Goal: Task Accomplishment & Management: Complete application form

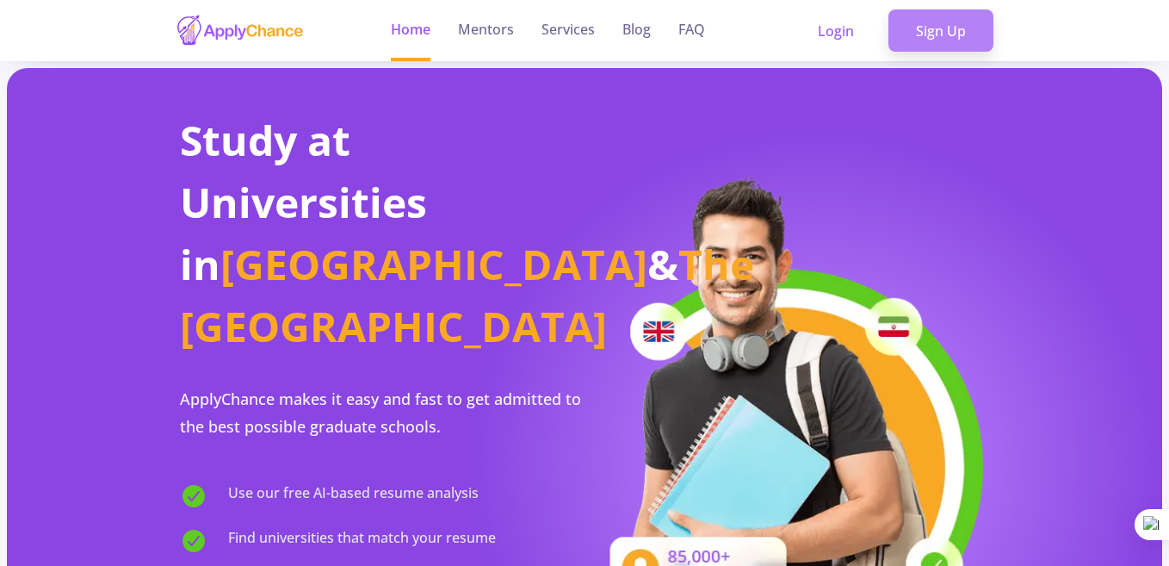
click at [932, 38] on link "Sign Up" at bounding box center [941, 30] width 105 height 43
click at [0, 0] on div at bounding box center [0, 0] width 0 height 0
click at [951, 30] on link "Sign Up" at bounding box center [941, 30] width 105 height 43
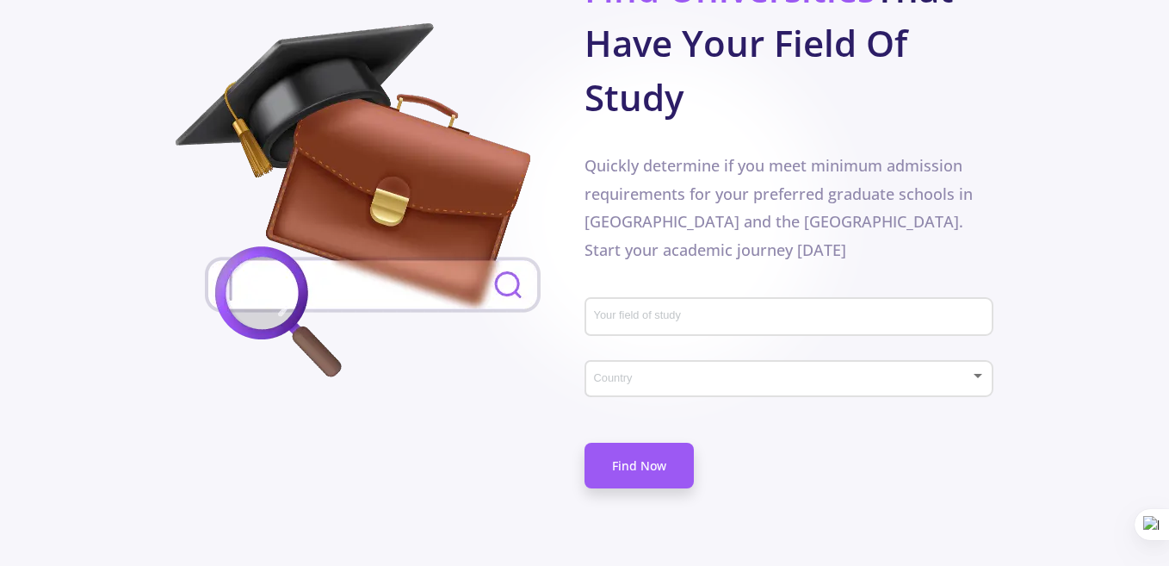
scroll to position [1013, 0]
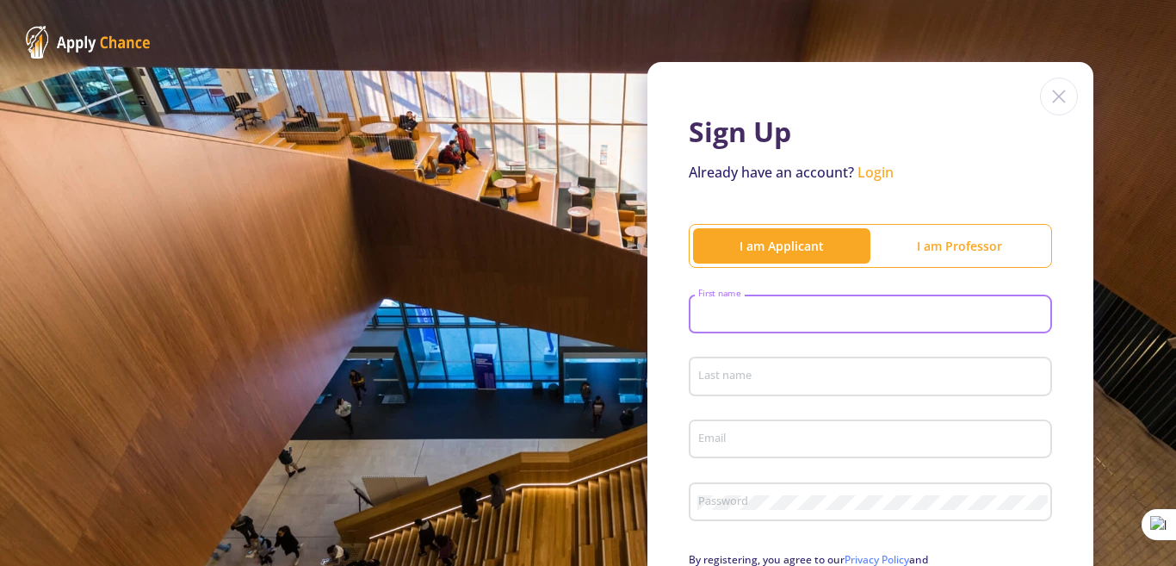
click at [780, 307] on input "First name" at bounding box center [873, 315] width 351 height 16
click at [556, 257] on div "Sign Up Already have an account? Login I am Applicant I am Professor First name…" at bounding box center [588, 380] width 1176 height 761
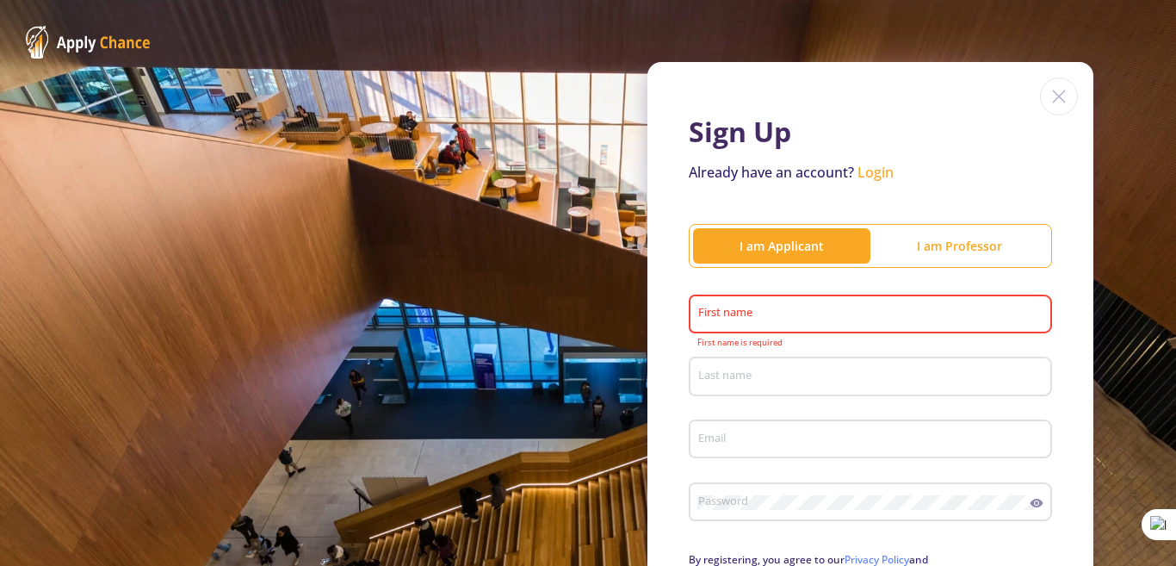
click at [721, 313] on input "First name" at bounding box center [873, 315] width 351 height 16
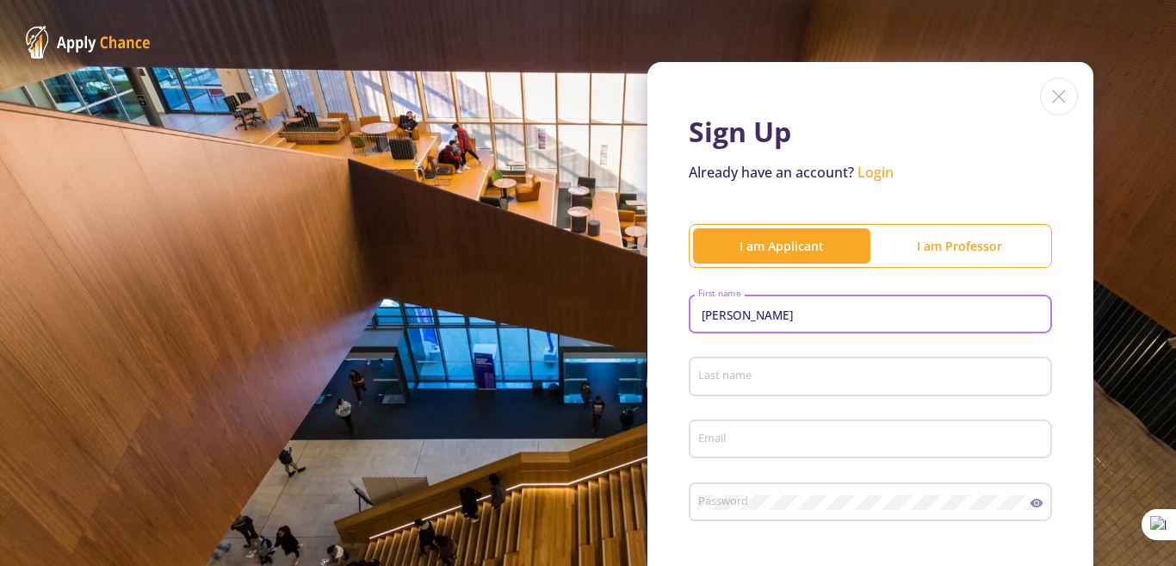
type input "Hadi"
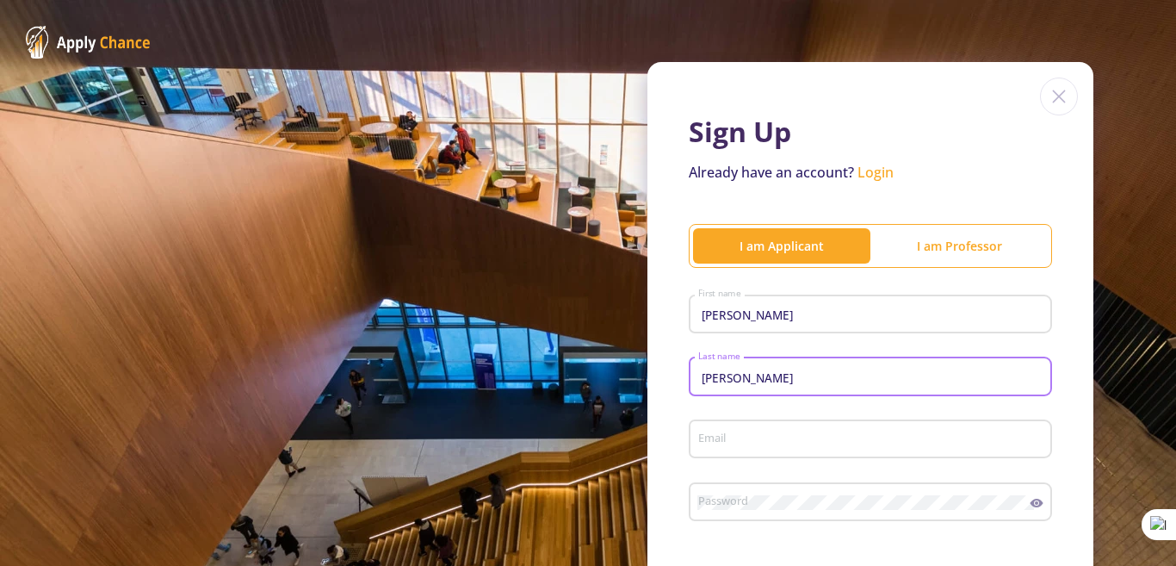
type input "Fahimi"
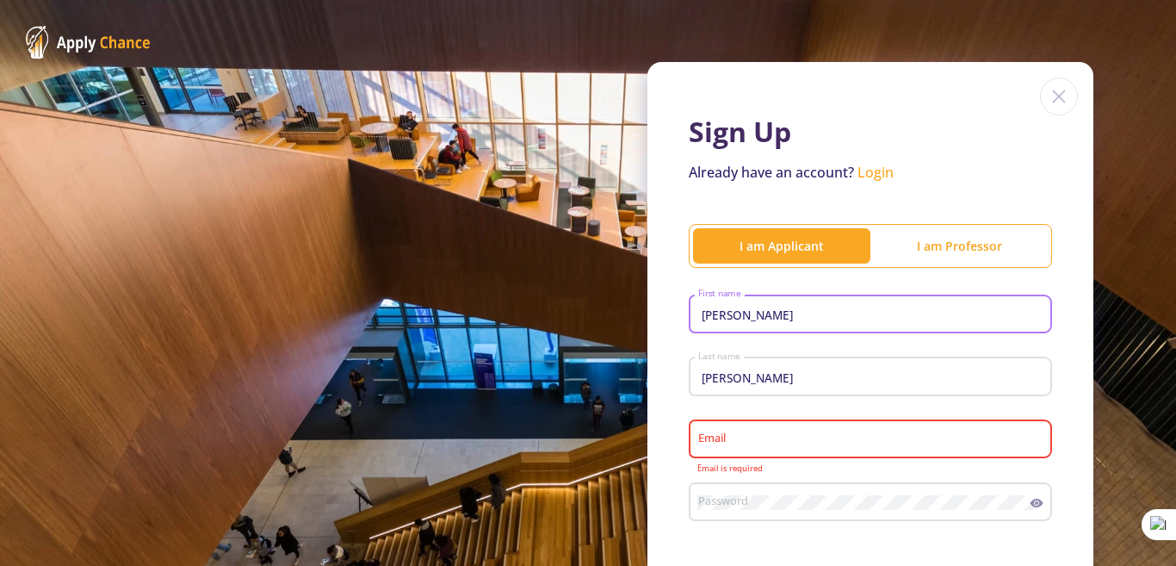
drag, startPoint x: 727, startPoint y: 318, endPoint x: 653, endPoint y: 324, distance: 74.3
click at [653, 324] on div "Sign Up Already have an account? Login I am Applicant I am Professor Hadi First…" at bounding box center [871, 421] width 446 height 718
type input "Dadullah"
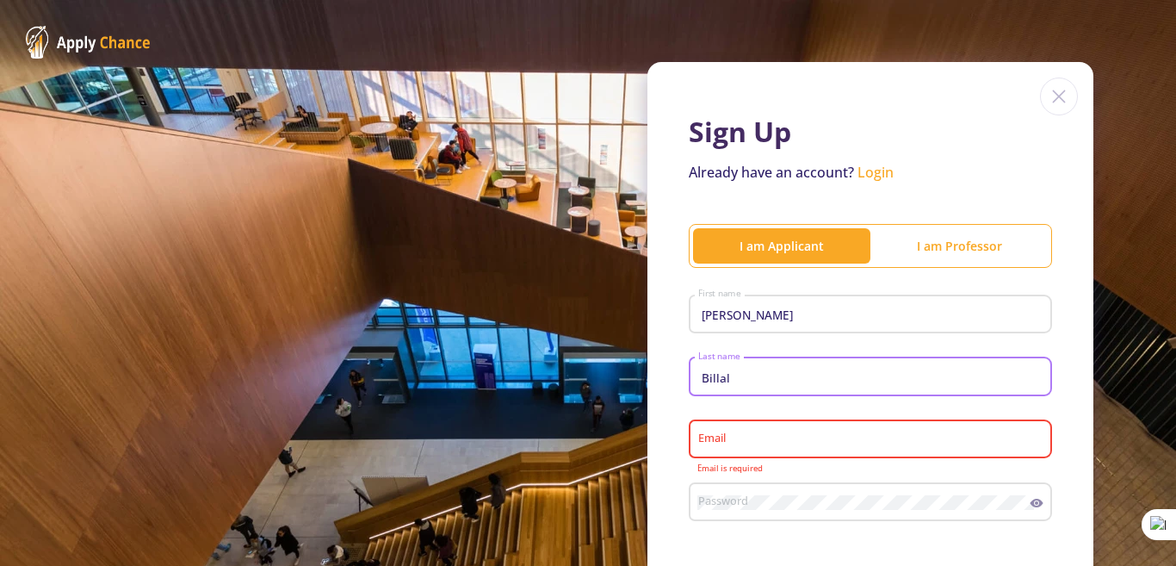
type input "Billal"
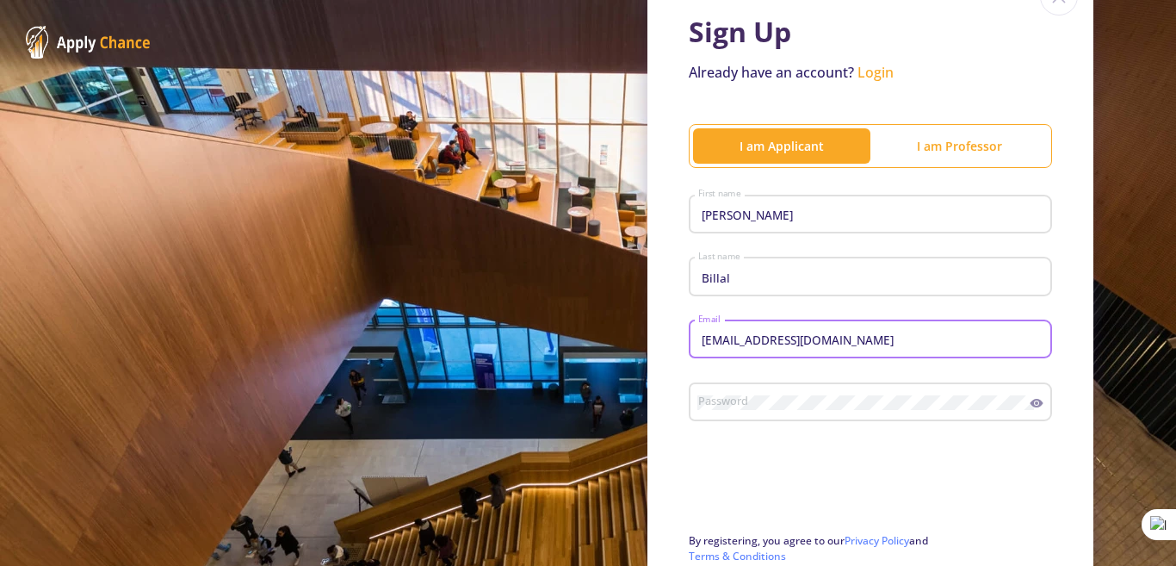
scroll to position [101, 0]
type input "[EMAIL_ADDRESS][DOMAIN_NAME]"
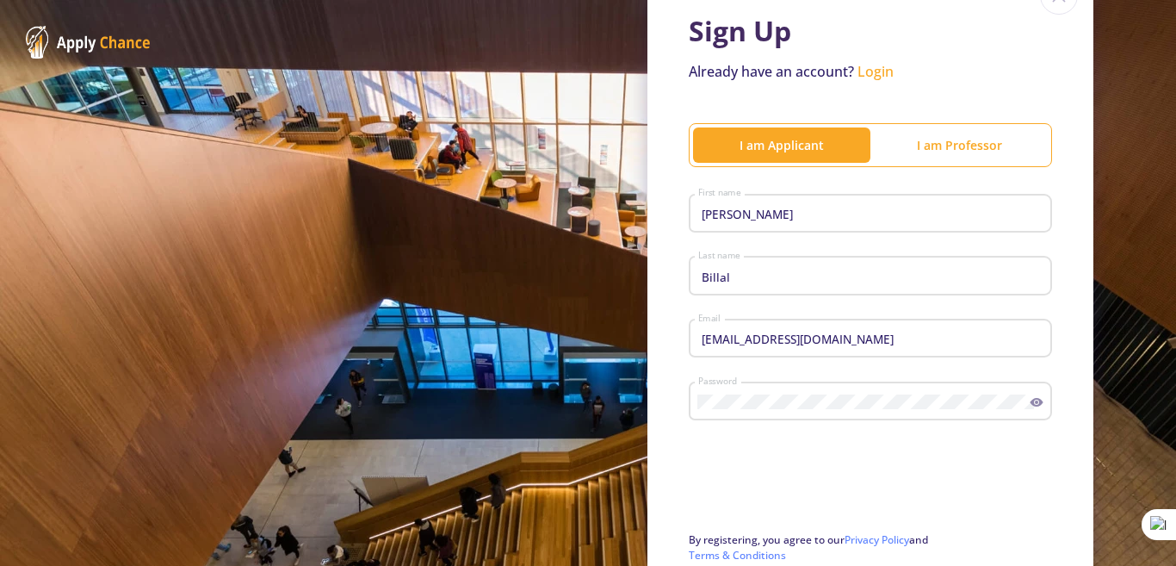
click at [1031, 404] on icon at bounding box center [1037, 402] width 13 height 9
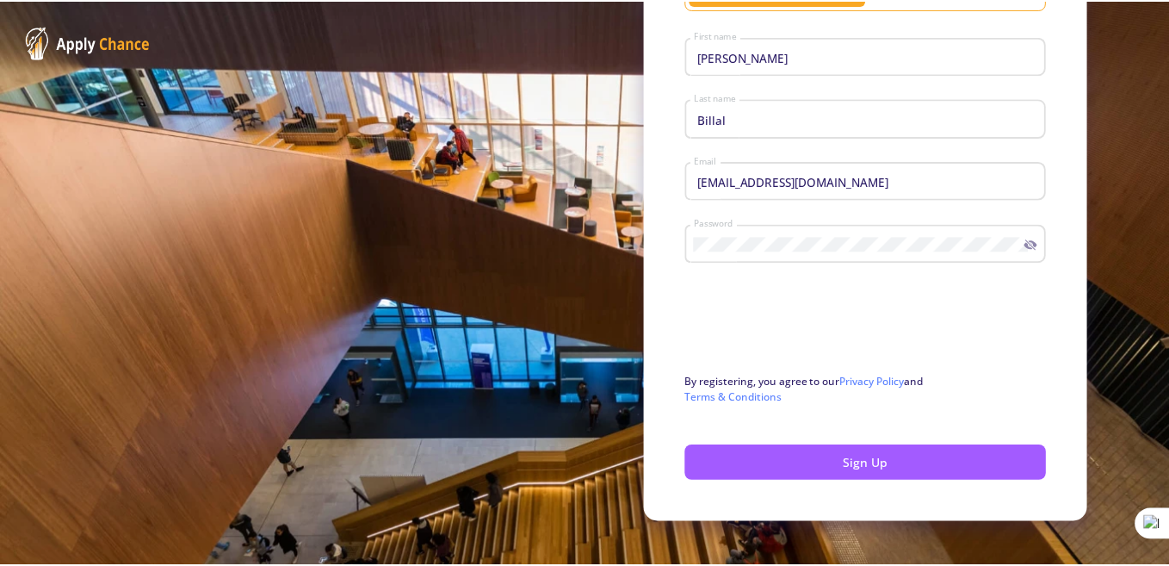
scroll to position [260, 0]
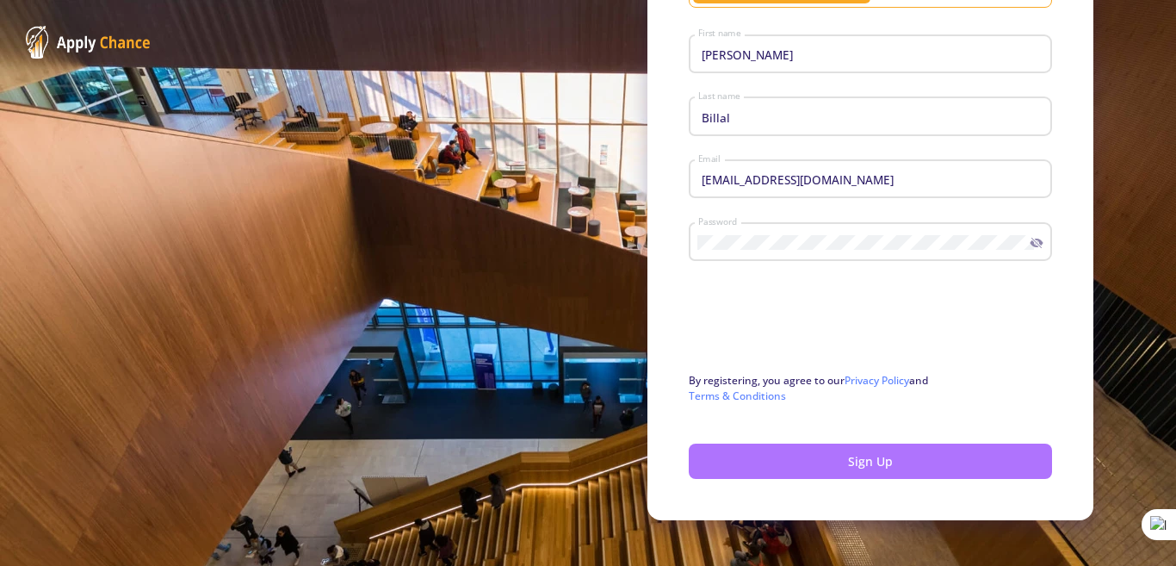
click at [878, 452] on button "Sign Up" at bounding box center [870, 460] width 363 height 35
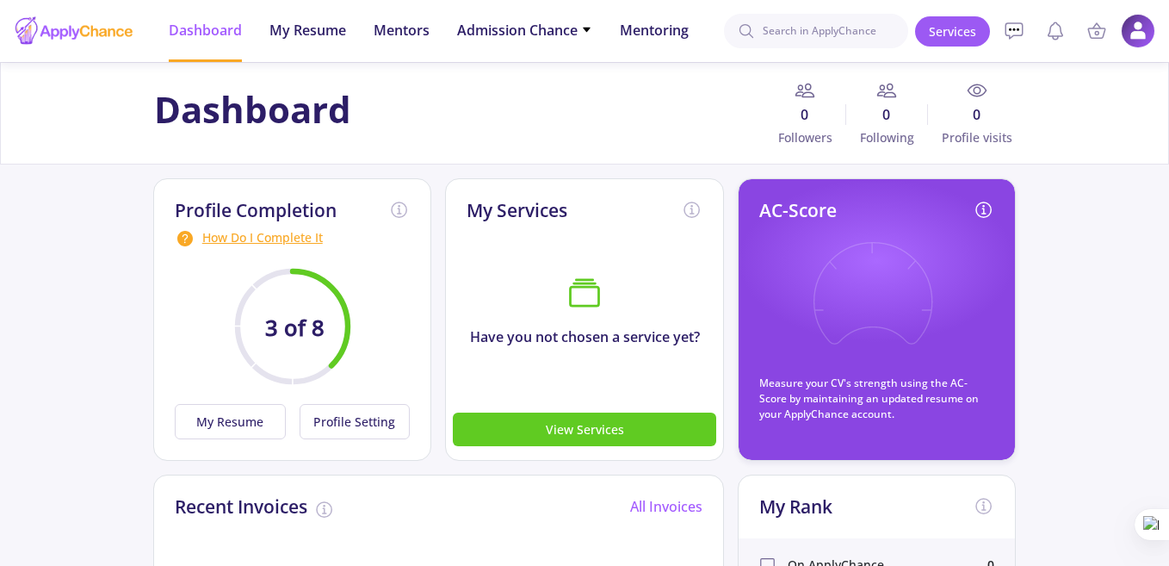
click at [282, 238] on div "How Do I Complete It" at bounding box center [293, 238] width 236 height 21
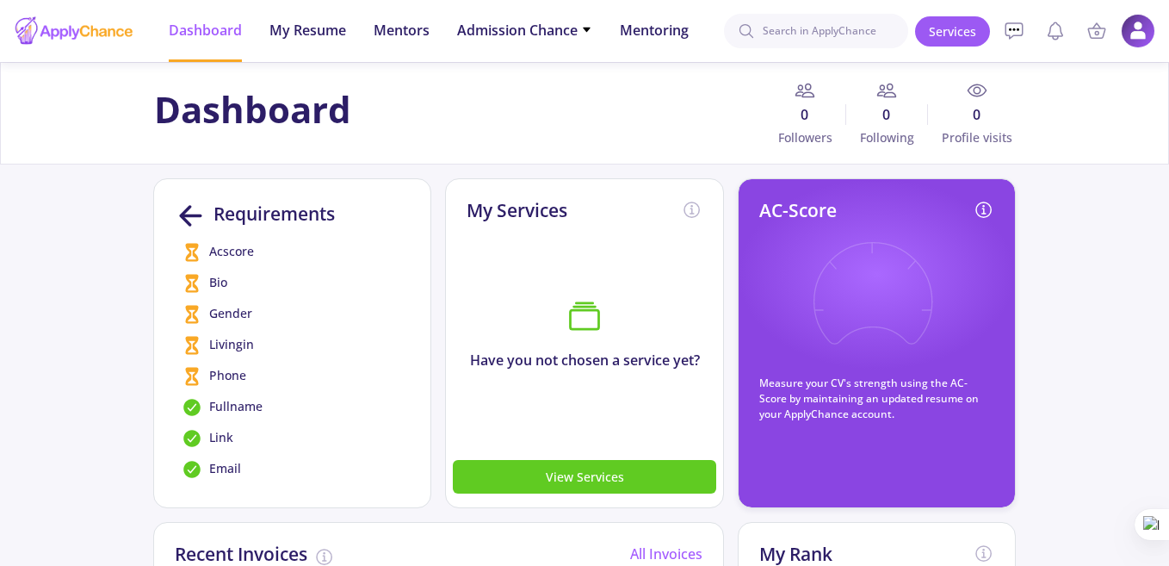
click at [219, 375] on span "Phone" at bounding box center [227, 376] width 37 height 21
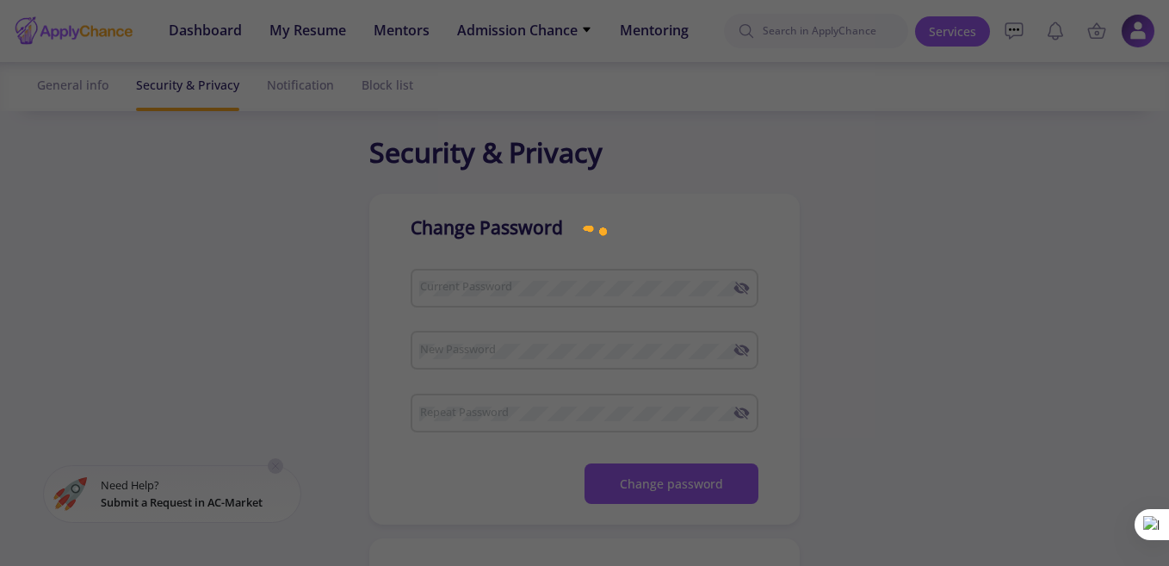
checkbox input "true"
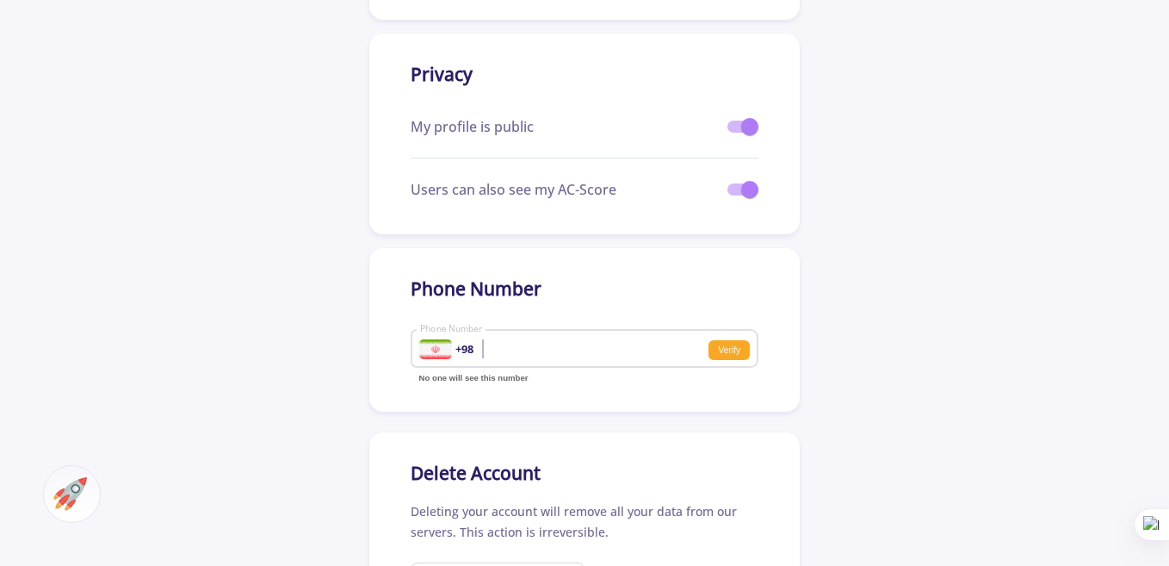
scroll to position [510, 0]
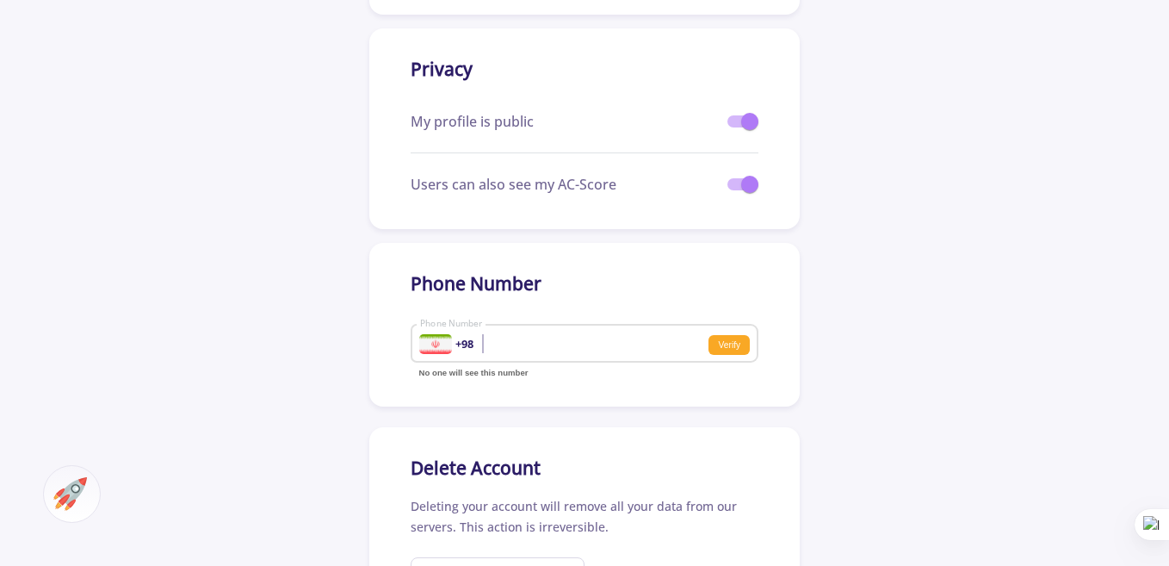
click at [479, 350] on div "+98" at bounding box center [450, 344] width 63 height 20
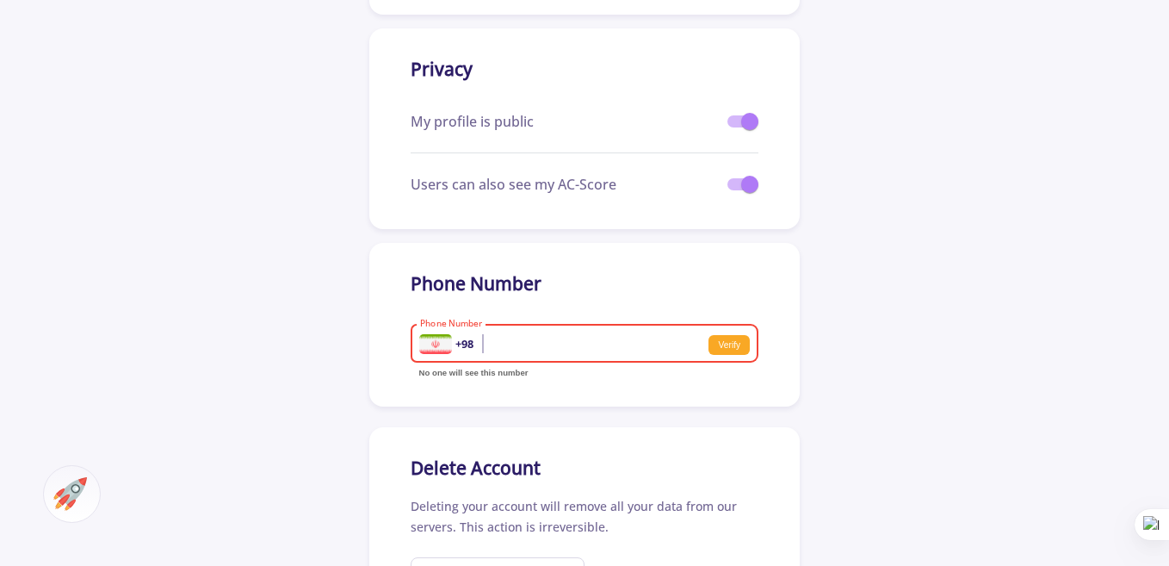
scroll to position [2757, 0]
click at [461, 343] on b "+98" at bounding box center [465, 344] width 18 height 12
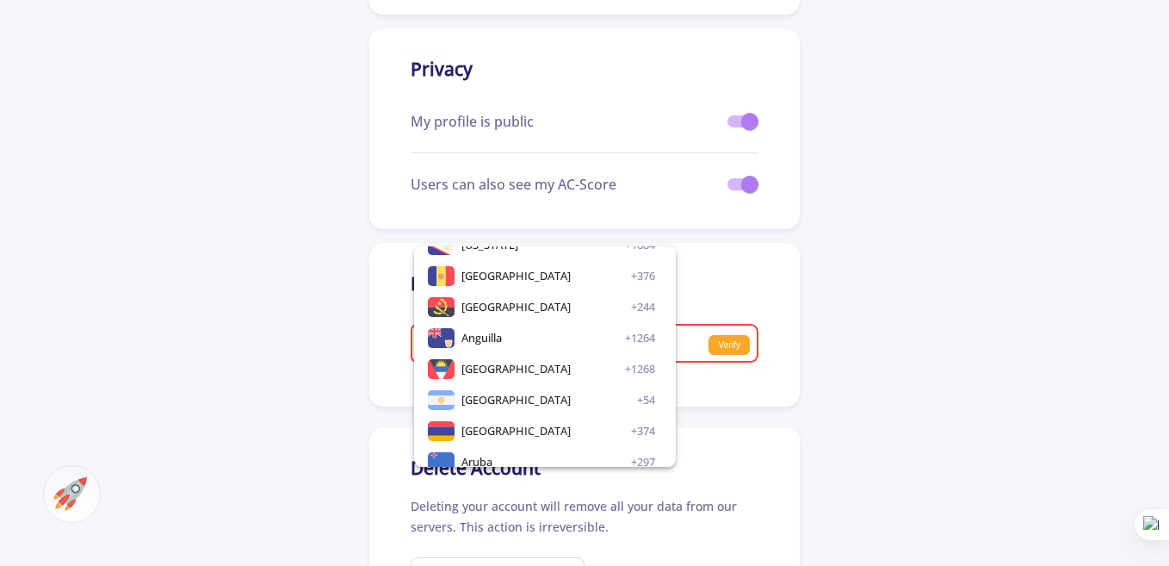
scroll to position [0, 0]
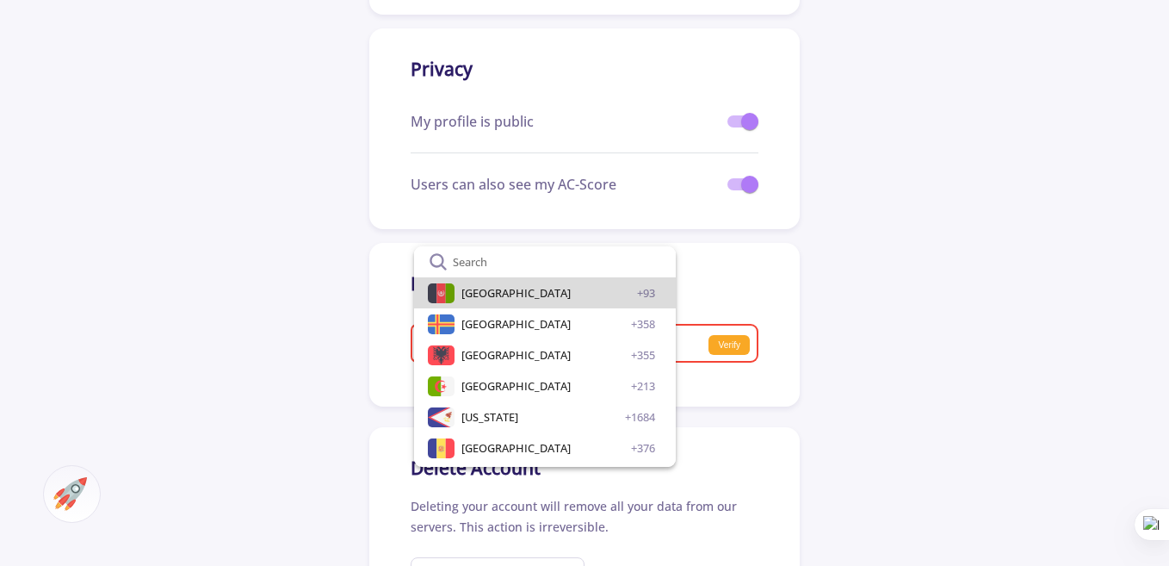
click at [552, 289] on div "[GEOGRAPHIC_DATA] +93" at bounding box center [559, 292] width 194 height 31
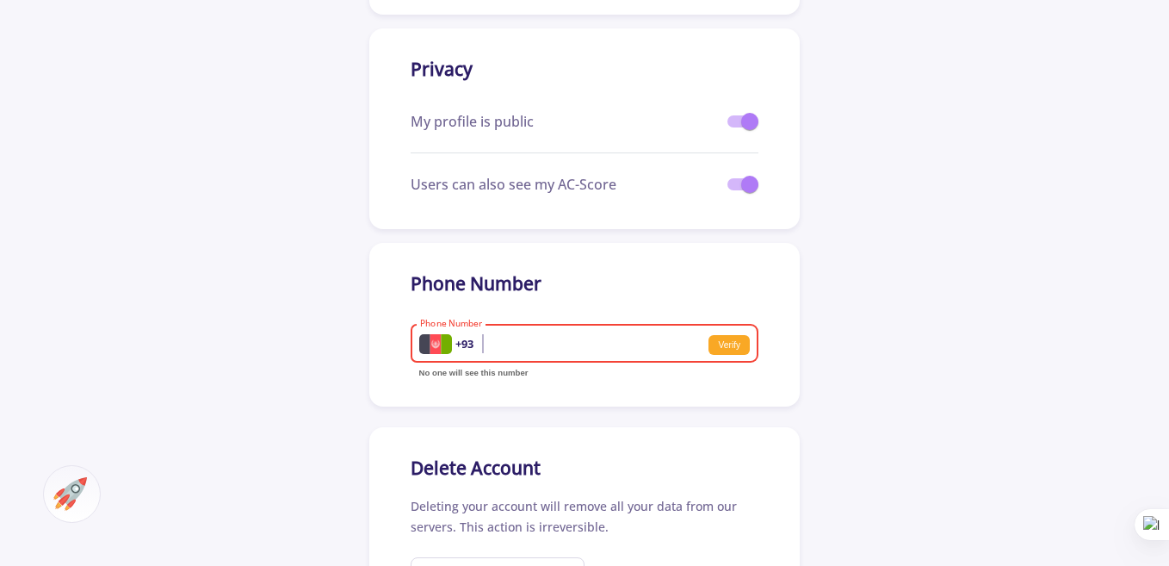
click at [513, 343] on input "Phone Number" at bounding box center [526, 345] width 214 height 16
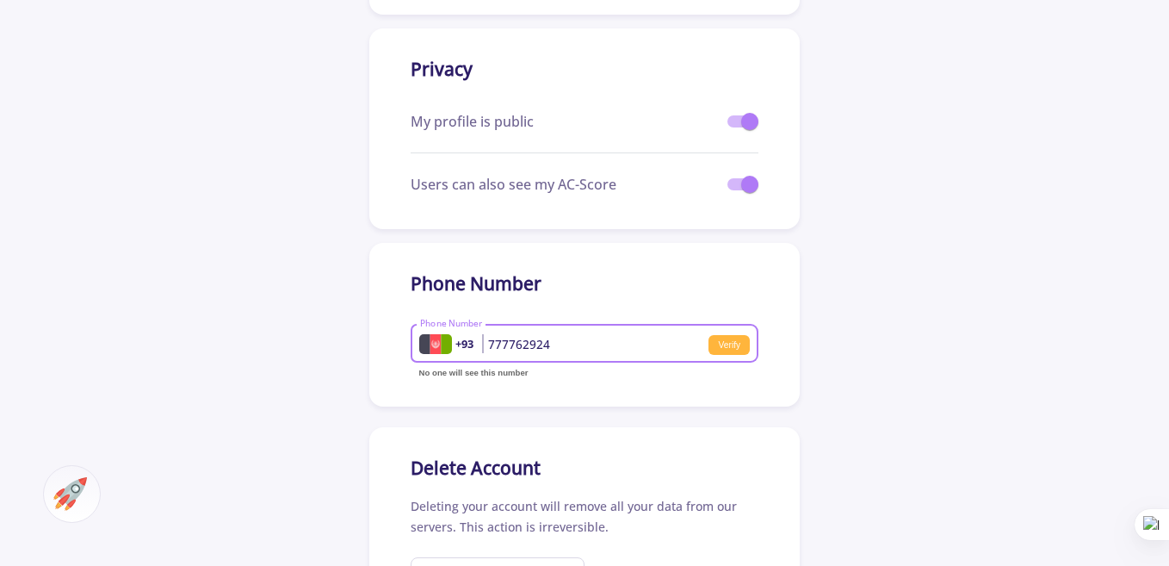
type input "777762924"
click at [728, 340] on small "Verify" at bounding box center [729, 345] width 41 height 21
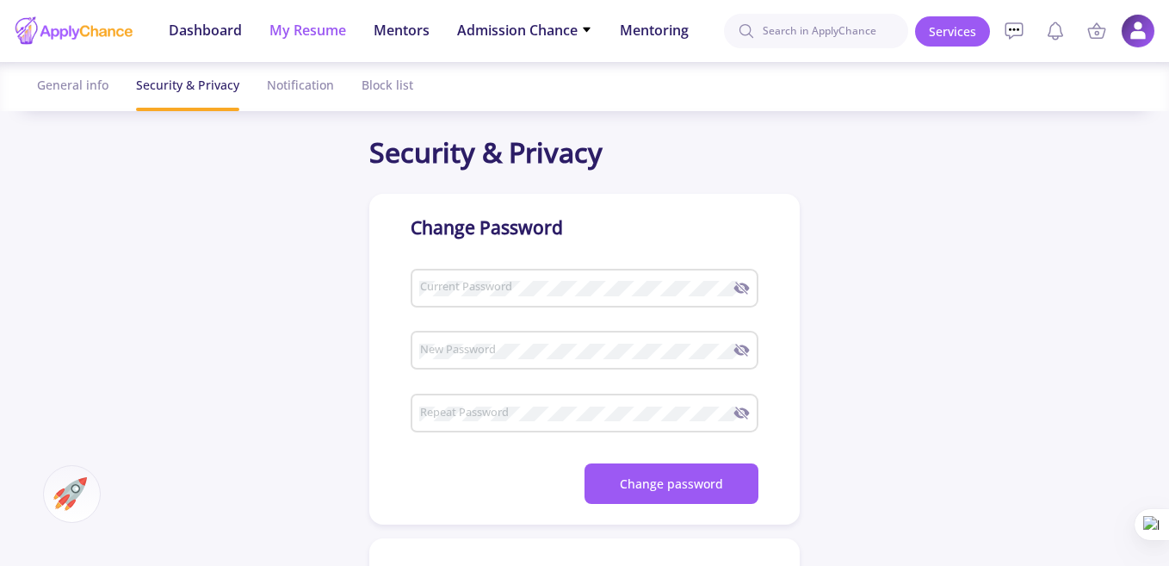
click at [312, 34] on span "My Resume" at bounding box center [308, 30] width 77 height 21
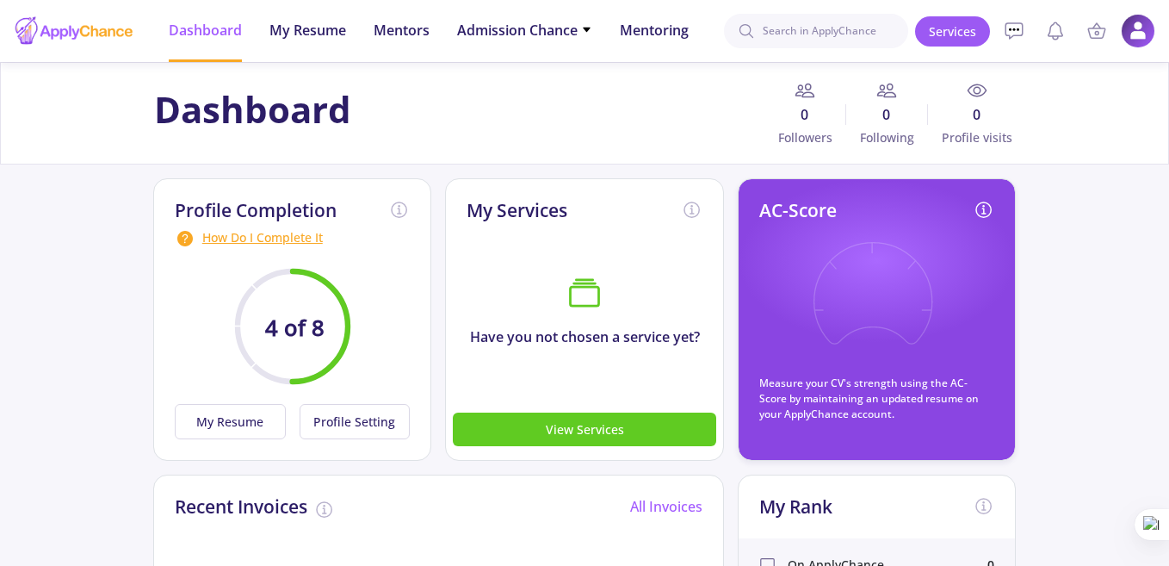
click at [229, 236] on div "How Do I Complete It" at bounding box center [293, 238] width 236 height 21
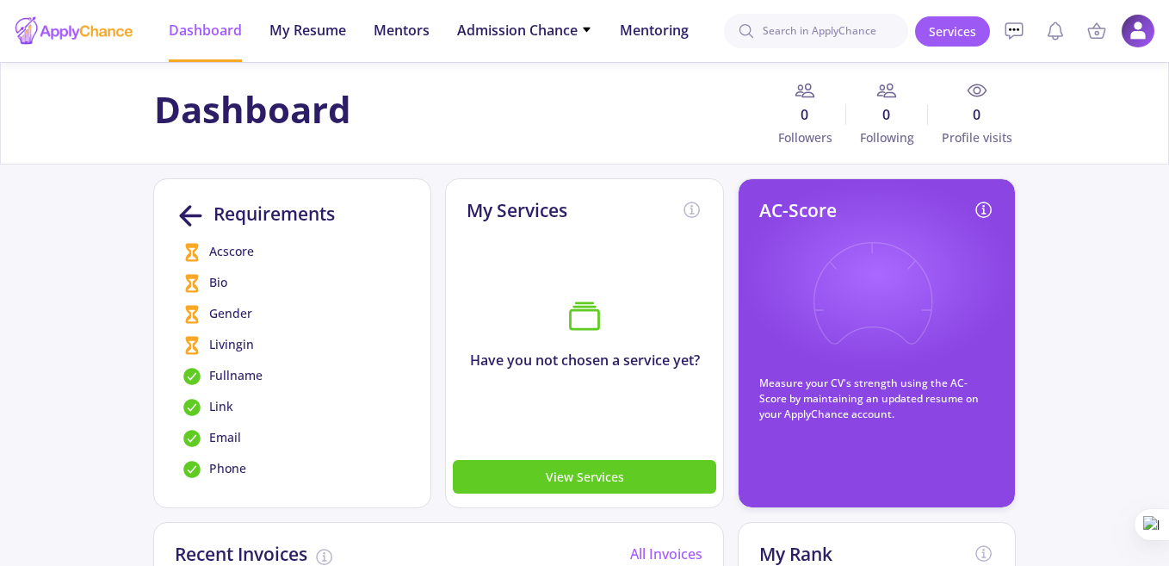
click at [221, 344] on span "Livingin" at bounding box center [231, 345] width 45 height 21
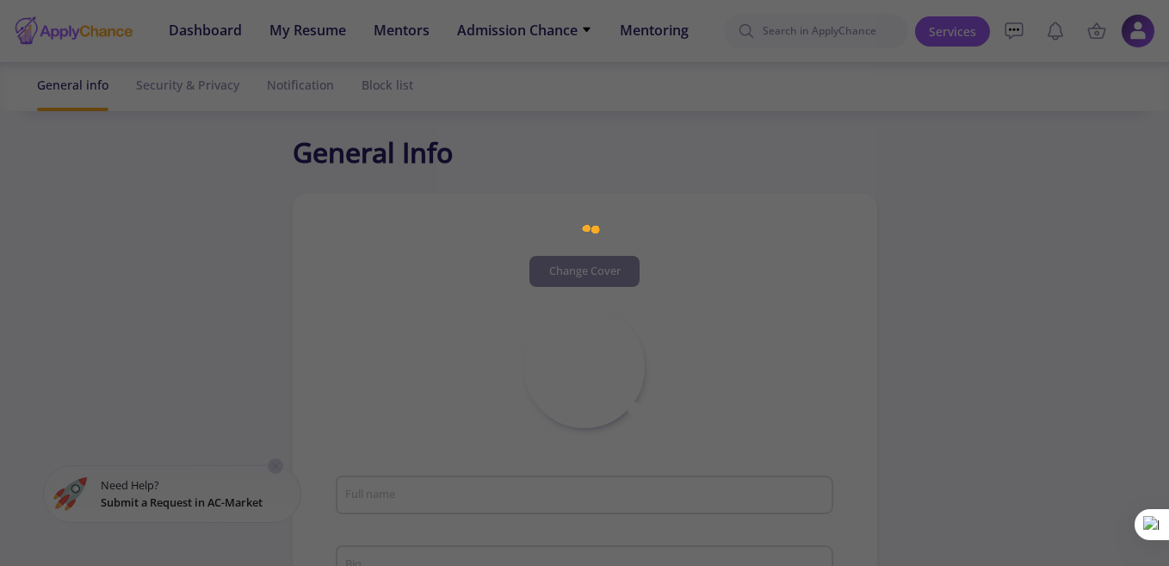
type input "[PERSON_NAME]"
type input "DadullahBillal"
type input "[EMAIL_ADDRESS][DOMAIN_NAME]"
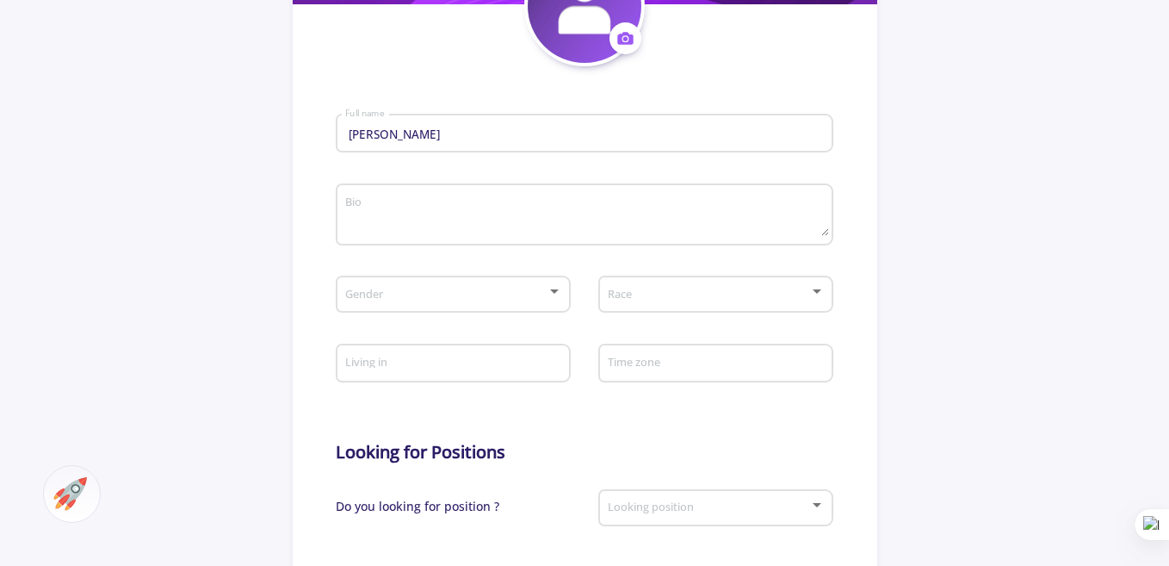
scroll to position [370, 0]
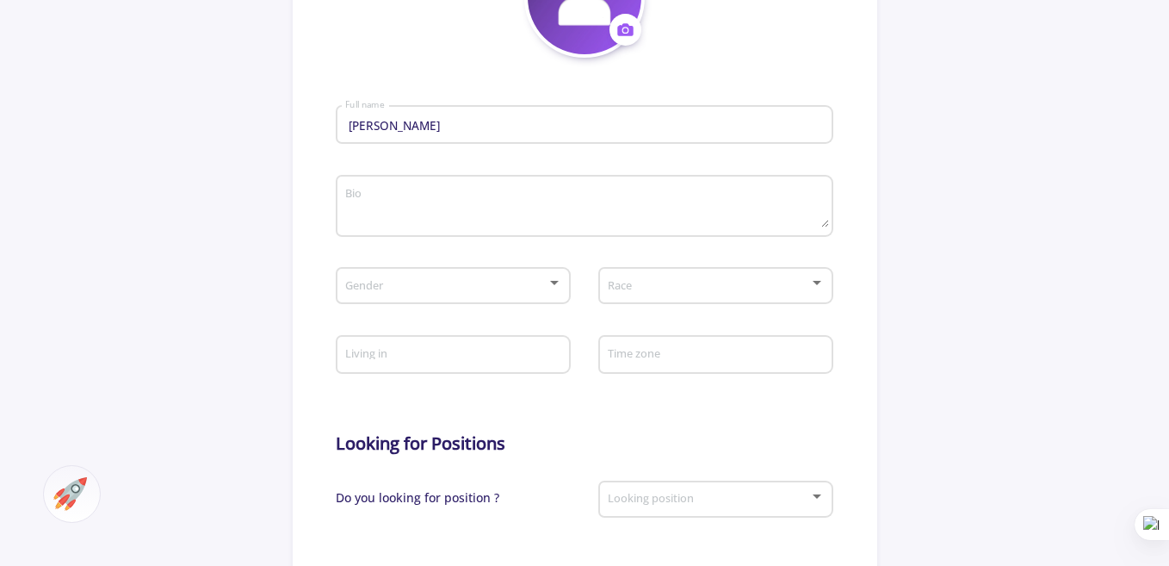
click at [490, 273] on div "Gender" at bounding box center [453, 282] width 218 height 43
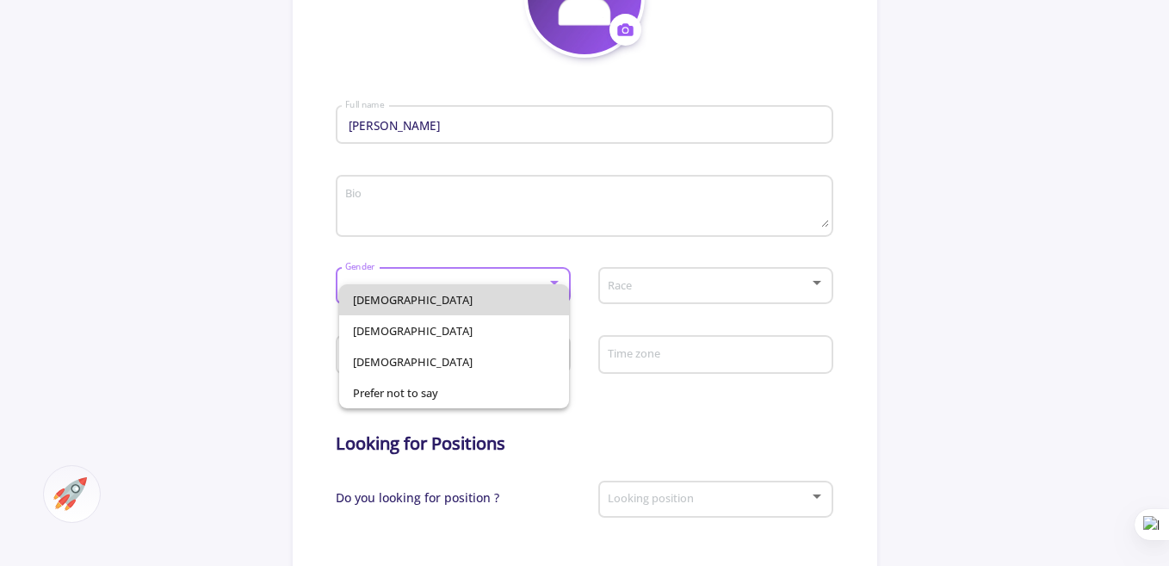
click at [382, 301] on span "[DEMOGRAPHIC_DATA]" at bounding box center [454, 299] width 202 height 31
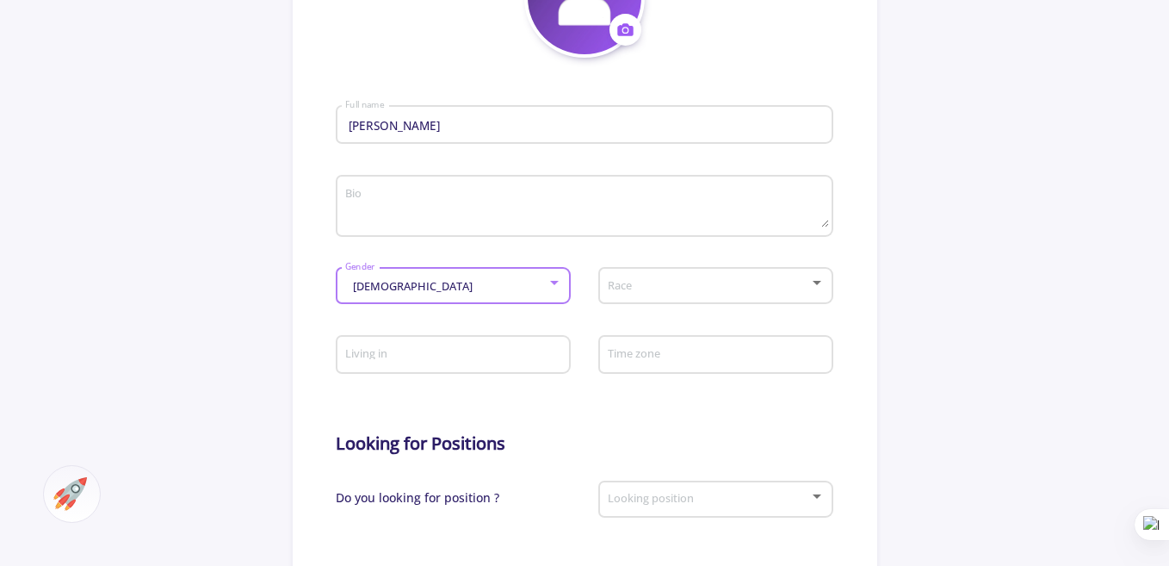
click at [633, 286] on span at bounding box center [710, 286] width 198 height 12
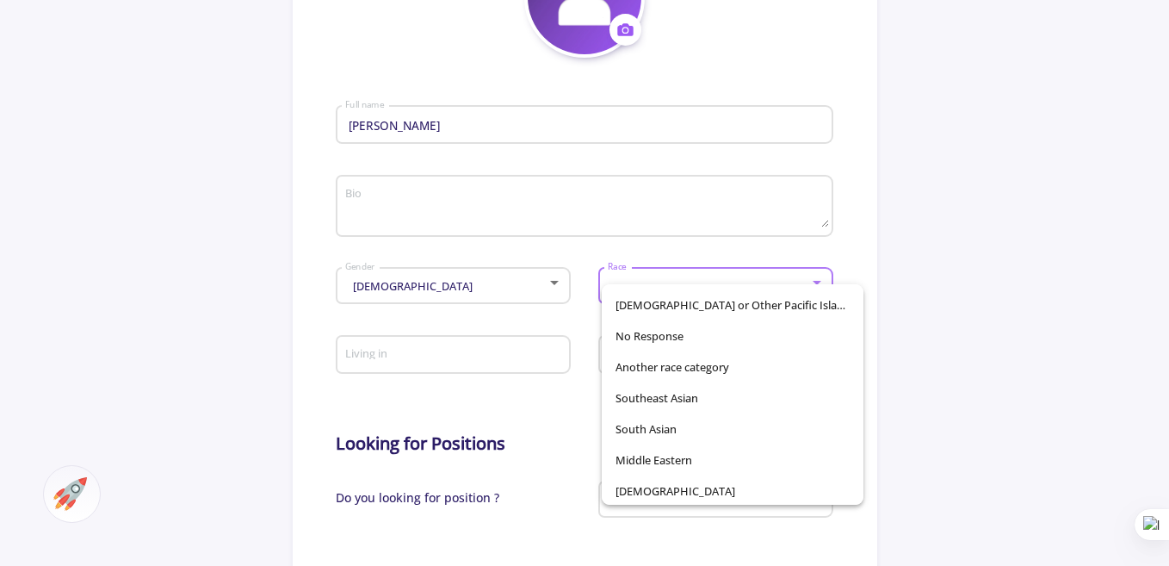
scroll to position [121, 0]
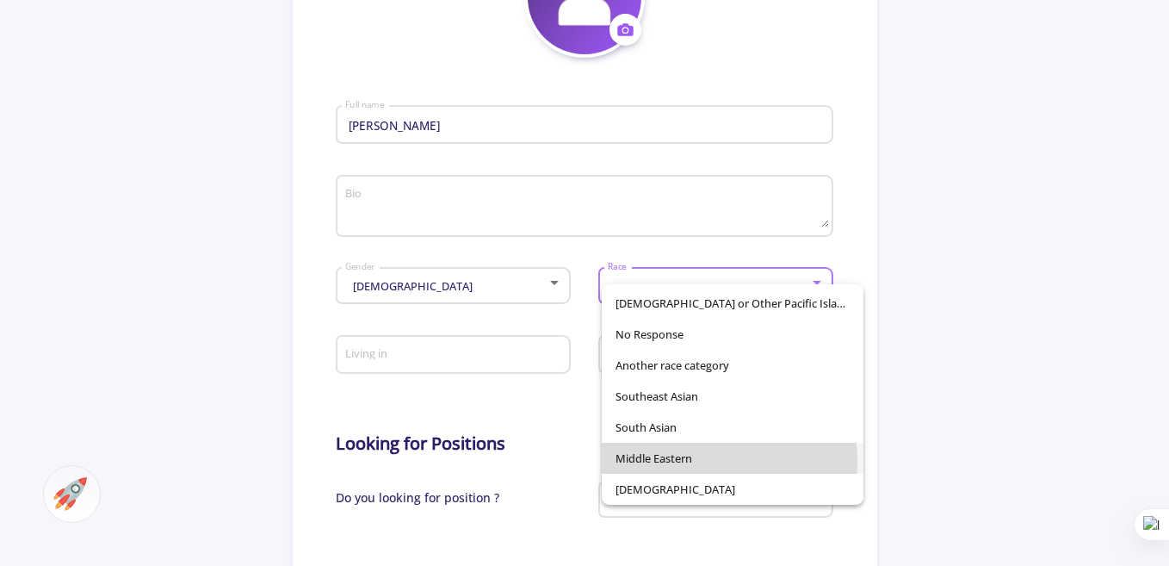
click at [653, 462] on span "Middle Eastern" at bounding box center [733, 458] width 234 height 31
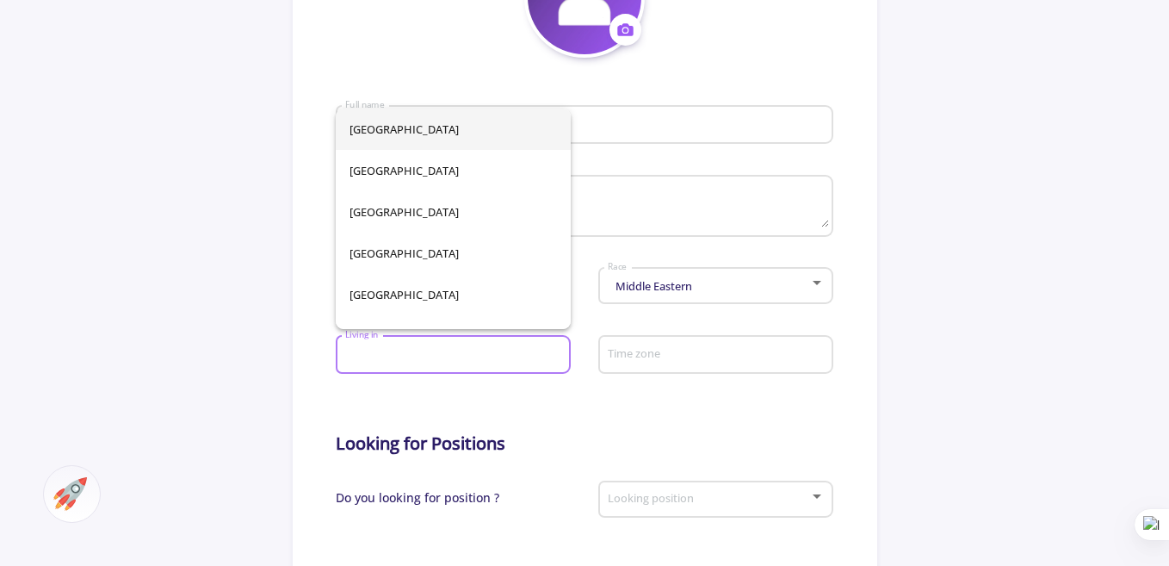
click at [483, 363] on input "Living in" at bounding box center [455, 356] width 222 height 16
type input "[GEOGRAPHIC_DATA]"
type input "[PERSON_NAME]"
type input "[GEOGRAPHIC_DATA]"
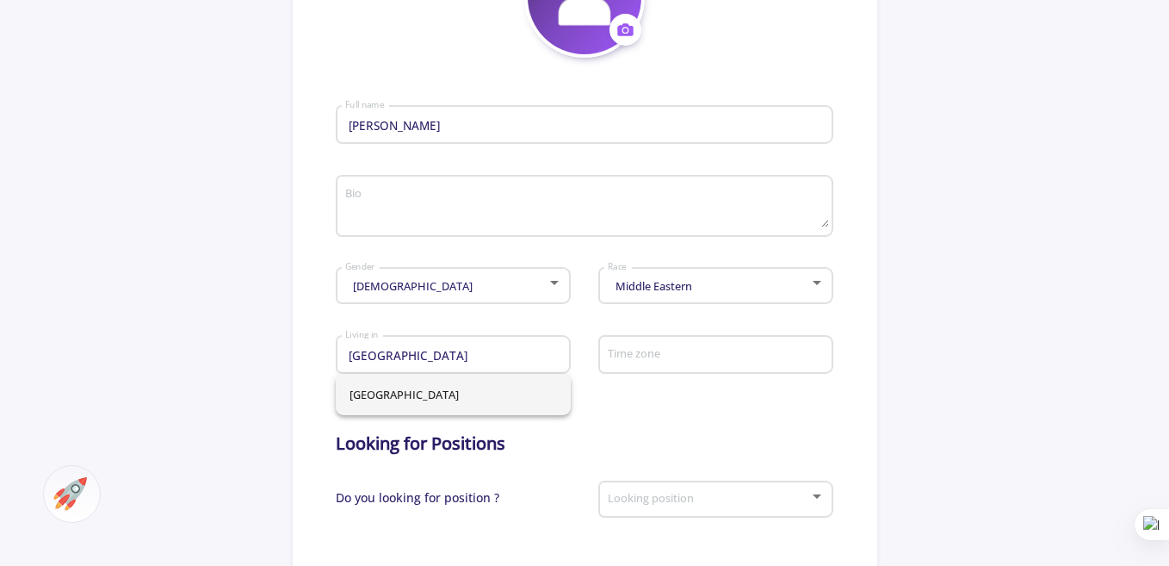
click at [611, 419] on form "[PERSON_NAME] Full name Bio [DEMOGRAPHIC_DATA] Gender Middle Eastern Race [GEOG…" at bounding box center [584, 501] width 497 height 886
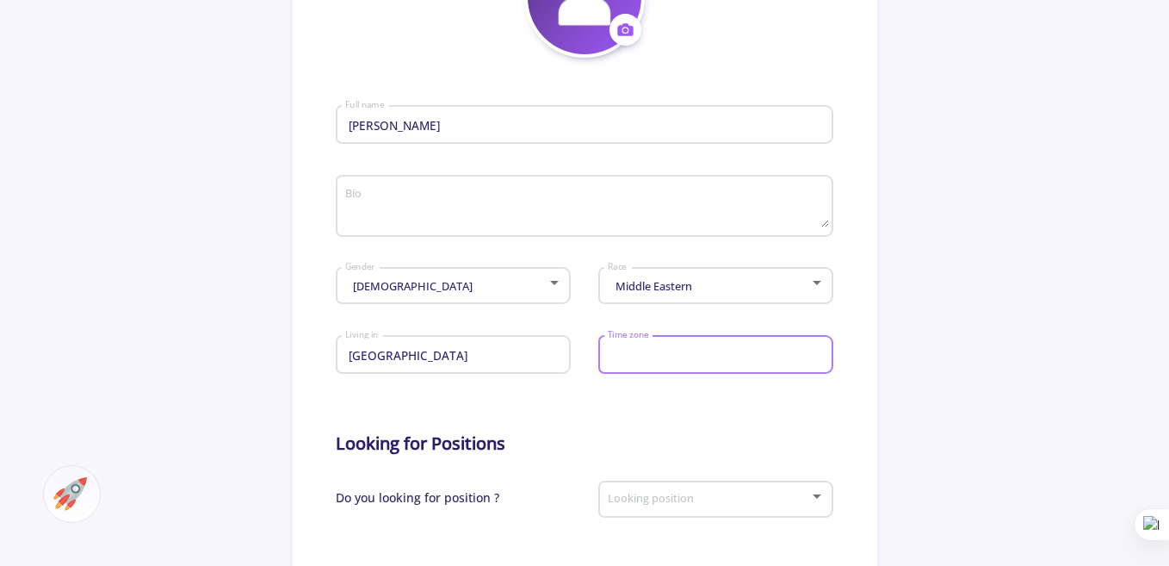
click at [647, 348] on input "Time zone" at bounding box center [718, 356] width 222 height 16
click at [735, 361] on input "Time zone" at bounding box center [718, 356] width 222 height 16
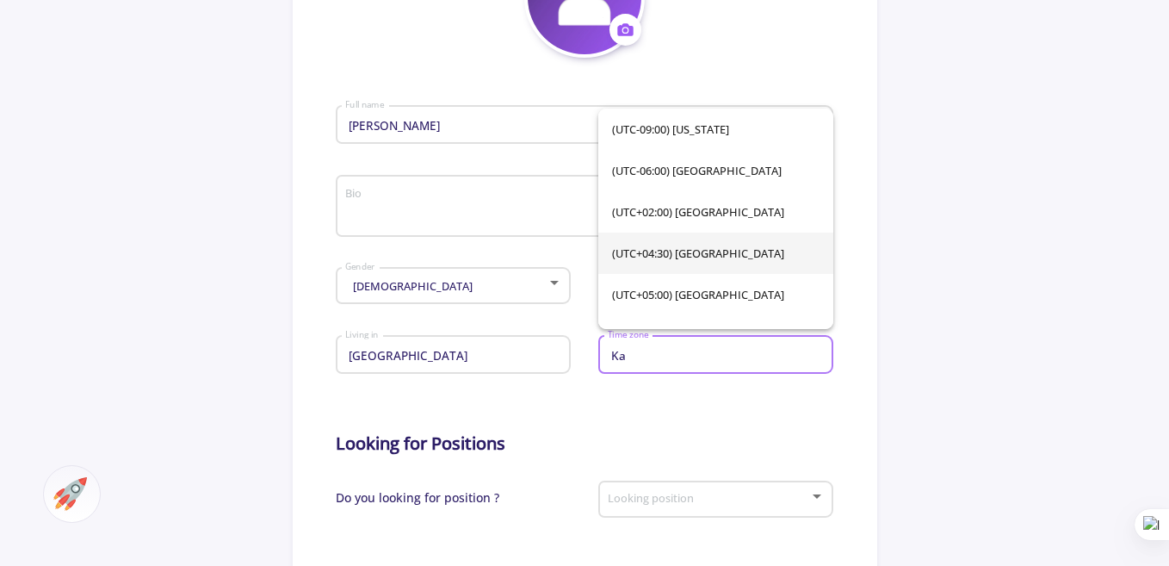
type input "Ka"
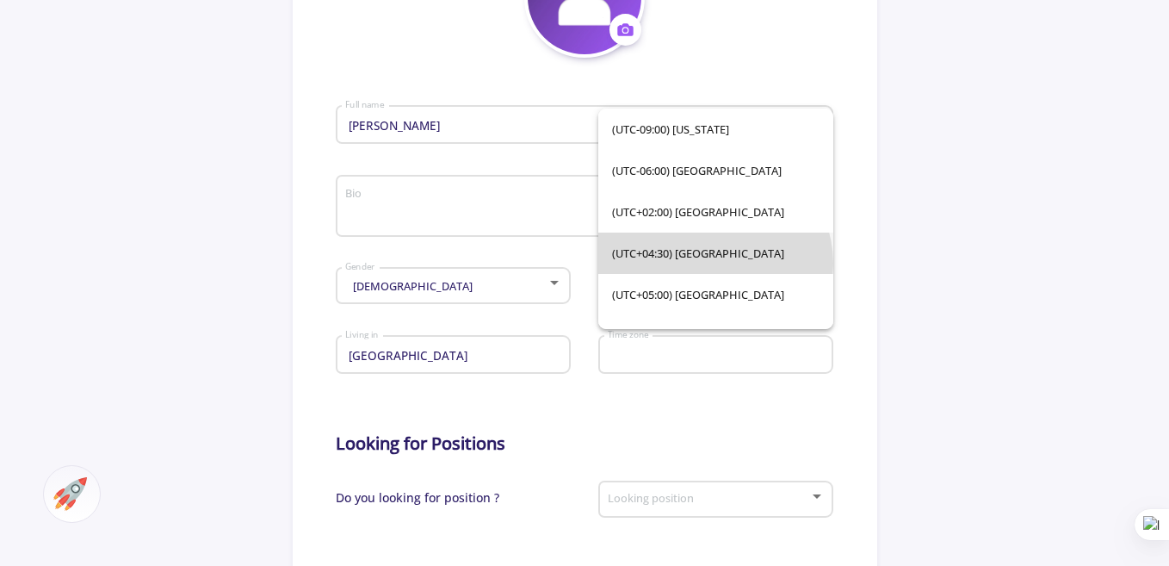
click at [714, 264] on span "(UTC+04:30) [GEOGRAPHIC_DATA]" at bounding box center [716, 253] width 208 height 41
type input "(UTC+04:30) [GEOGRAPHIC_DATA]"
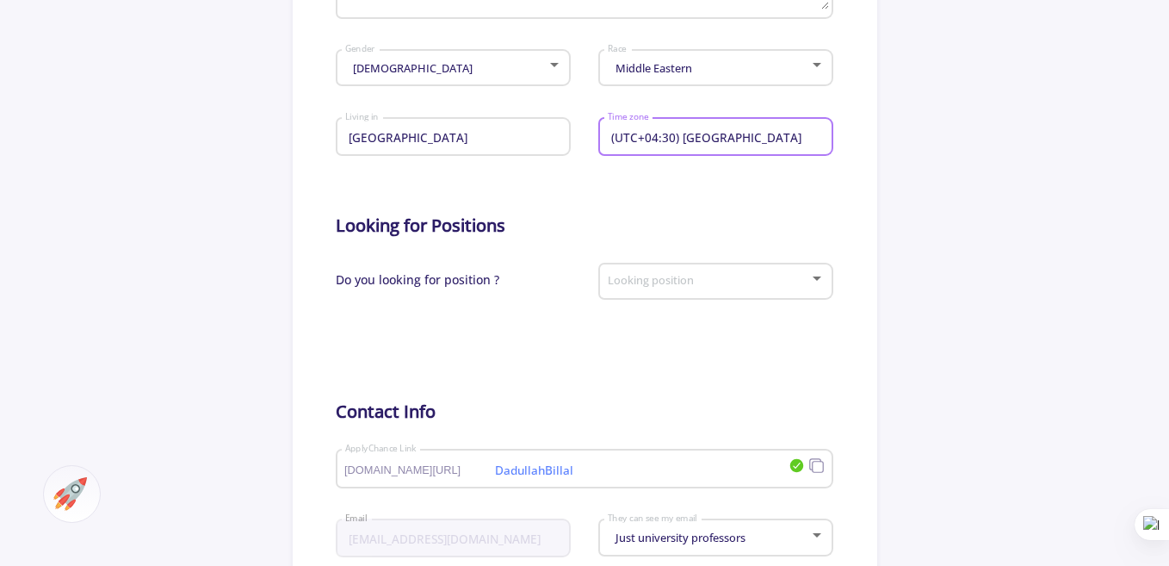
scroll to position [589, 0]
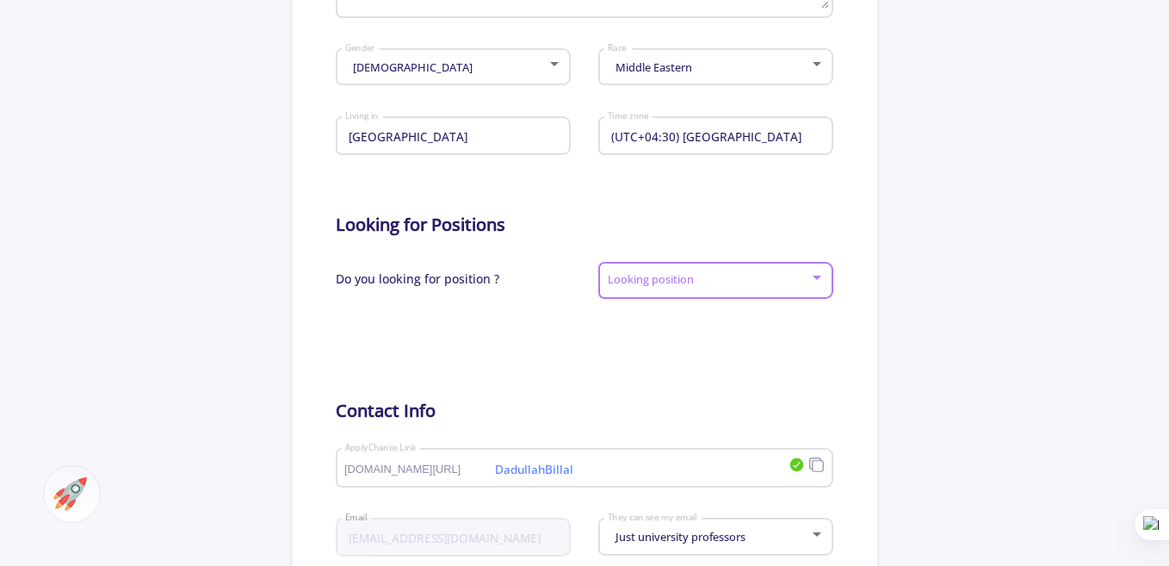
click at [803, 279] on span at bounding box center [710, 281] width 198 height 12
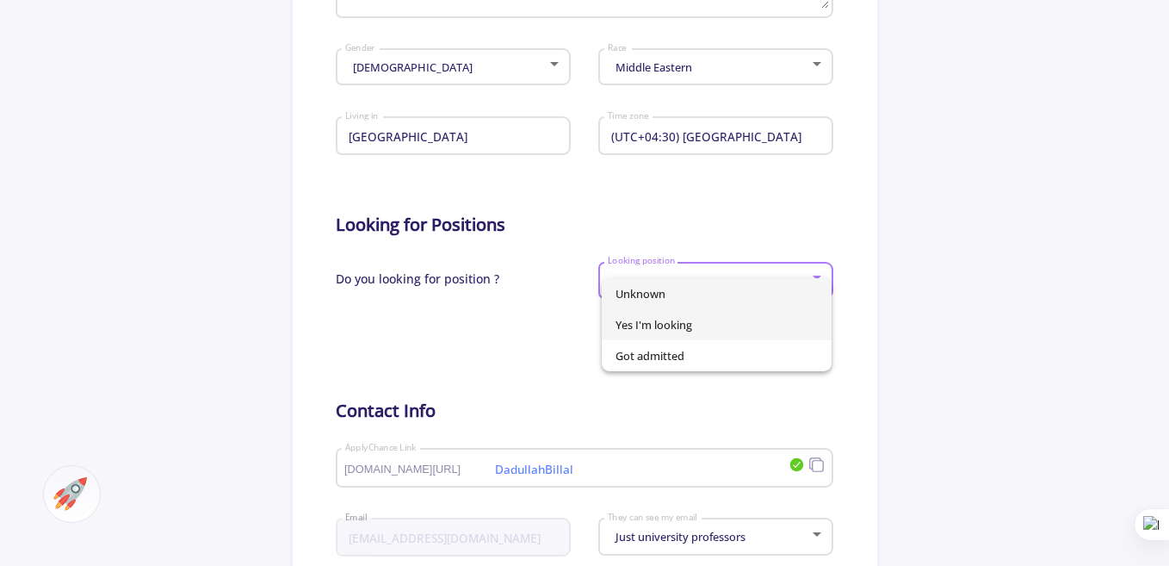
click at [650, 324] on span "Yes I'm looking" at bounding box center [717, 324] width 202 height 31
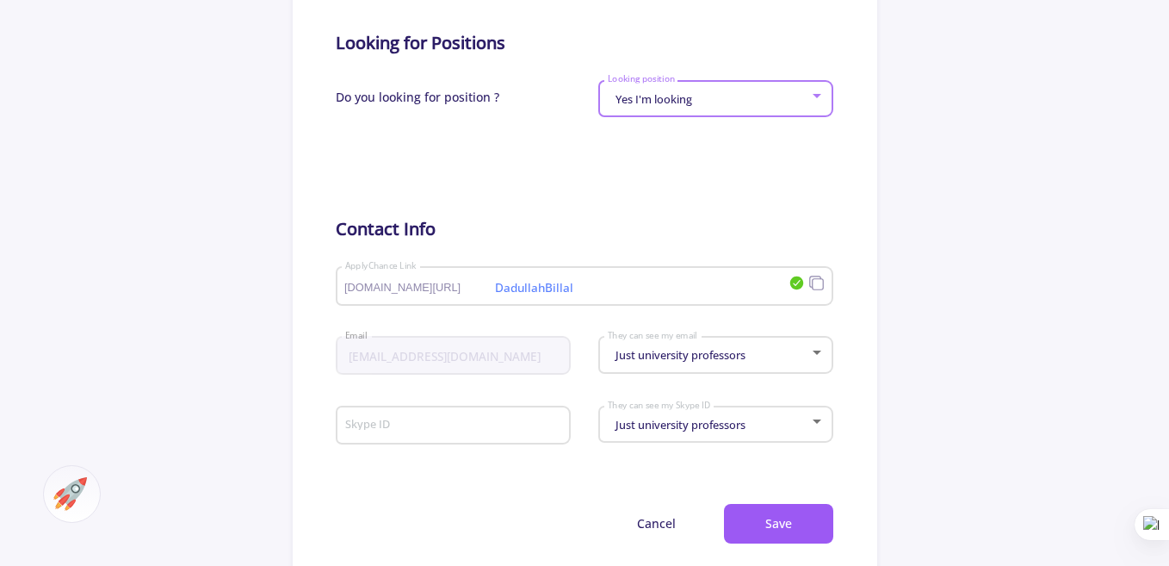
scroll to position [776, 0]
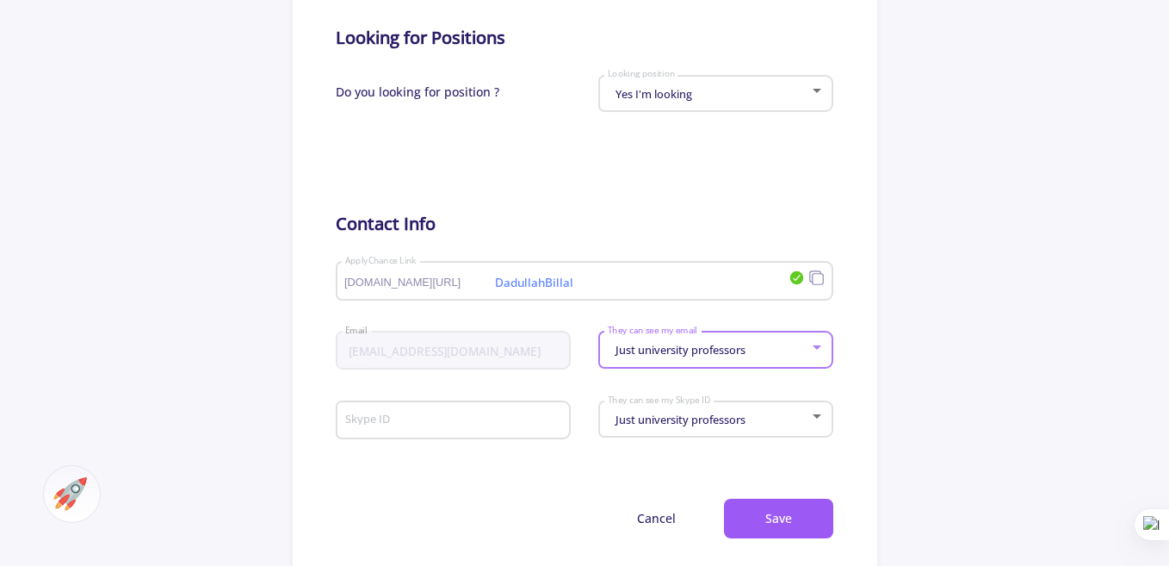
click at [773, 344] on div "Just university professors" at bounding box center [708, 350] width 202 height 13
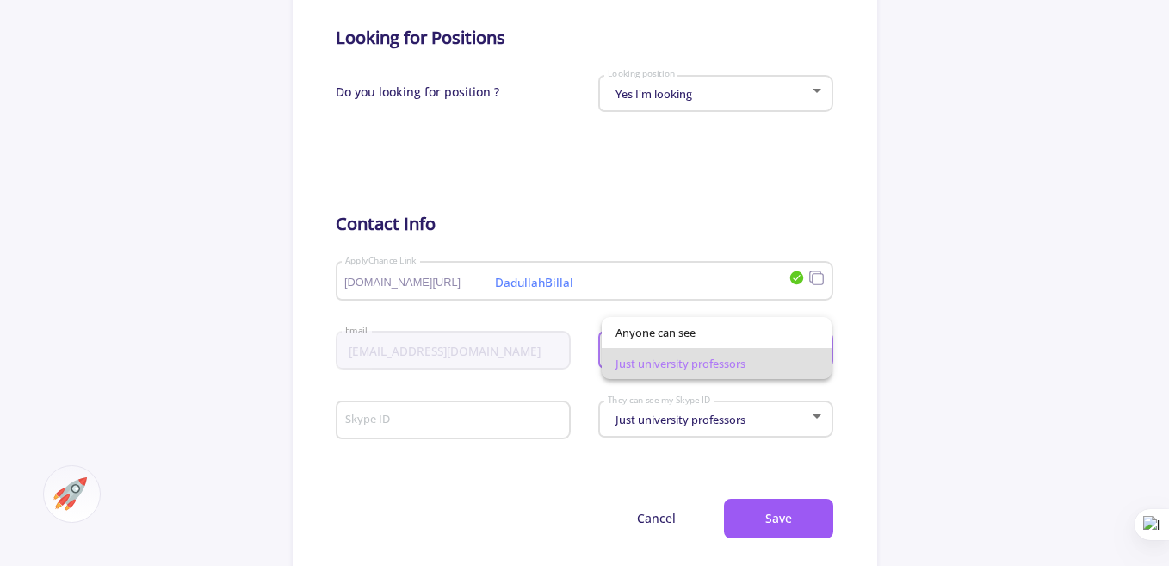
click at [863, 346] on div at bounding box center [584, 283] width 1169 height 566
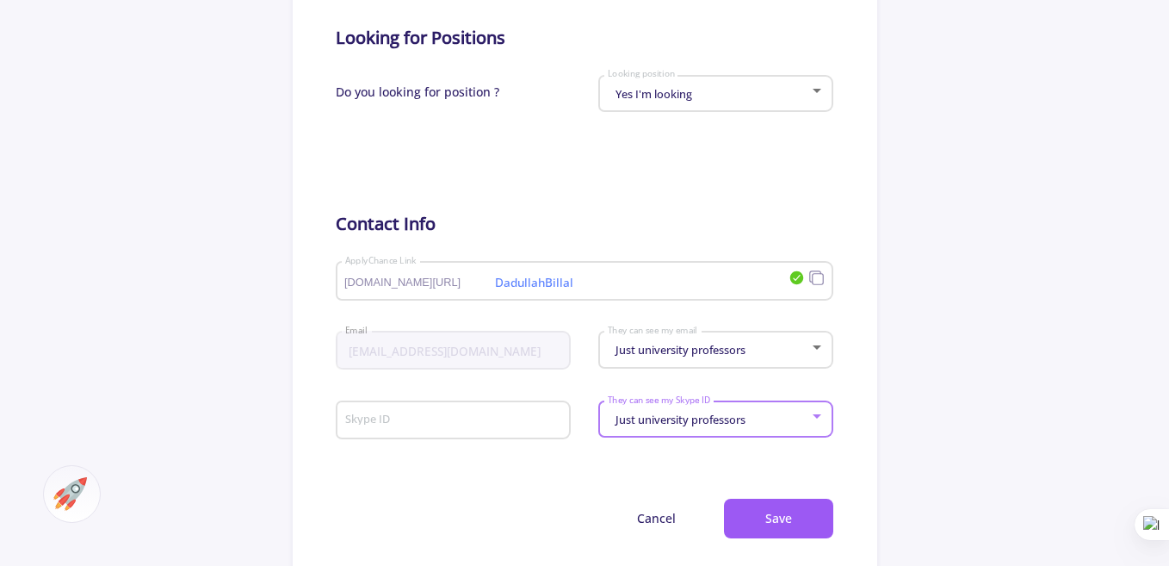
click at [702, 417] on span "Just university professors" at bounding box center [678, 420] width 134 height 16
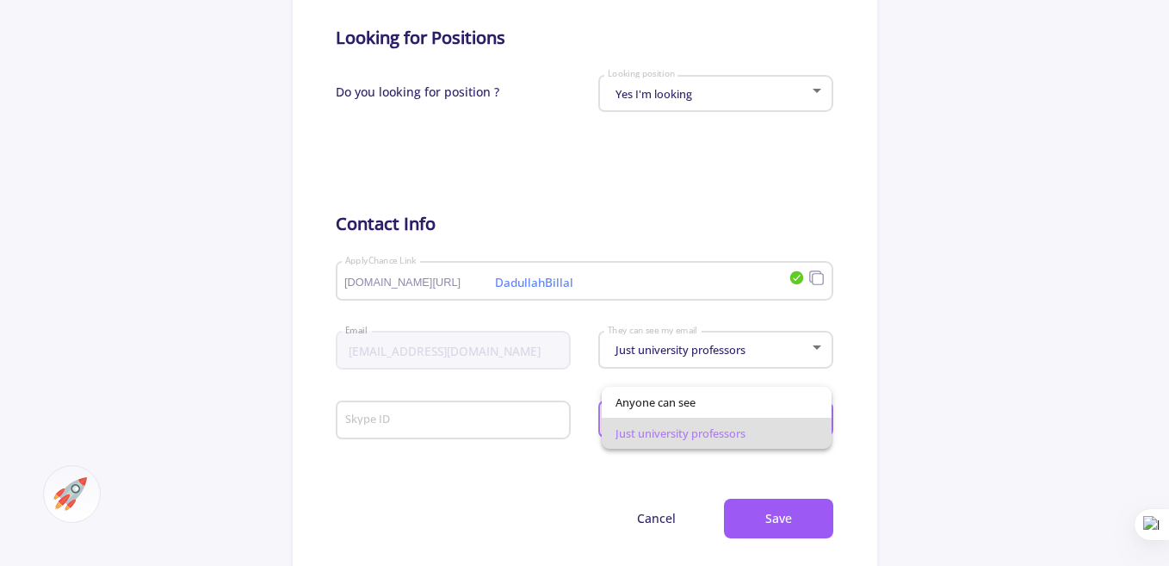
click at [952, 381] on div at bounding box center [584, 283] width 1169 height 566
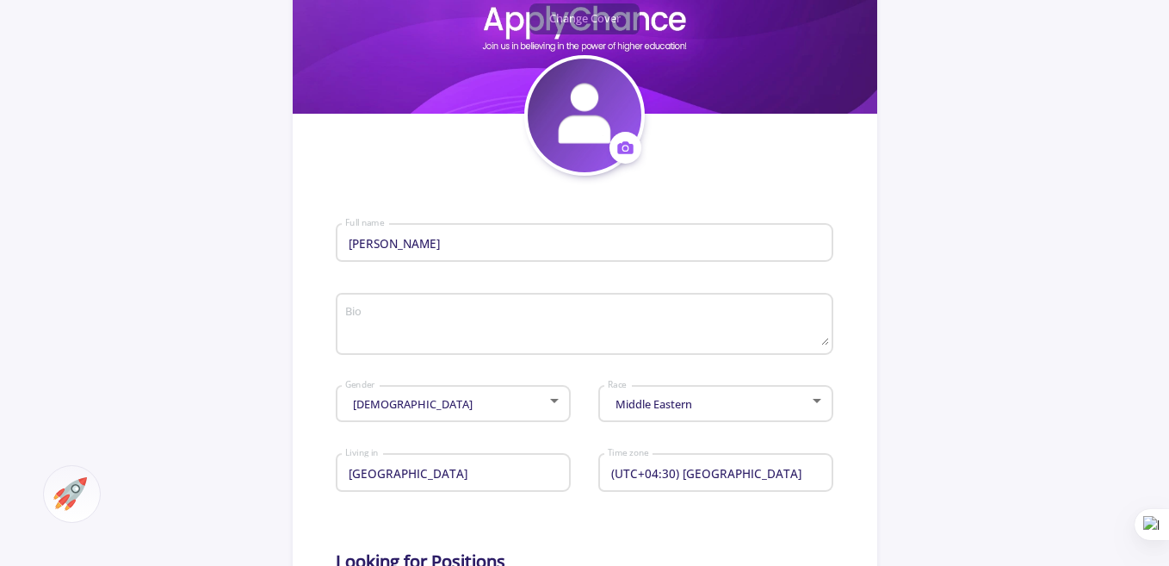
scroll to position [233, 0]
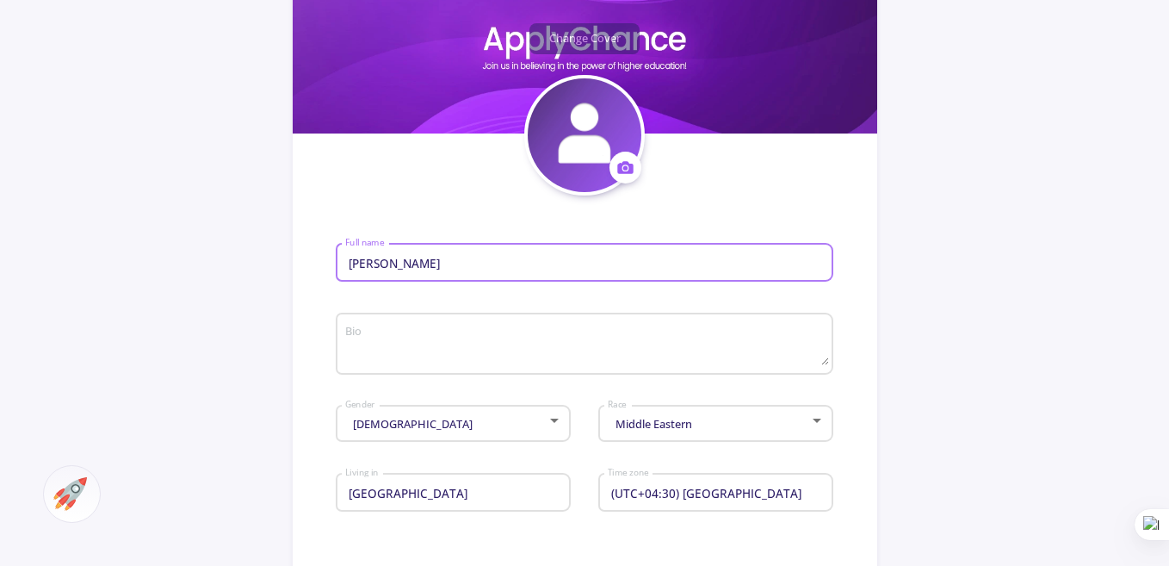
drag, startPoint x: 472, startPoint y: 256, endPoint x: 243, endPoint y: 251, distance: 229.1
click at [243, 251] on app-general-setting "General Info Change Cover Change cover Remove cover Change photo Remove photo […" at bounding box center [584, 511] width 1169 height 1224
type input "Dodallah Bilal"
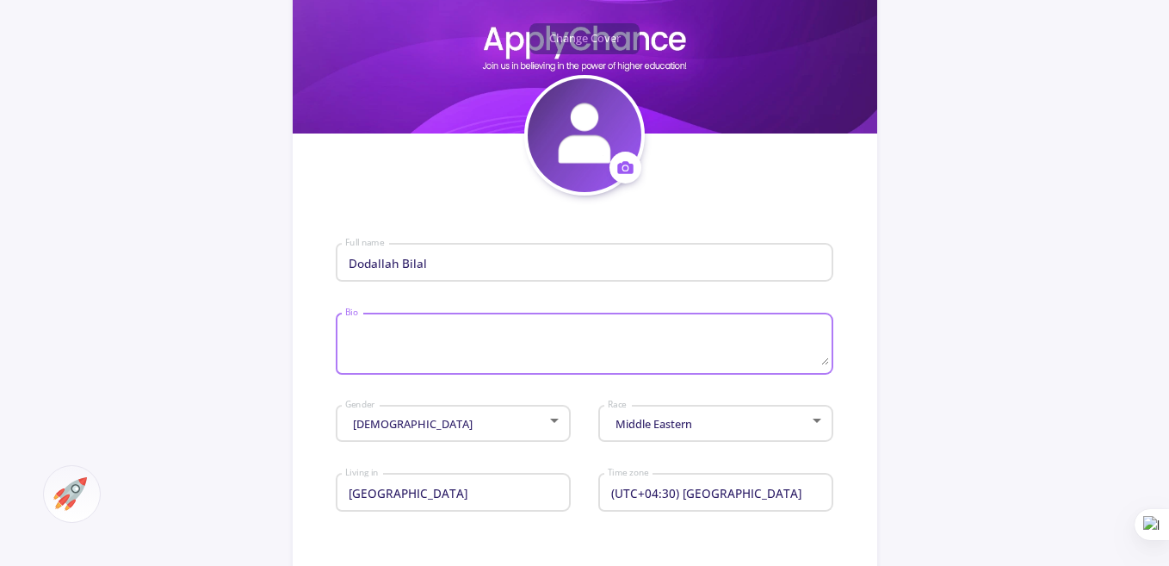
click at [451, 337] on textarea "Bio" at bounding box center [586, 345] width 485 height 40
click at [515, 333] on textarea "Graduated from Agronomy Bsc. worked as IT for HASCO," at bounding box center [586, 345] width 485 height 40
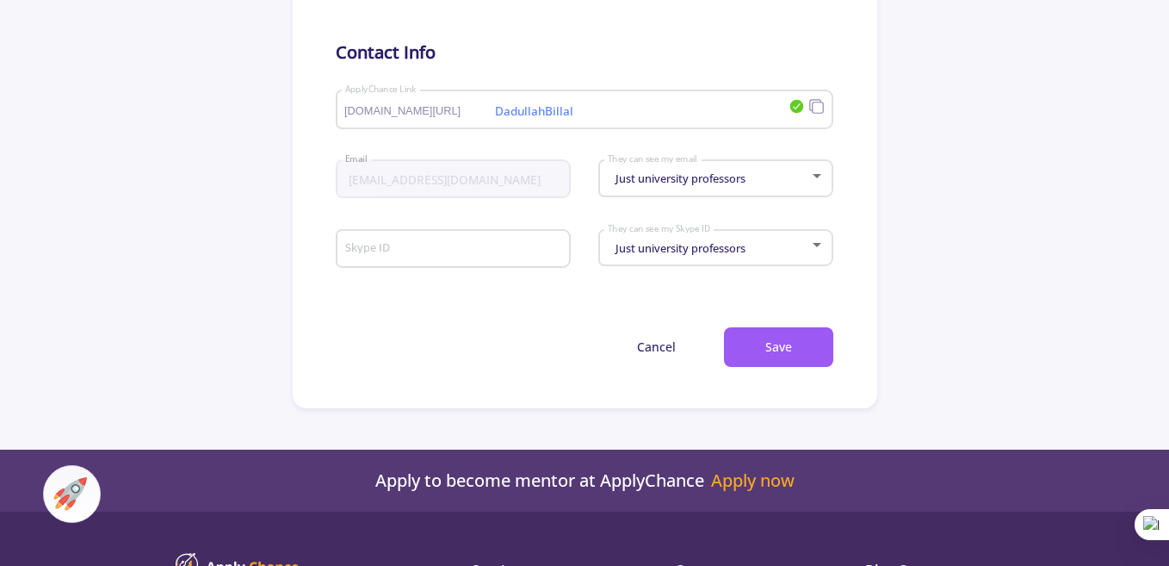
scroll to position [950, 0]
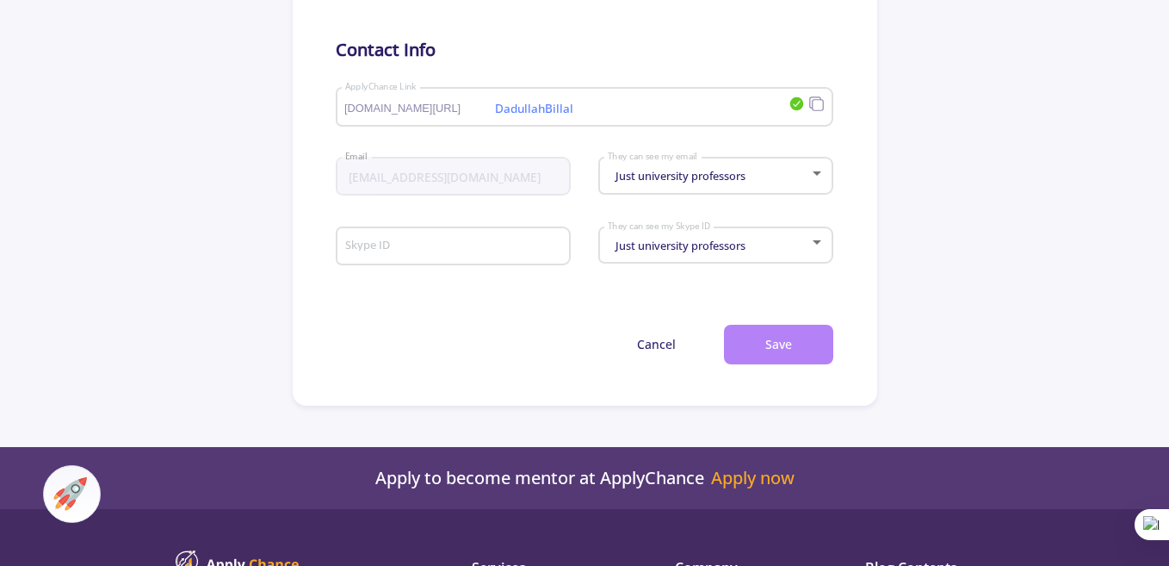
type textarea "Graduated from Agronomy Bsc, [GEOGRAPHIC_DATA], [GEOGRAPHIC_DATA]. worked as IT…"
click at [796, 346] on button "Save" at bounding box center [778, 345] width 109 height 40
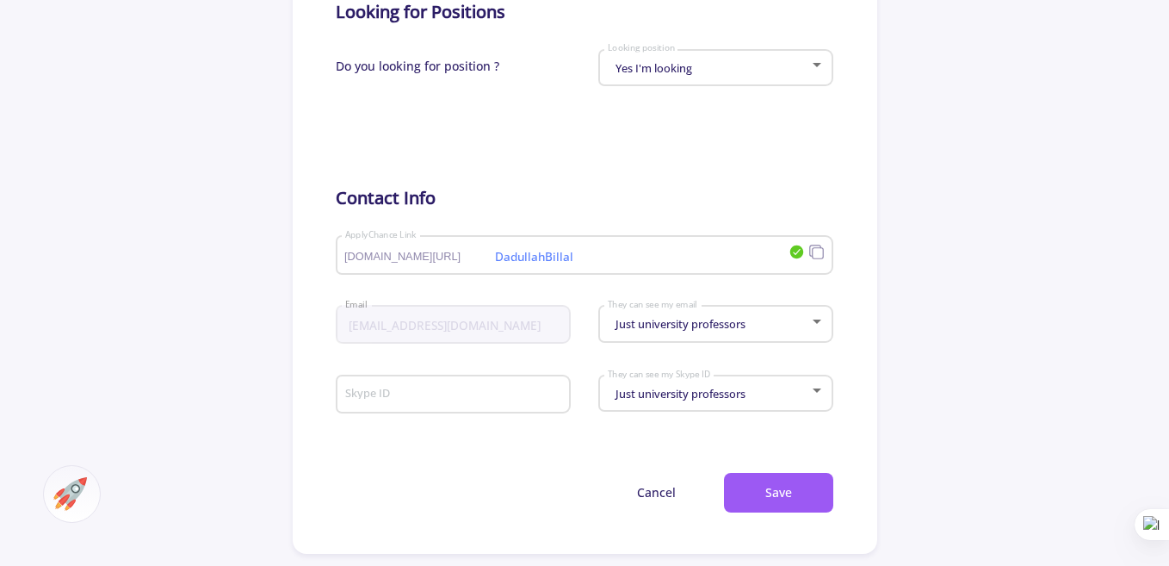
scroll to position [816, 0]
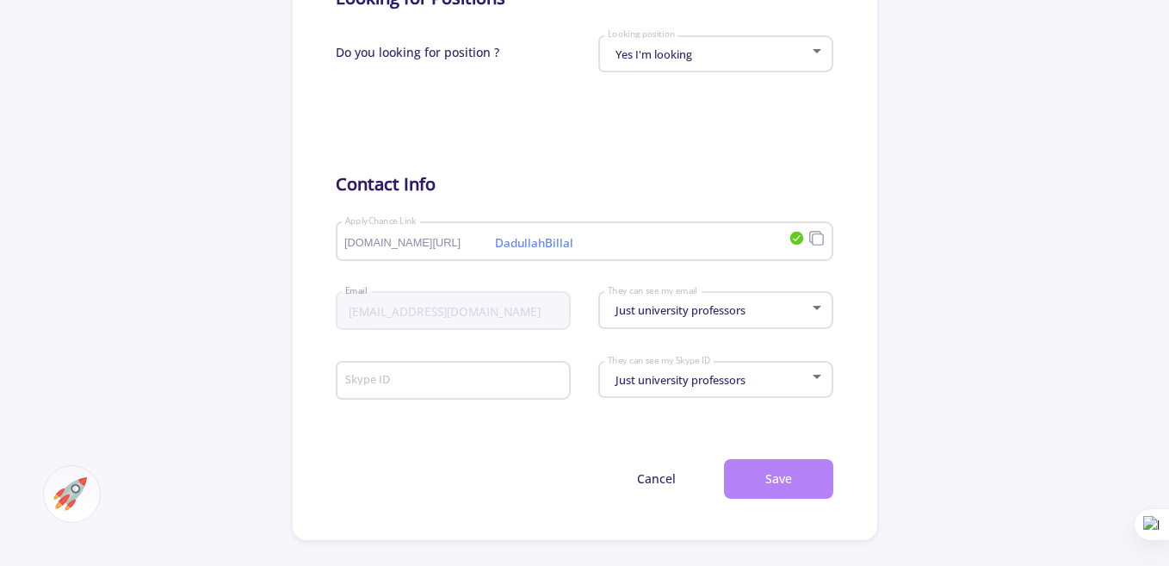
click at [766, 473] on button "Save" at bounding box center [778, 479] width 109 height 40
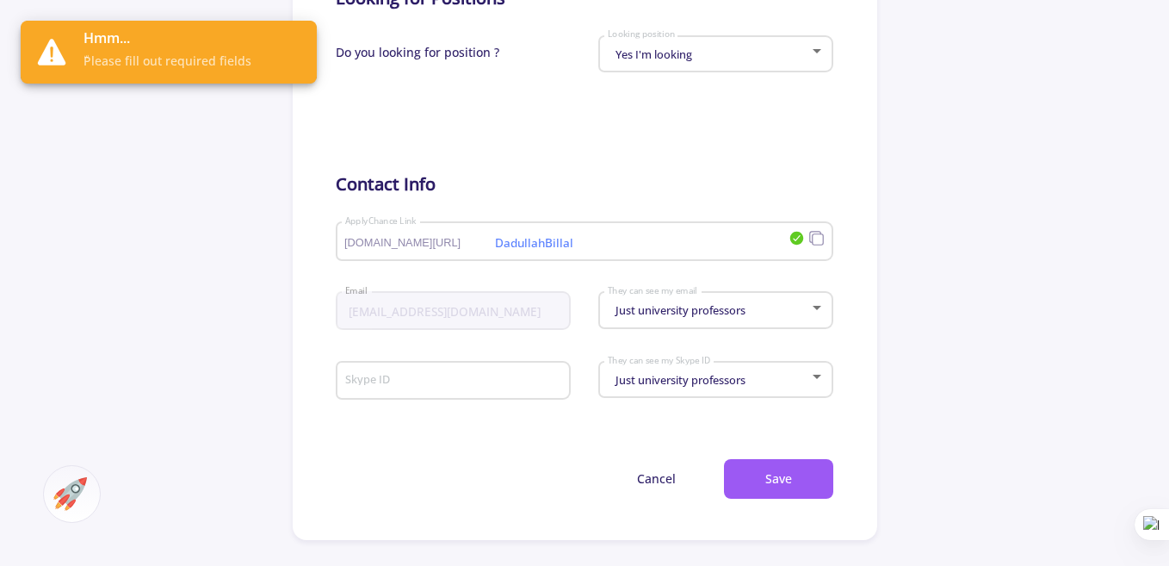
click at [195, 54] on span "ّPlease fill out required fields" at bounding box center [194, 61] width 220 height 18
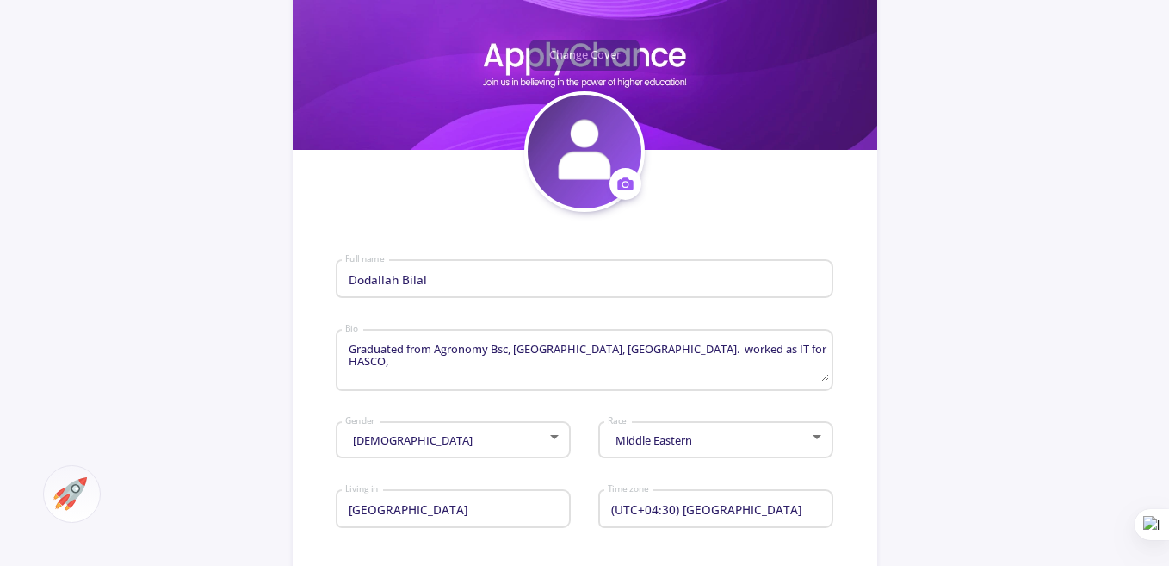
scroll to position [213, 0]
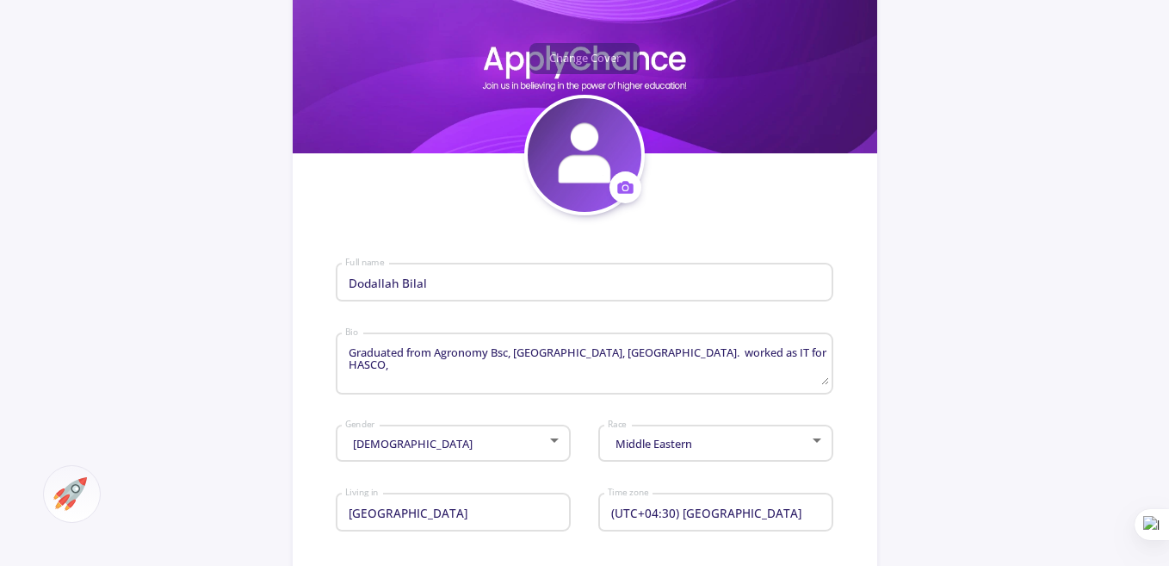
click at [635, 192] on span at bounding box center [626, 187] width 32 height 32
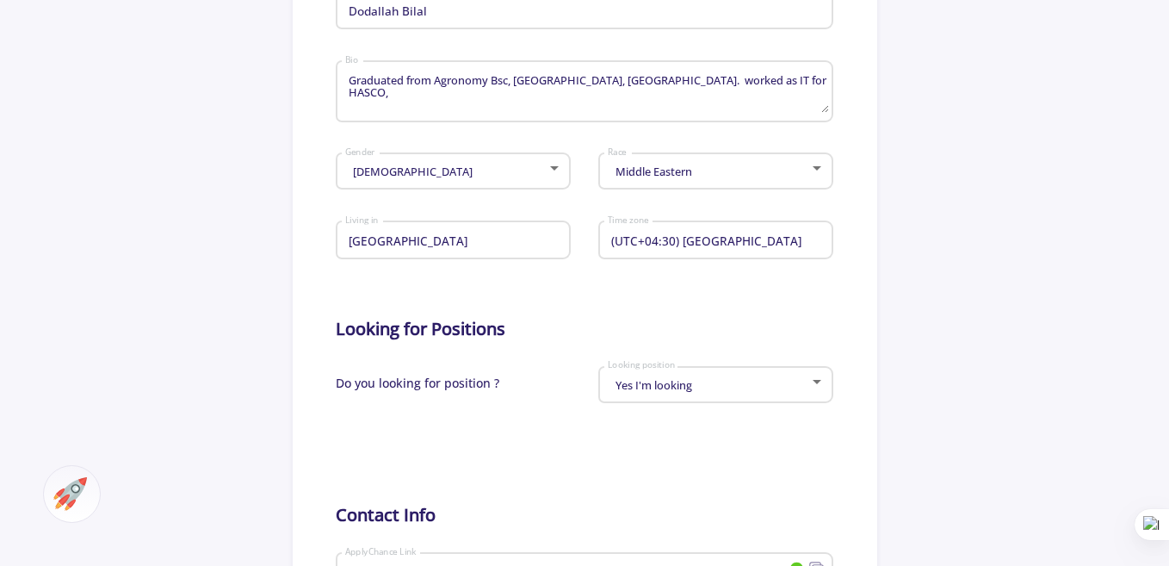
scroll to position [496, 0]
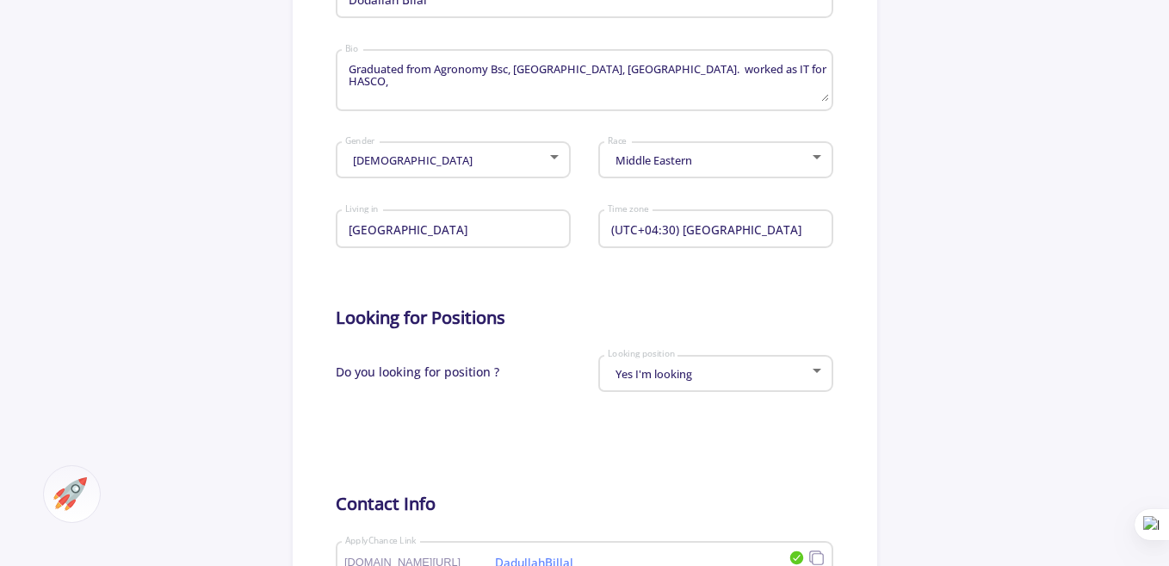
click at [636, 440] on div at bounding box center [584, 430] width 497 height 43
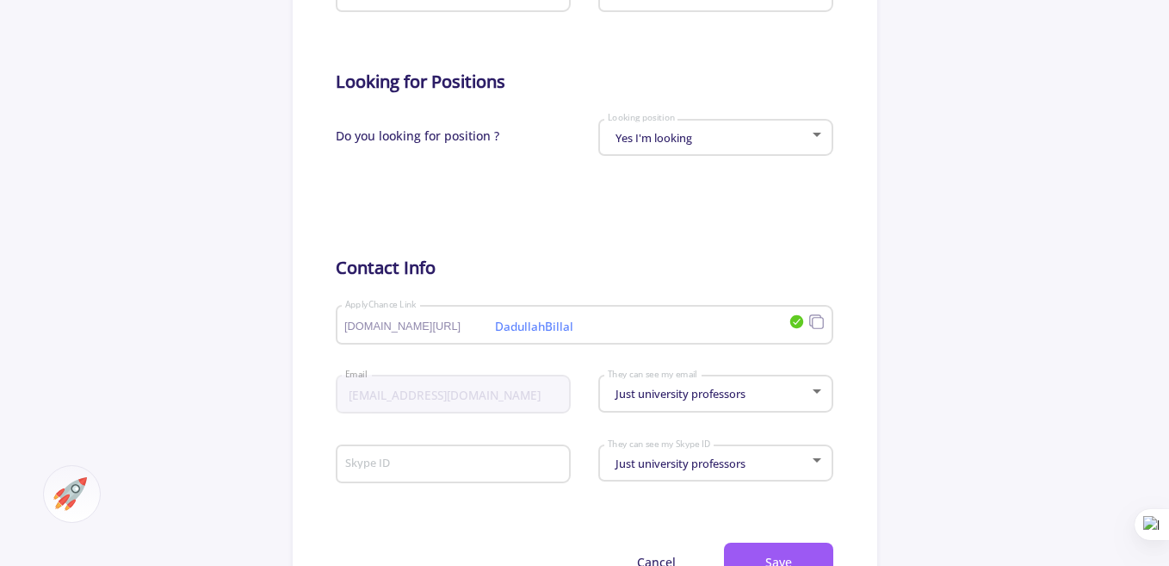
scroll to position [740, 0]
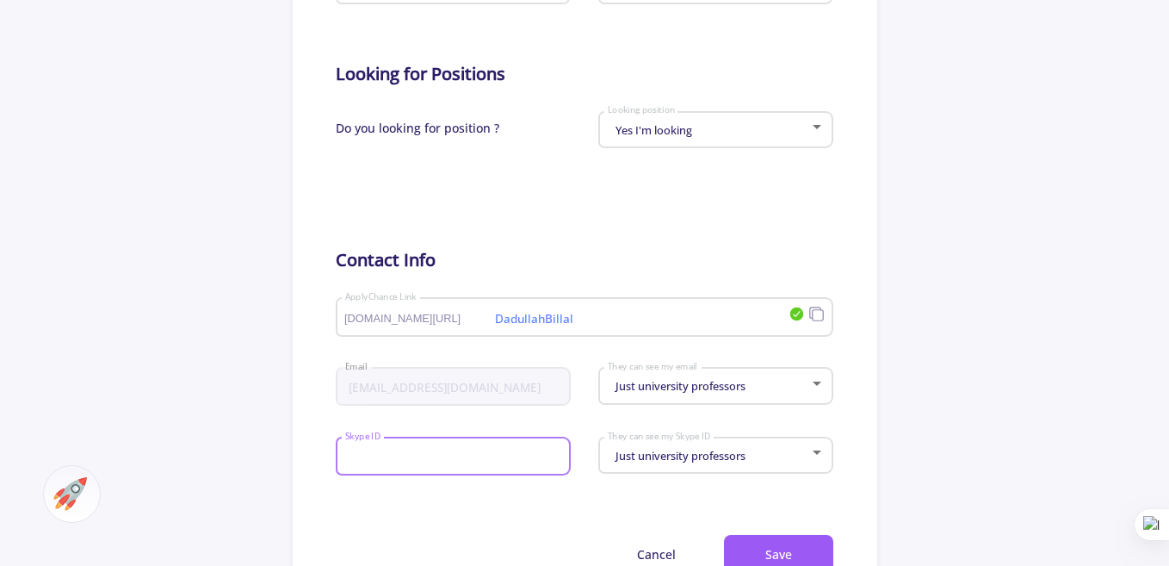
click at [407, 454] on input "Skype ID" at bounding box center [455, 458] width 222 height 16
type input "n/a"
click at [770, 553] on button "Save" at bounding box center [778, 555] width 109 height 40
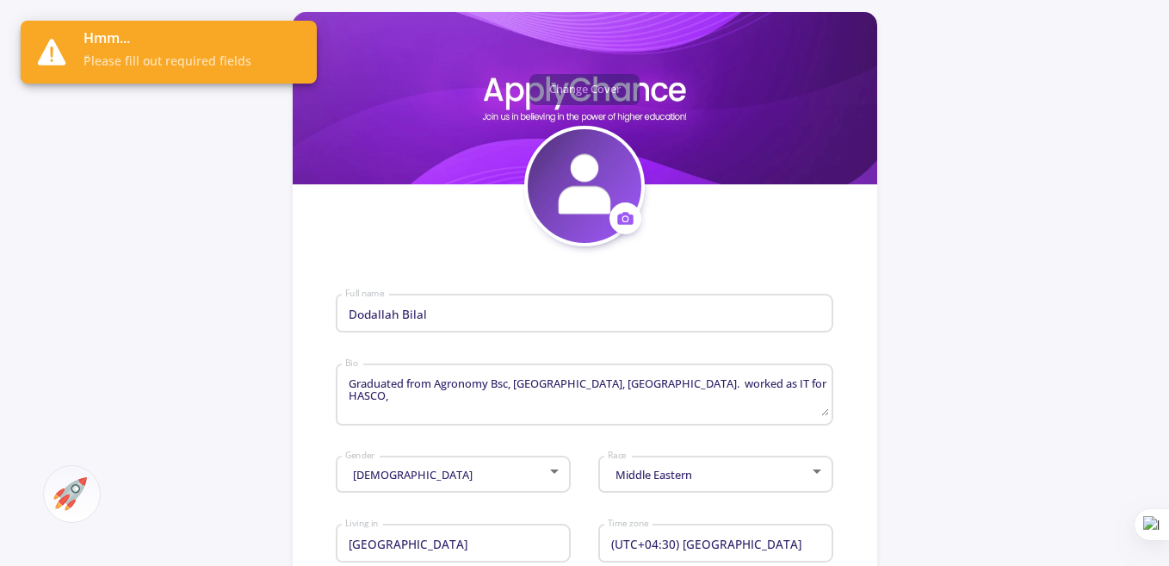
scroll to position [177, 0]
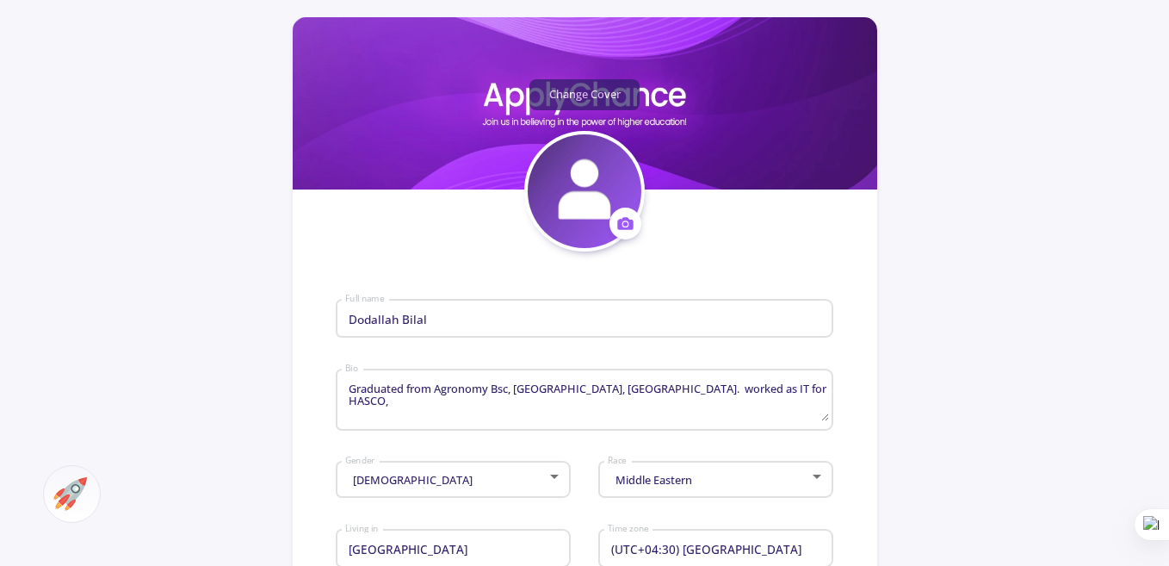
click at [561, 107] on button "Change Cover" at bounding box center [585, 94] width 110 height 31
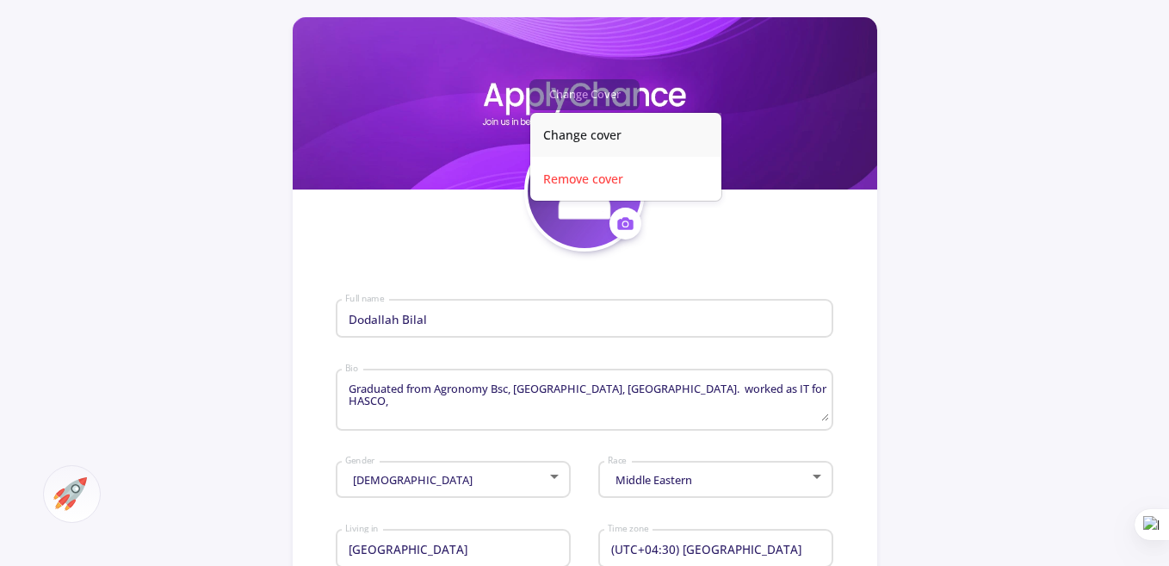
click at [566, 130] on button "Change cover" at bounding box center [625, 135] width 191 height 44
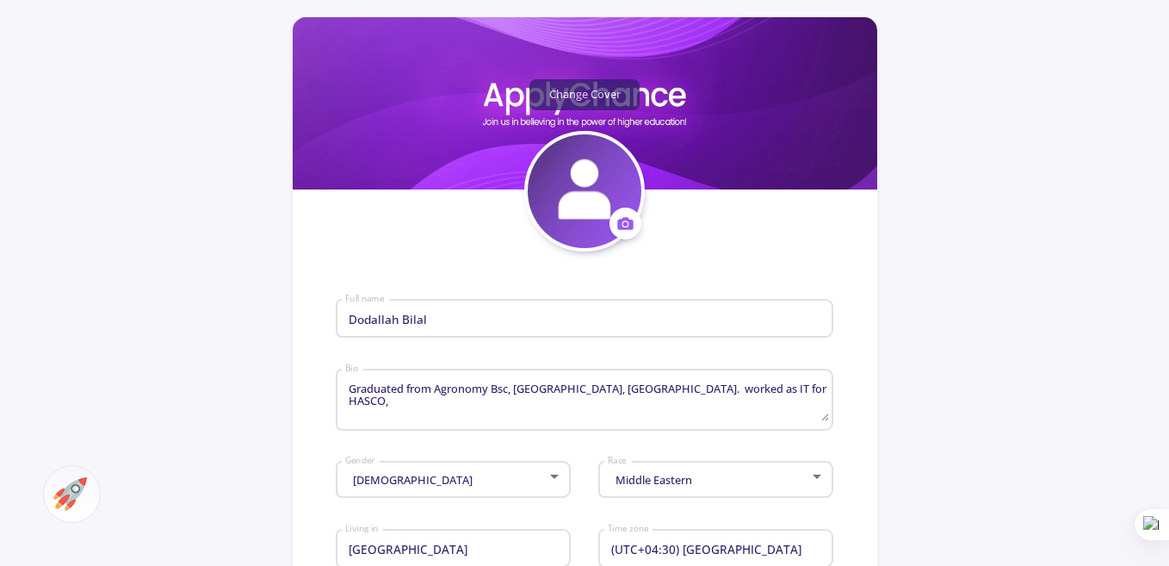
click at [571, 87] on button "Change Cover" at bounding box center [585, 94] width 110 height 31
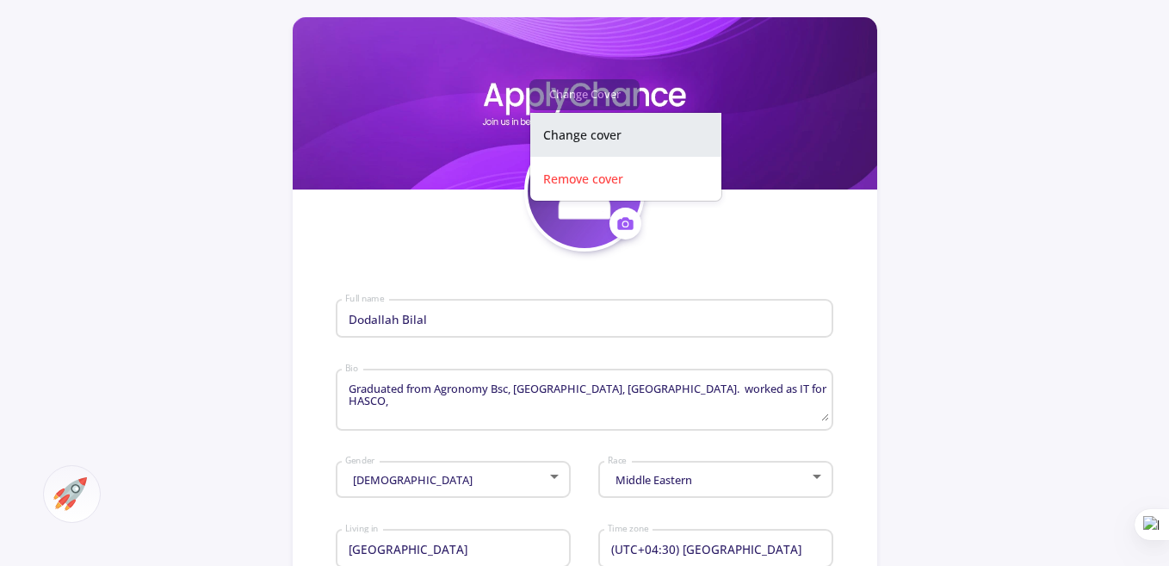
click at [559, 130] on button "Change cover" at bounding box center [625, 135] width 191 height 44
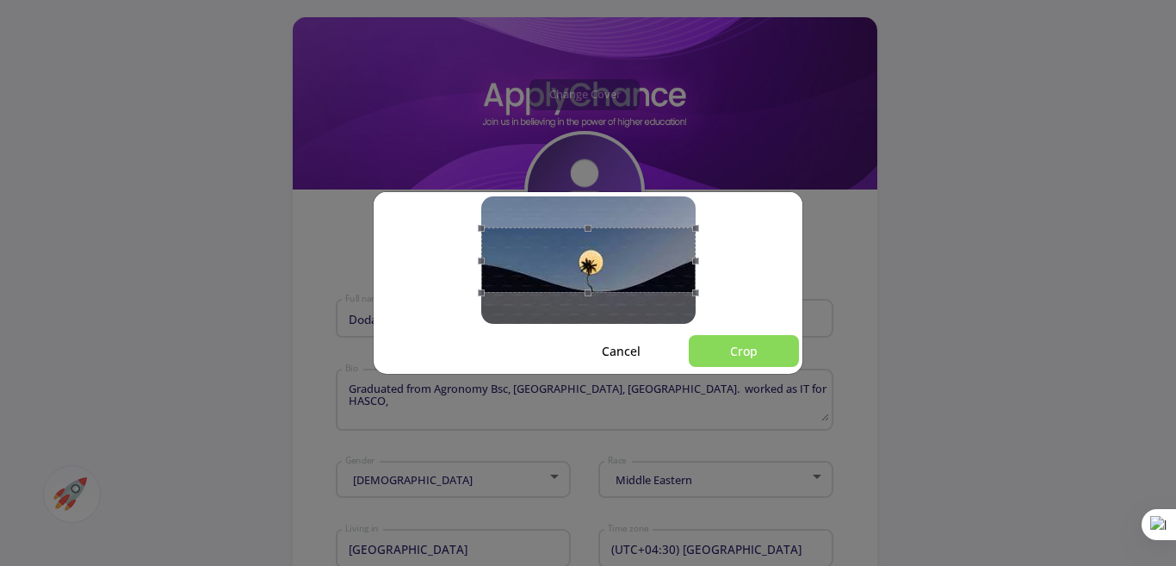
click at [741, 356] on button "Crop" at bounding box center [744, 351] width 110 height 32
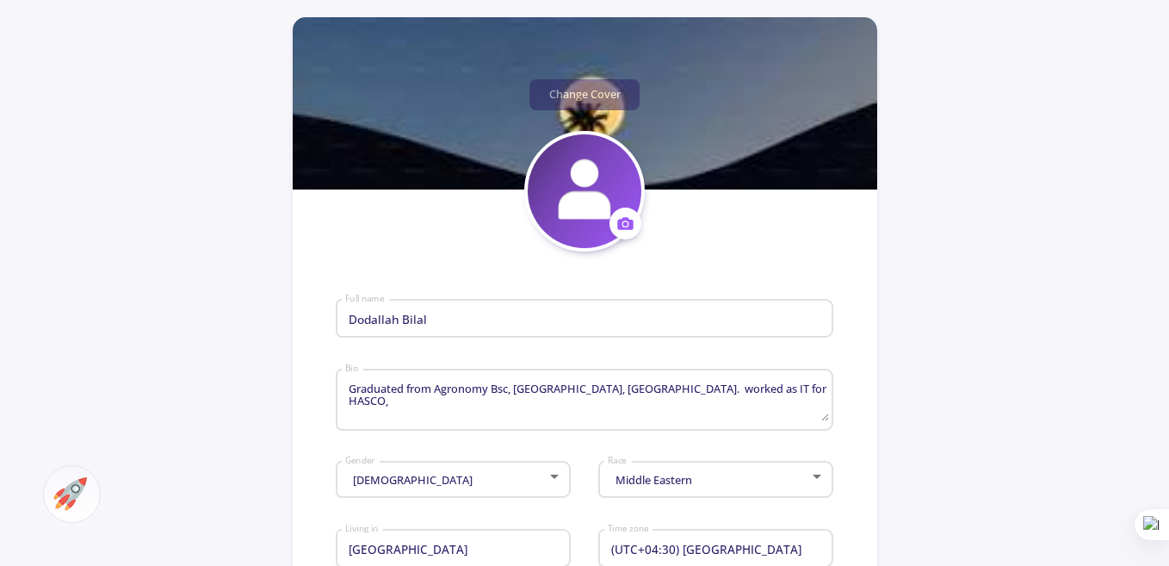
click at [627, 225] on circle at bounding box center [625, 224] width 4 height 4
click at [646, 284] on button "Change photo" at bounding box center [706, 278] width 191 height 44
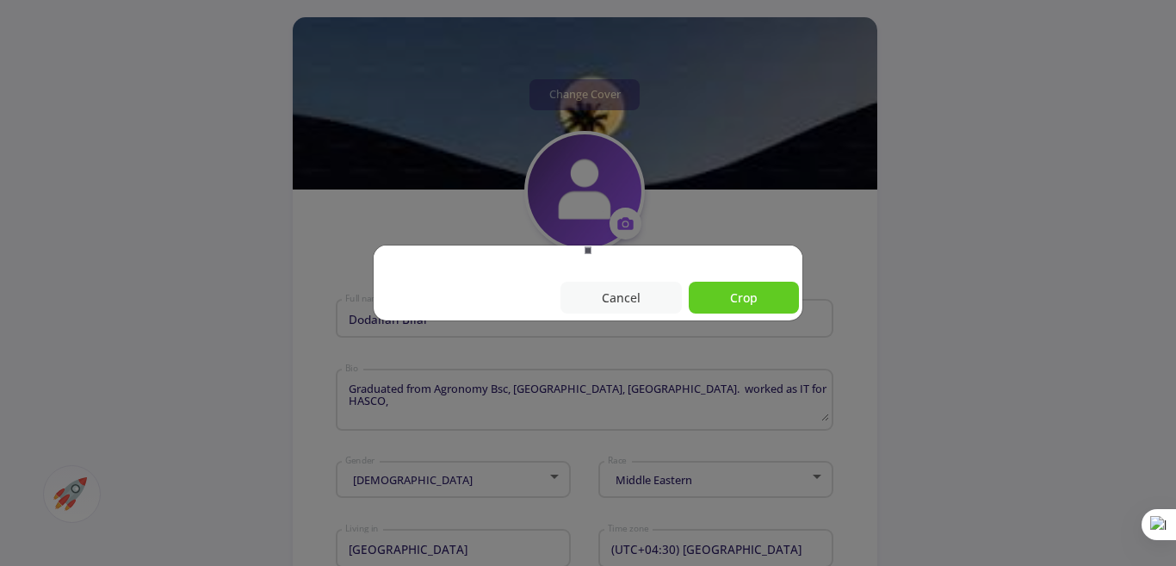
click at [624, 301] on button "Cancel" at bounding box center [621, 298] width 121 height 32
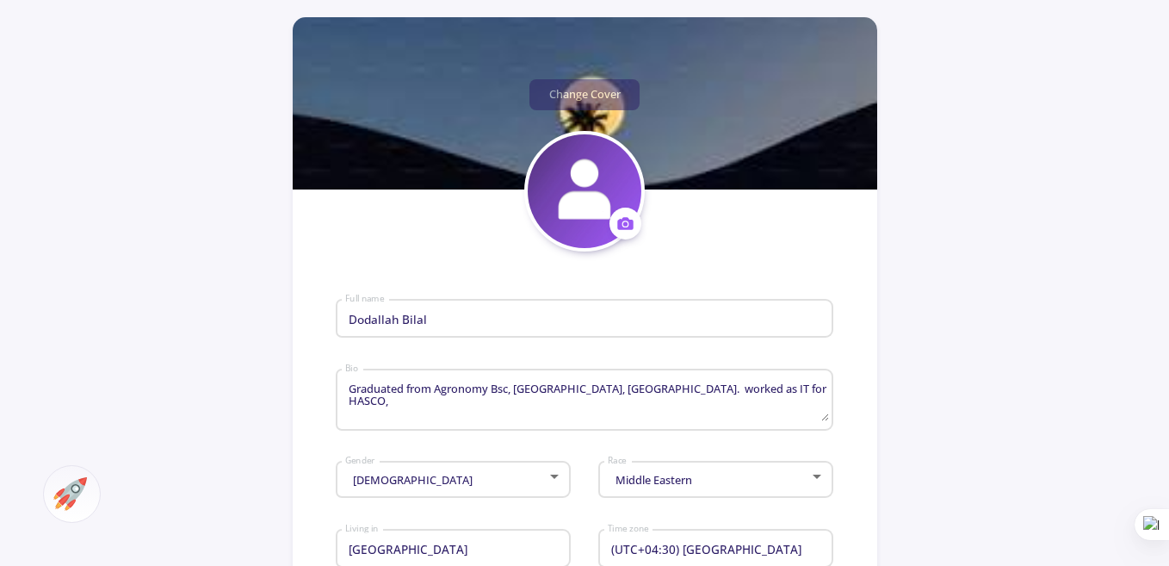
click at [617, 219] on icon at bounding box center [626, 223] width 18 height 18
click at [641, 281] on button "Change photo" at bounding box center [706, 278] width 191 height 44
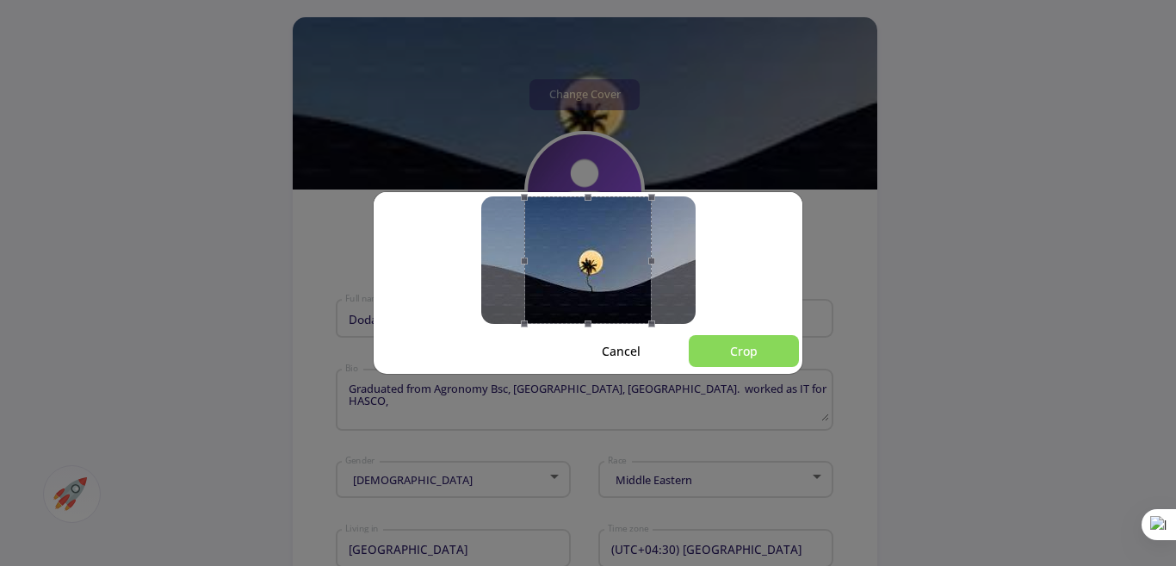
click at [741, 350] on button "Crop" at bounding box center [744, 351] width 110 height 32
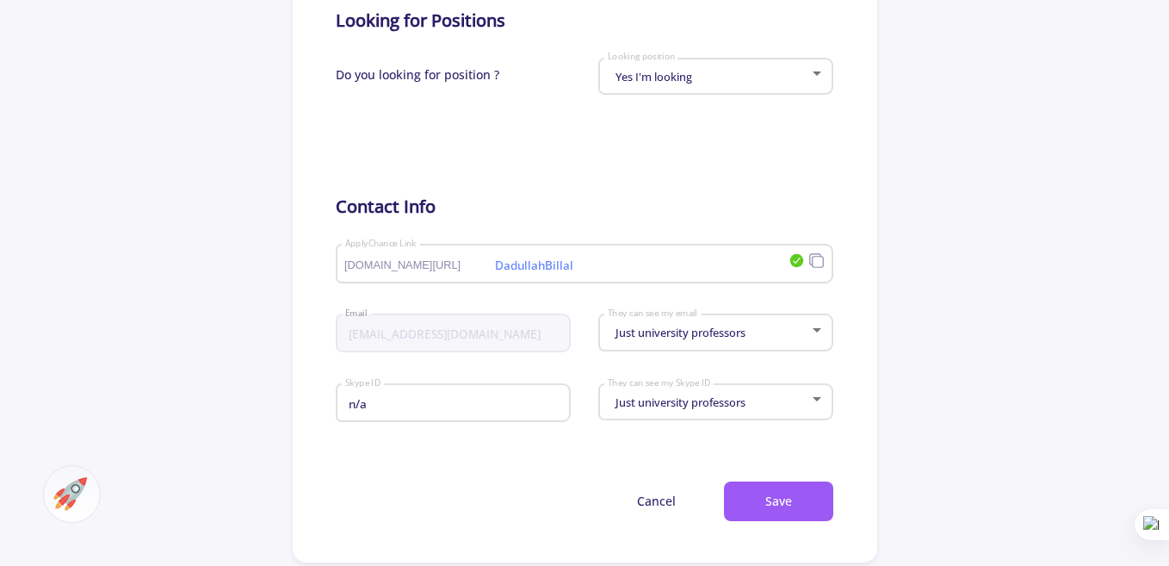
scroll to position [866, 0]
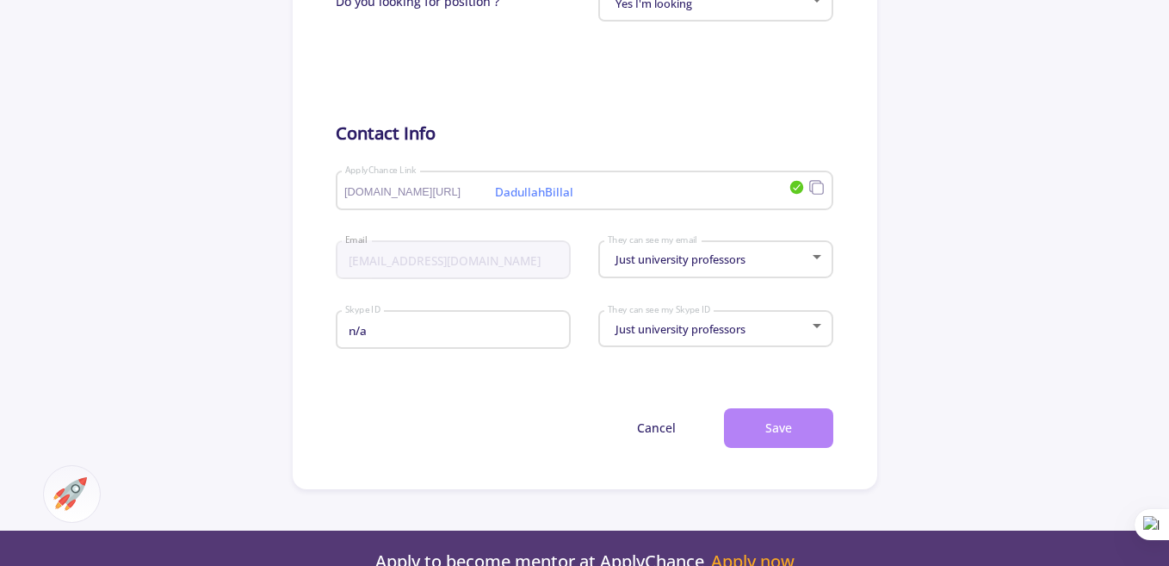
click at [787, 437] on button "Save" at bounding box center [778, 428] width 109 height 40
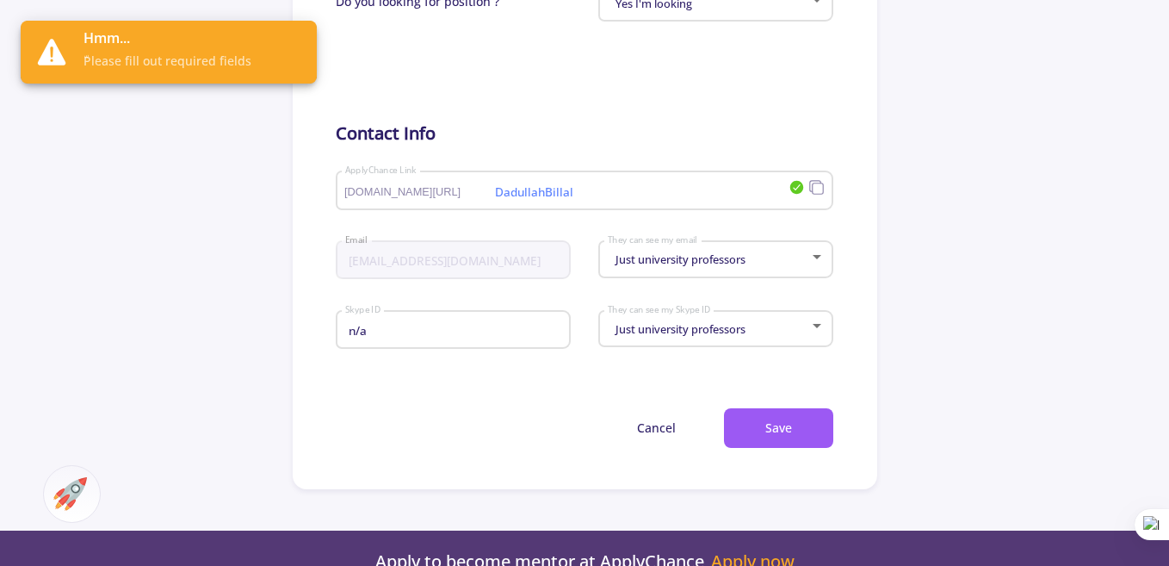
click at [451, 332] on input "n/a" at bounding box center [455, 331] width 222 height 16
type input "n"
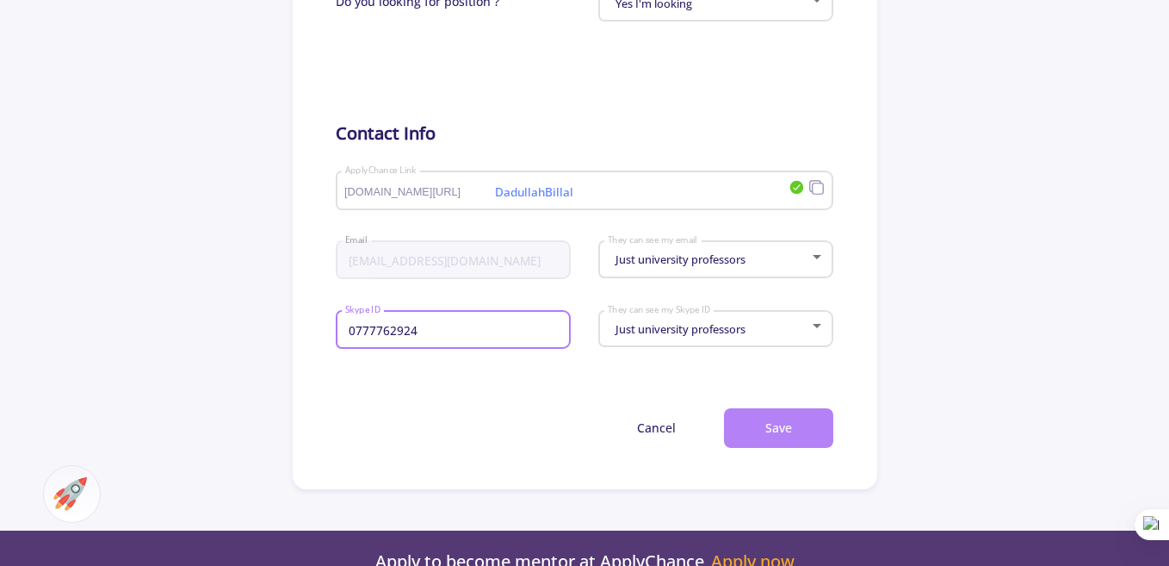
type input "0777762924"
click at [780, 416] on button "Save" at bounding box center [778, 428] width 109 height 40
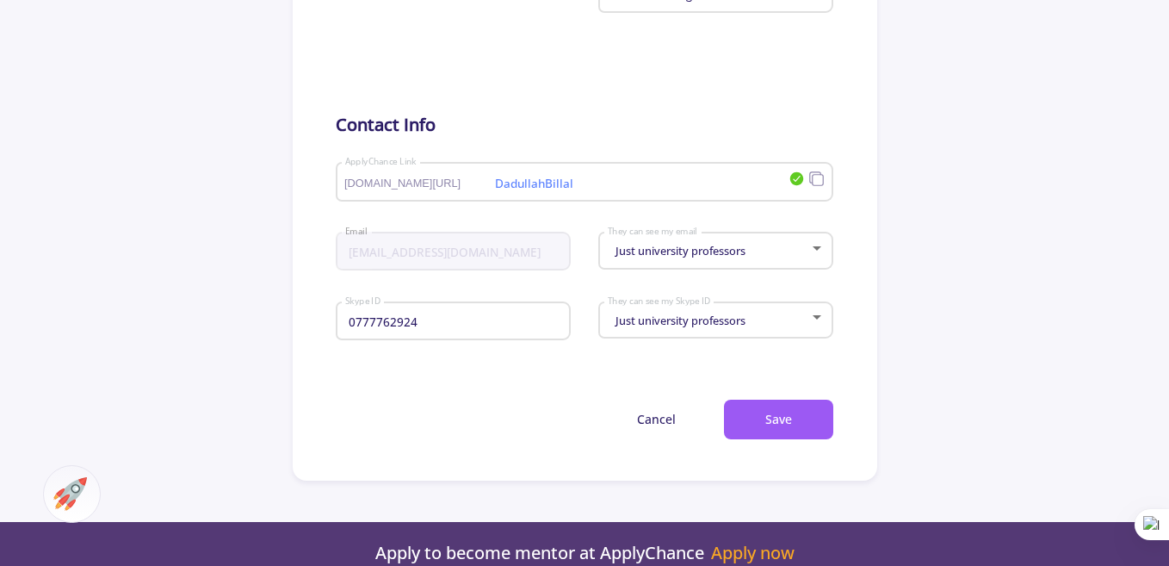
scroll to position [877, 0]
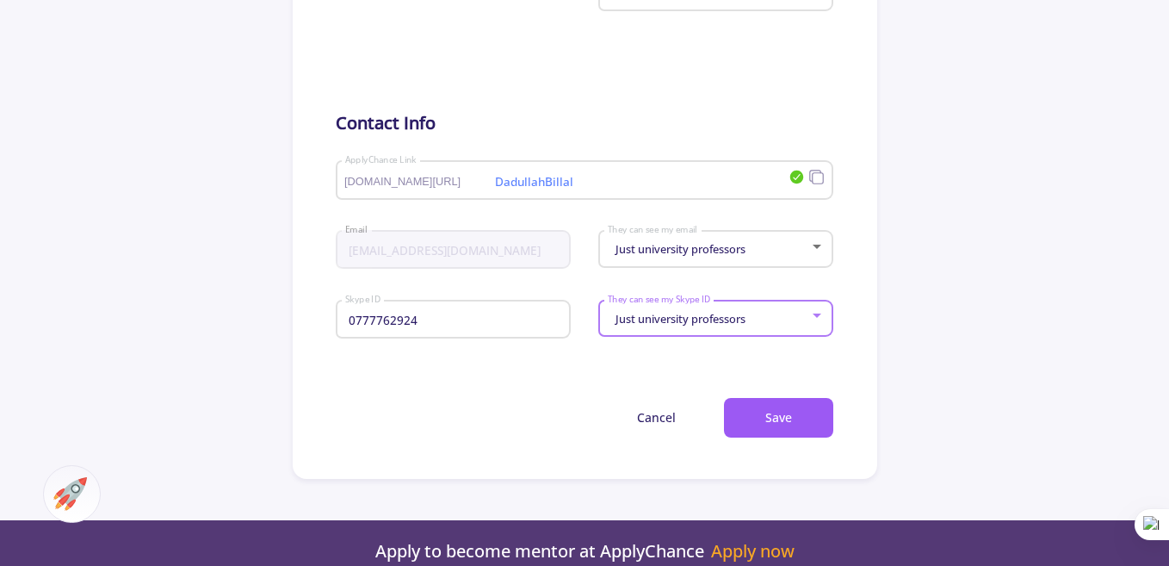
click at [709, 313] on span "Just university professors" at bounding box center [678, 319] width 134 height 16
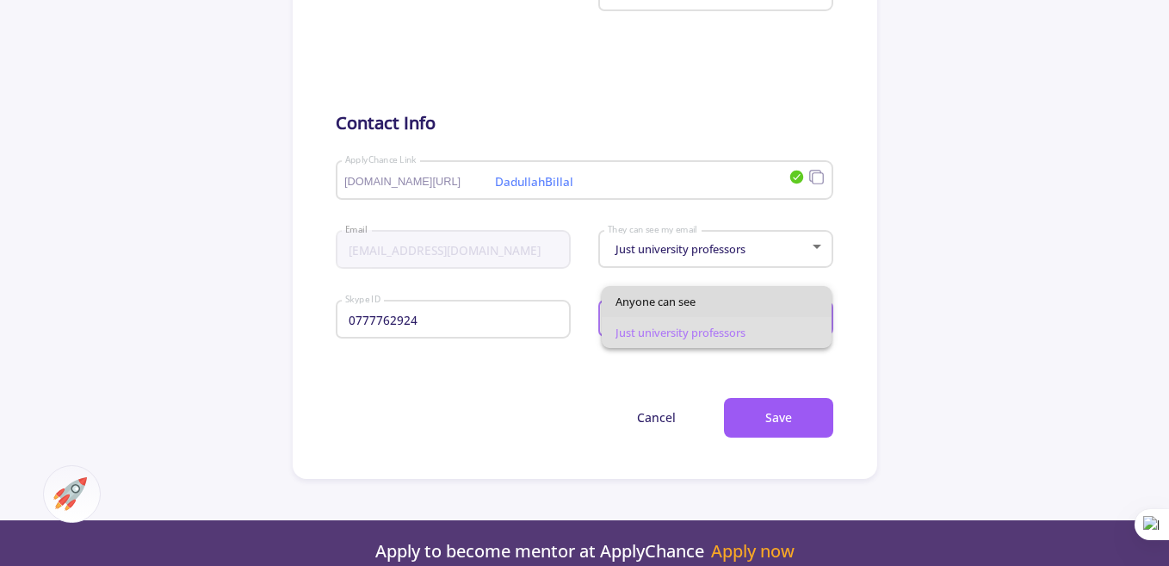
click at [699, 305] on span "Anyone can see" at bounding box center [717, 301] width 202 height 31
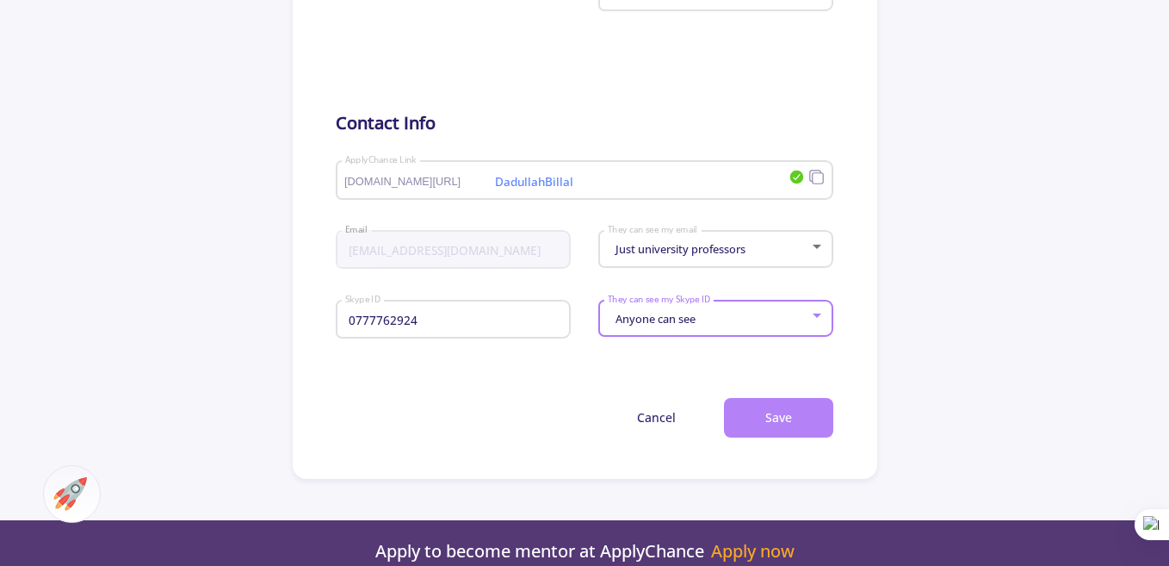
click at [747, 420] on button "Save" at bounding box center [778, 418] width 109 height 40
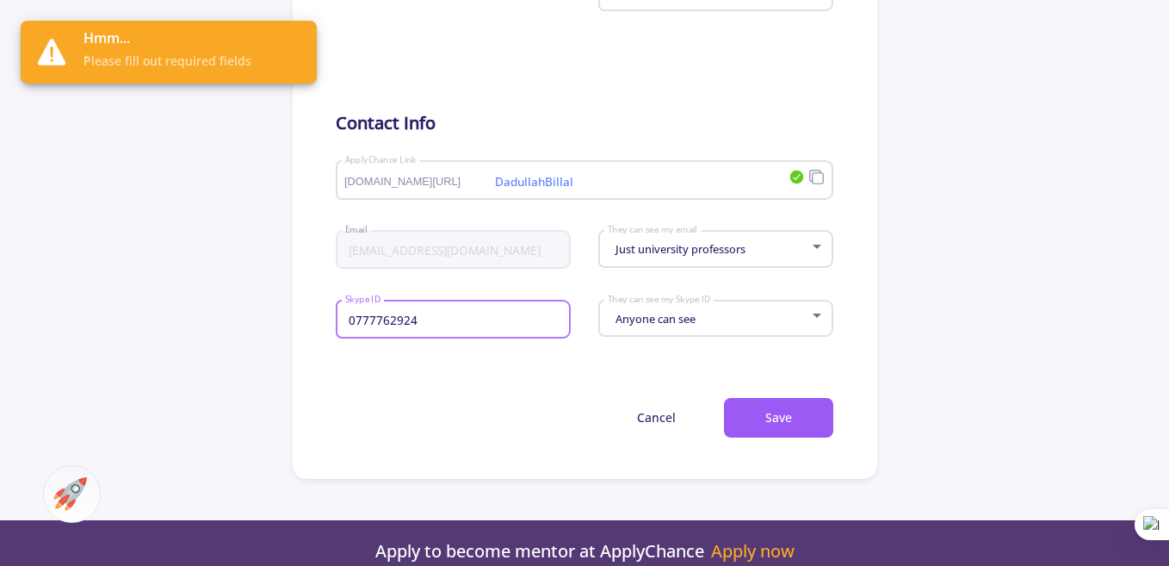
click at [524, 325] on input "0777762924" at bounding box center [455, 321] width 222 height 16
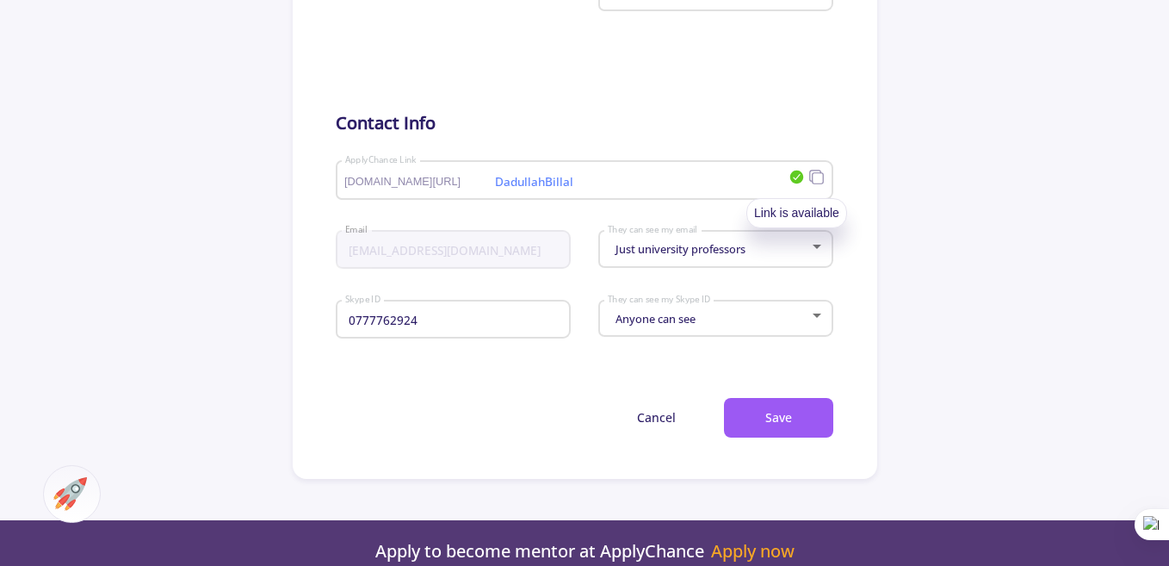
click at [798, 180] on icon at bounding box center [797, 178] width 14 height 14
click at [812, 181] on icon at bounding box center [817, 177] width 16 height 16
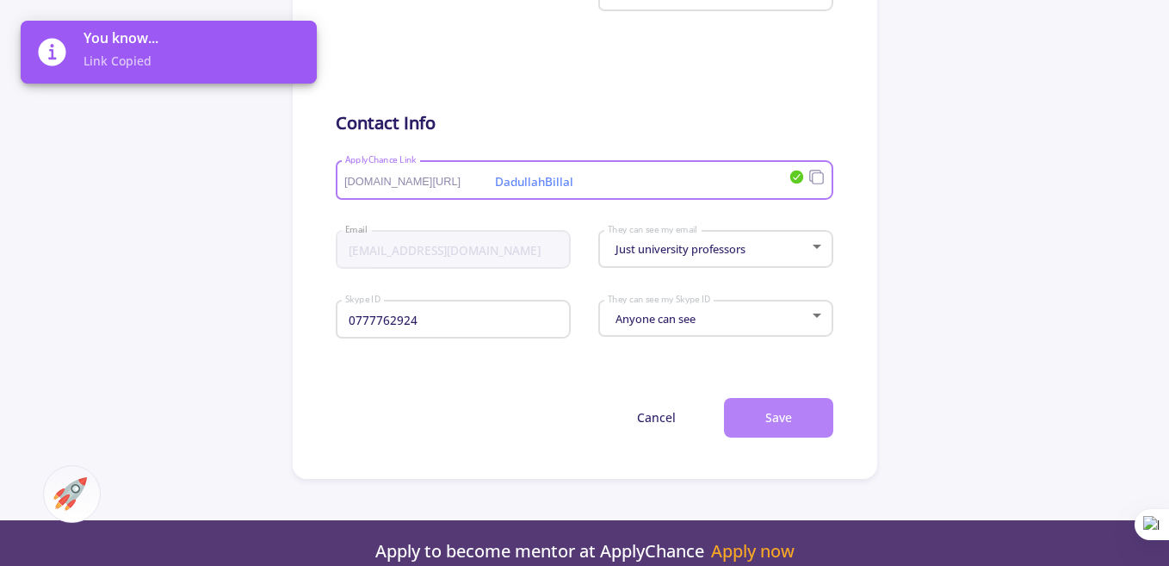
click at [747, 412] on button "Save" at bounding box center [778, 418] width 109 height 40
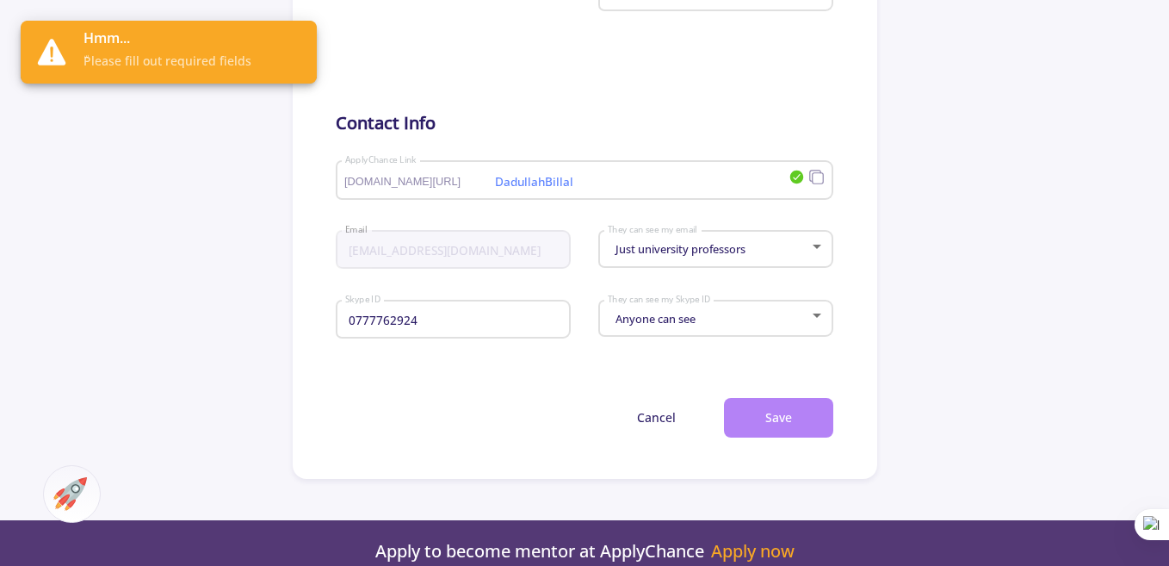
click at [747, 411] on button "Save" at bounding box center [778, 418] width 109 height 40
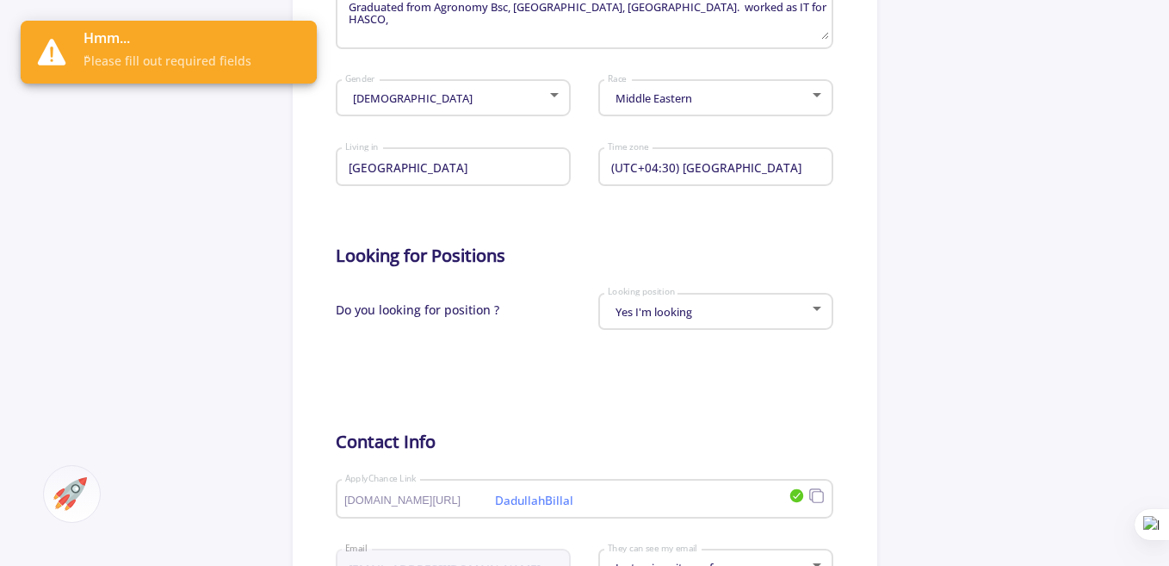
scroll to position [555, 0]
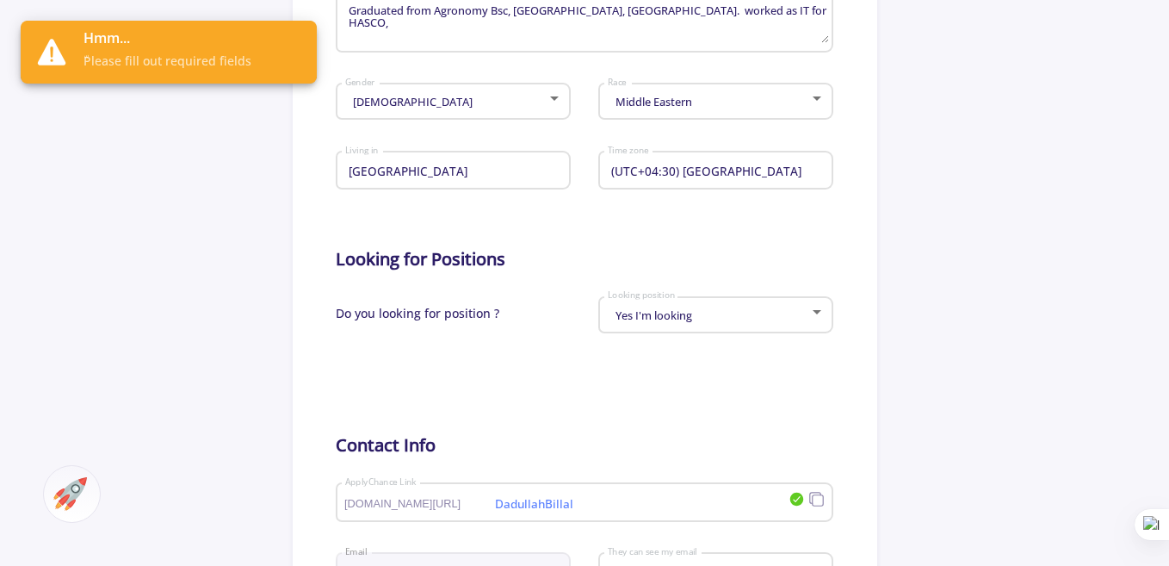
click at [780, 317] on div "Yes I'm looking" at bounding box center [708, 315] width 202 height 13
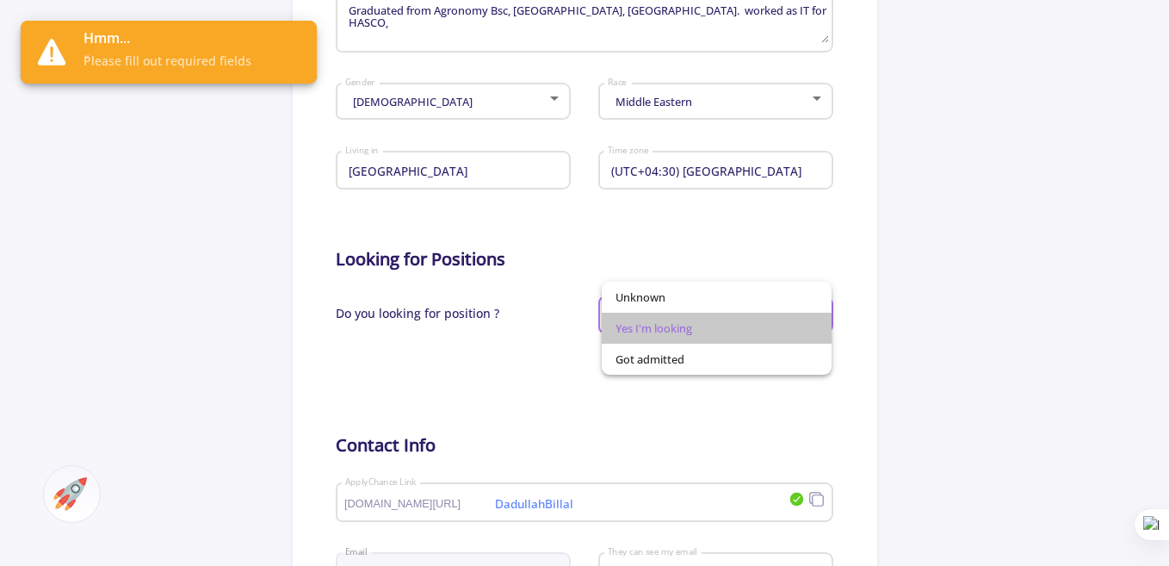
click at [776, 328] on span "Yes I'm looking" at bounding box center [717, 328] width 202 height 31
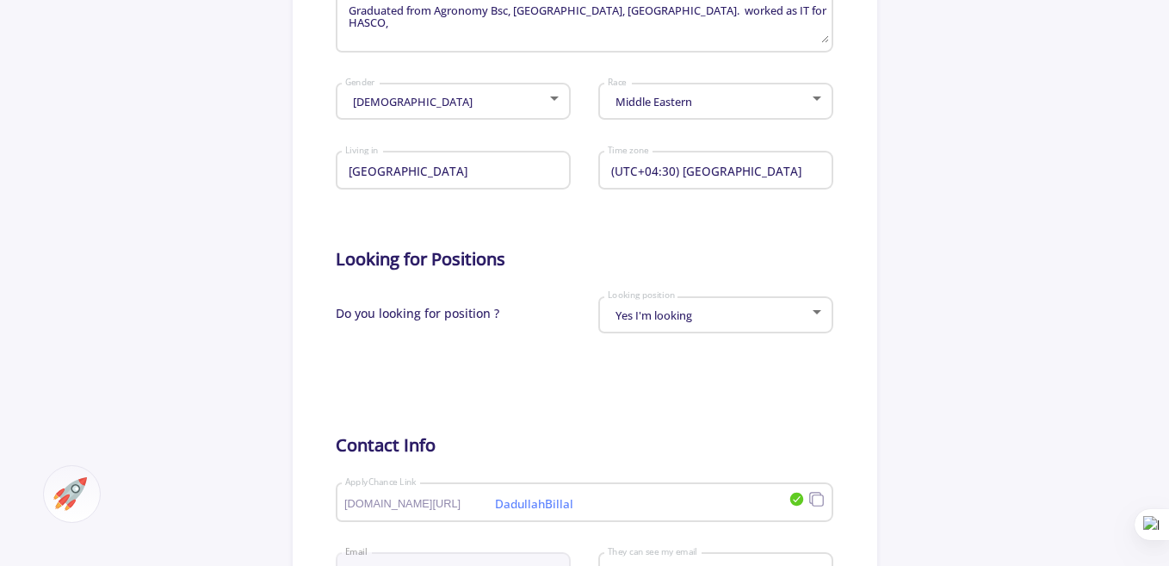
click at [539, 181] on div "Afghanistan Living in" at bounding box center [453, 167] width 218 height 45
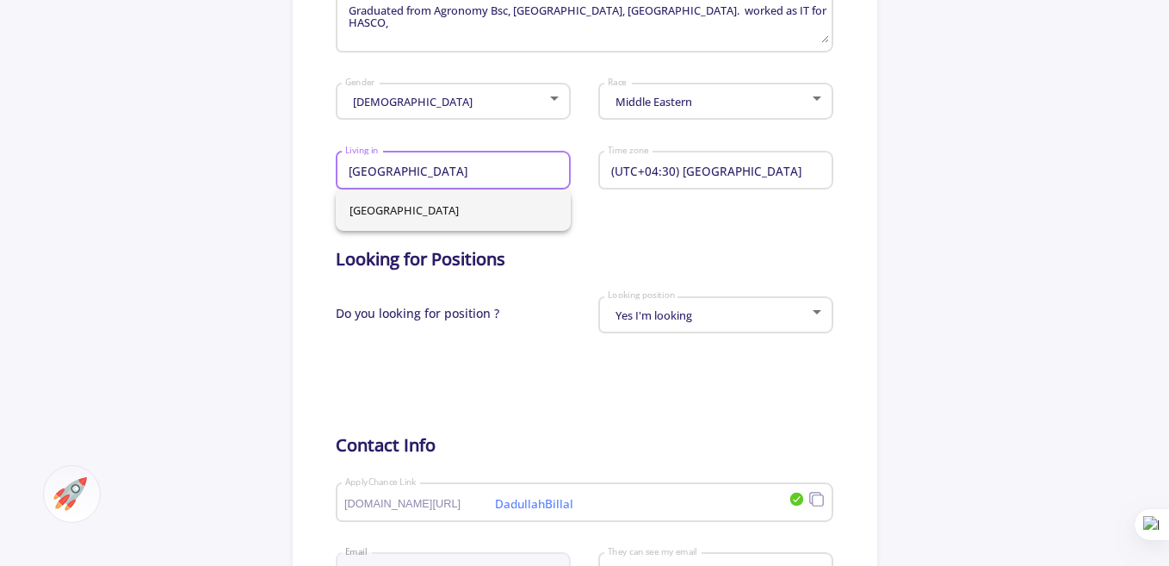
click at [498, 213] on span "[GEOGRAPHIC_DATA]" at bounding box center [454, 209] width 208 height 41
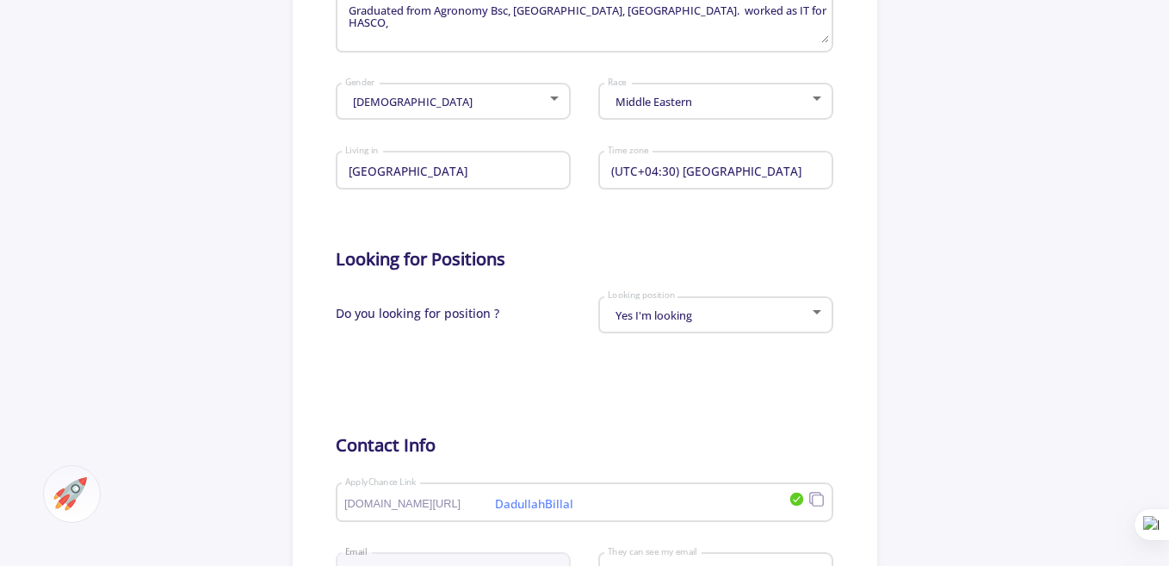
click at [512, 110] on div "[DEMOGRAPHIC_DATA] Gender" at bounding box center [453, 98] width 218 height 43
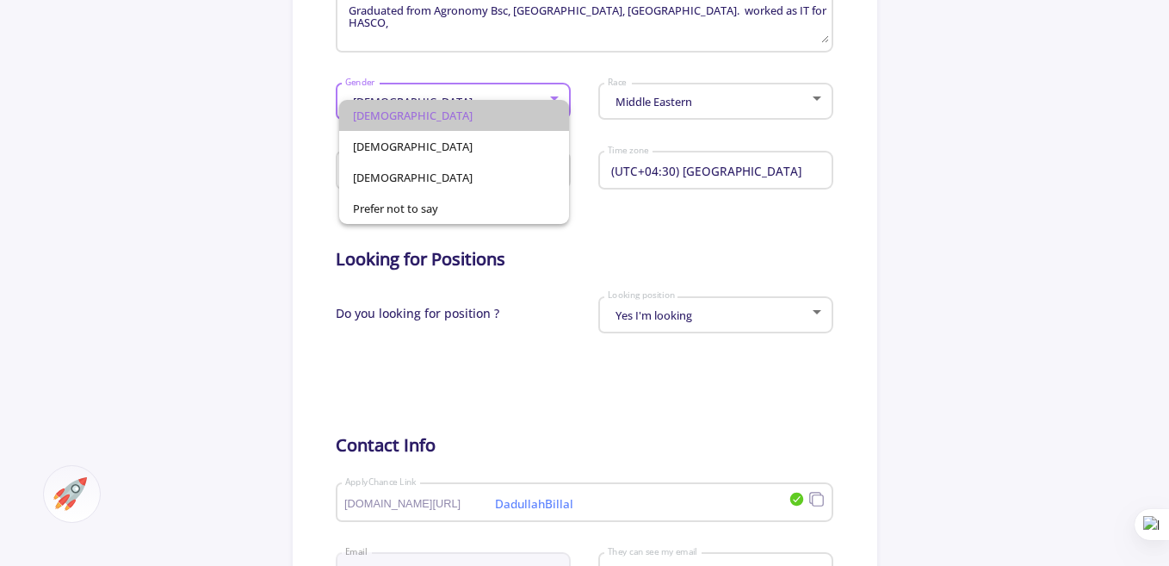
click at [443, 116] on span "[DEMOGRAPHIC_DATA]" at bounding box center [454, 115] width 202 height 31
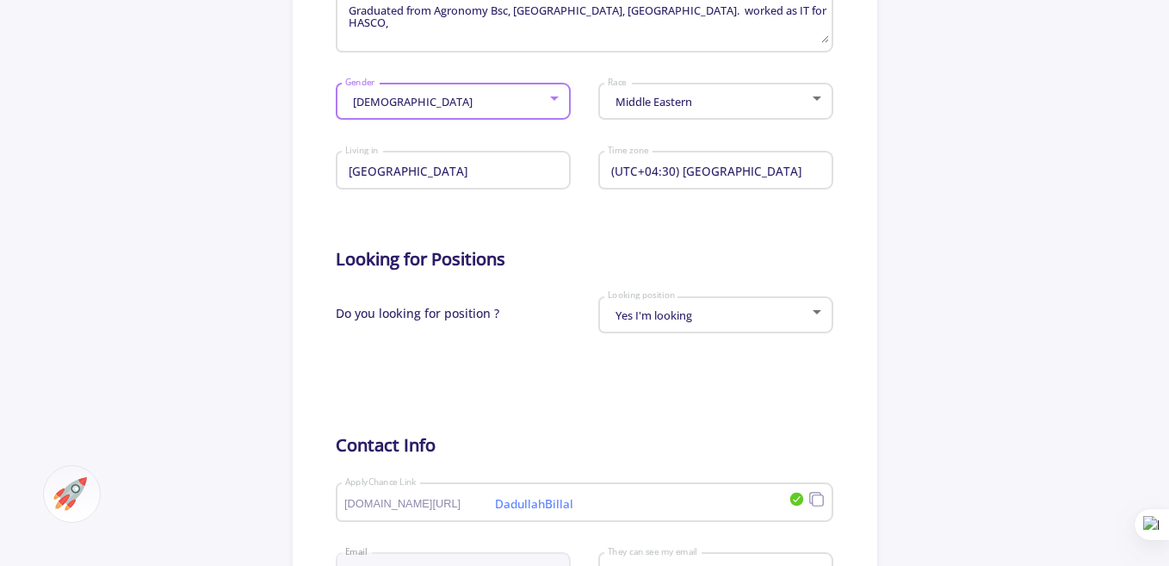
click at [794, 104] on div "Middle Eastern" at bounding box center [708, 102] width 202 height 13
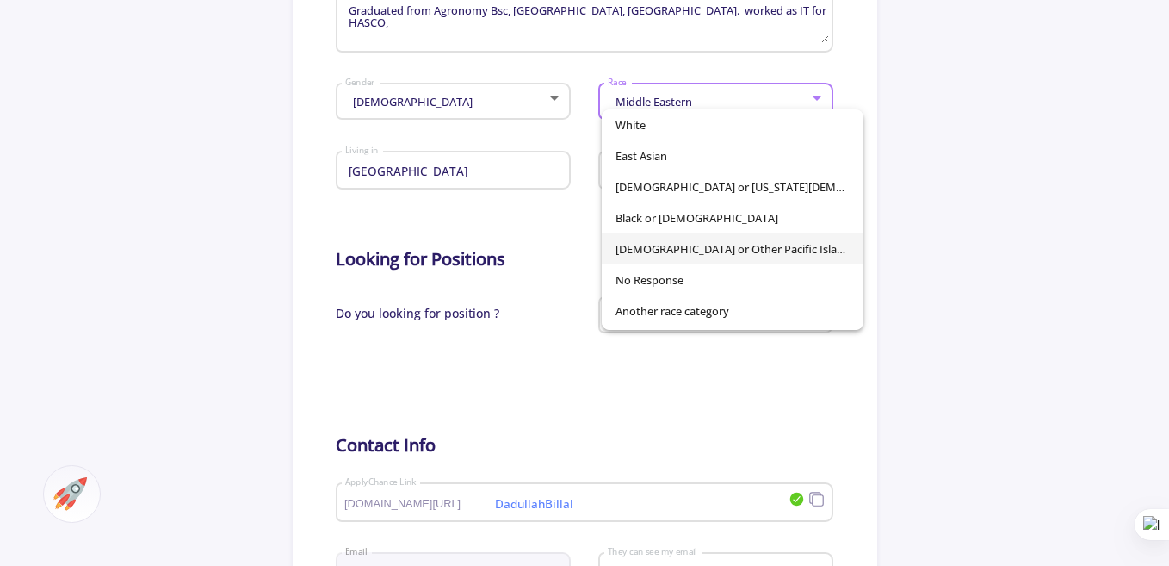
scroll to position [121, 0]
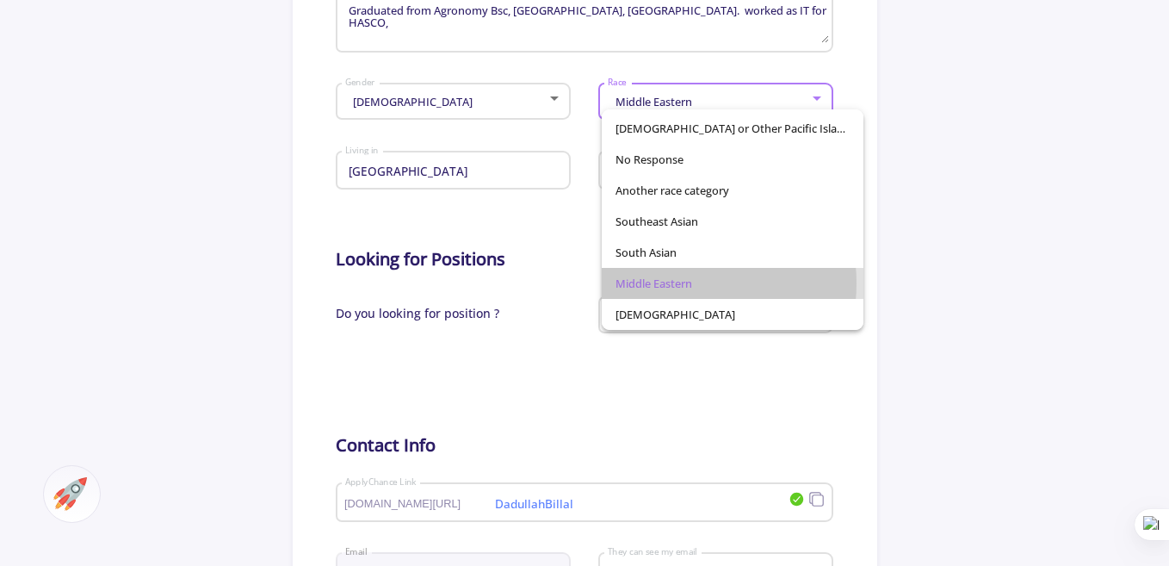
click at [657, 283] on span "Middle Eastern" at bounding box center [733, 283] width 234 height 31
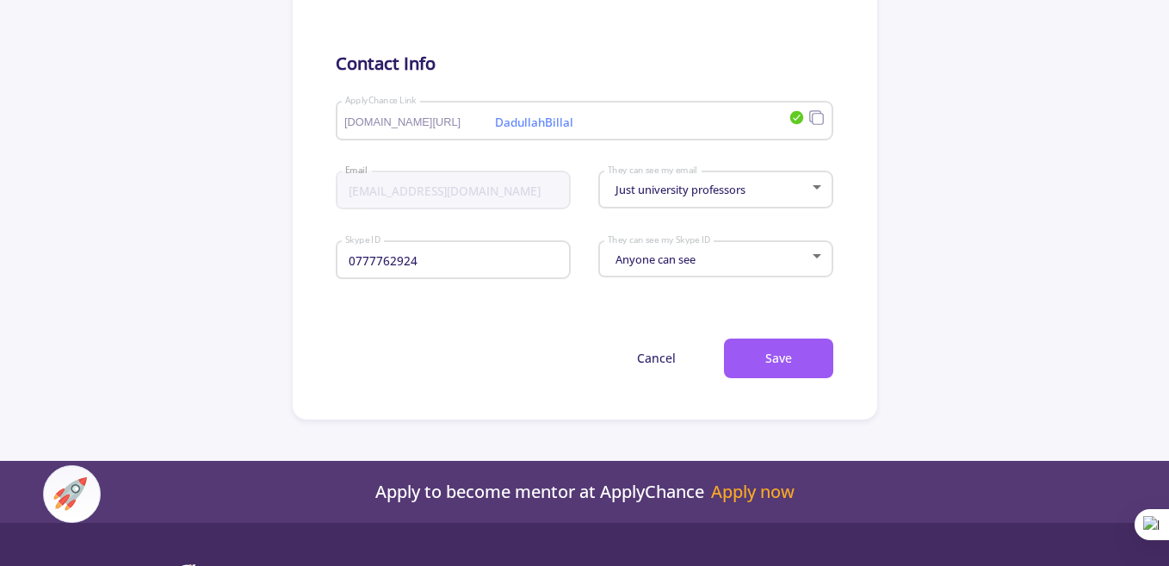
scroll to position [952, 0]
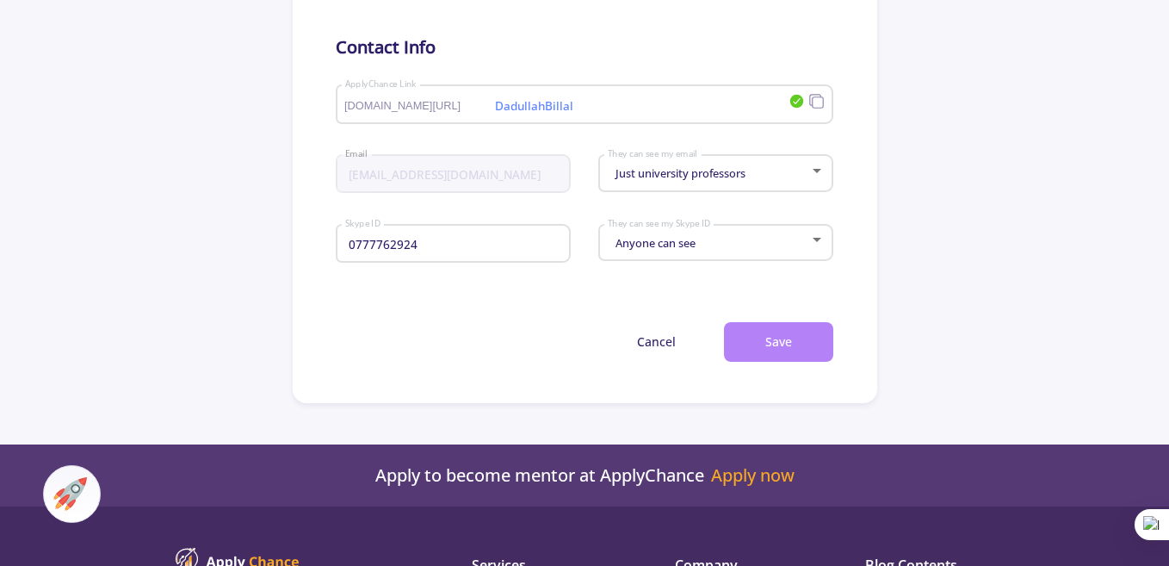
click at [788, 333] on button "Save" at bounding box center [778, 342] width 109 height 40
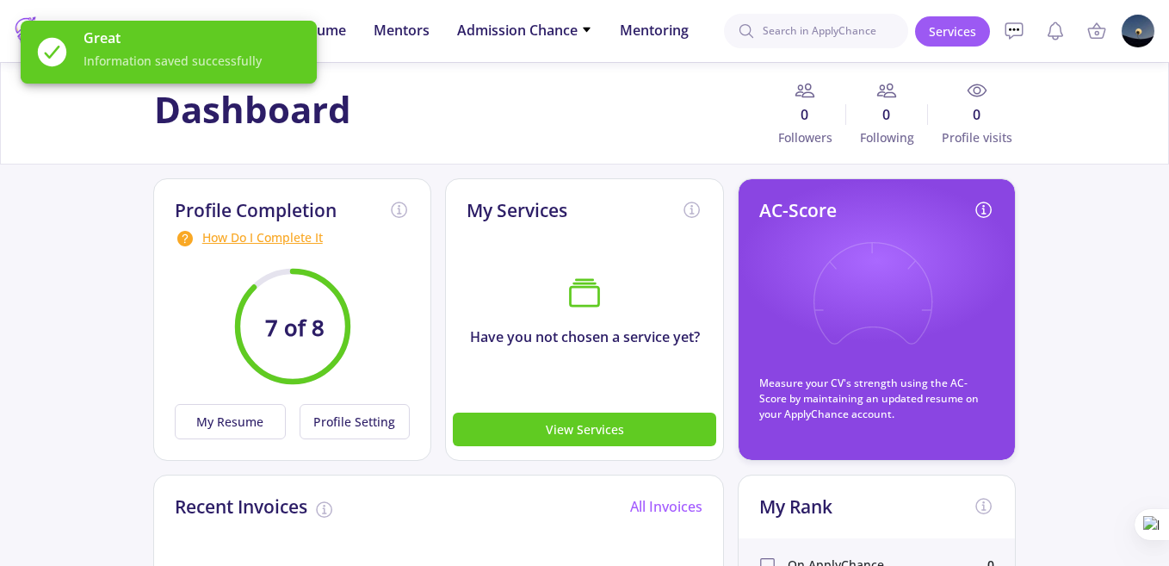
click at [245, 238] on div "How Do I Complete It" at bounding box center [293, 238] width 236 height 21
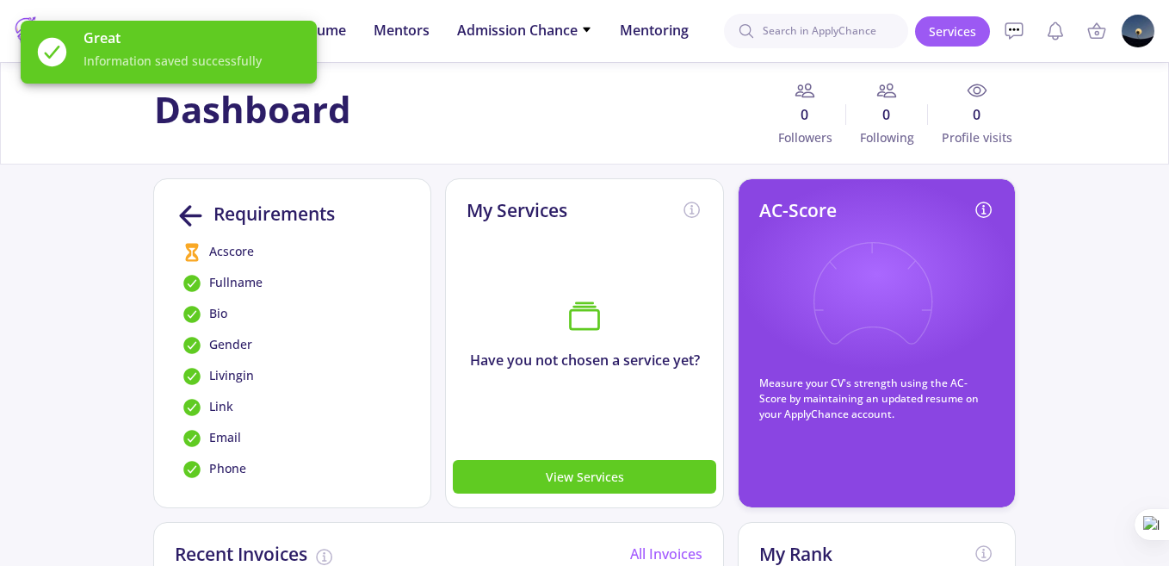
click at [211, 254] on span "Acscore" at bounding box center [231, 252] width 45 height 21
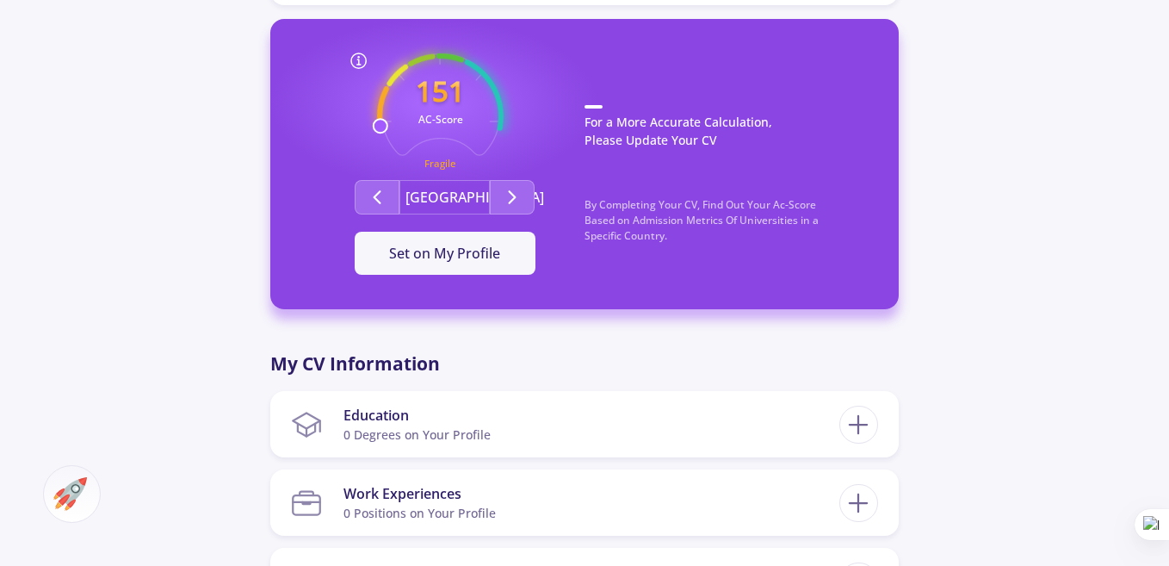
scroll to position [693, 0]
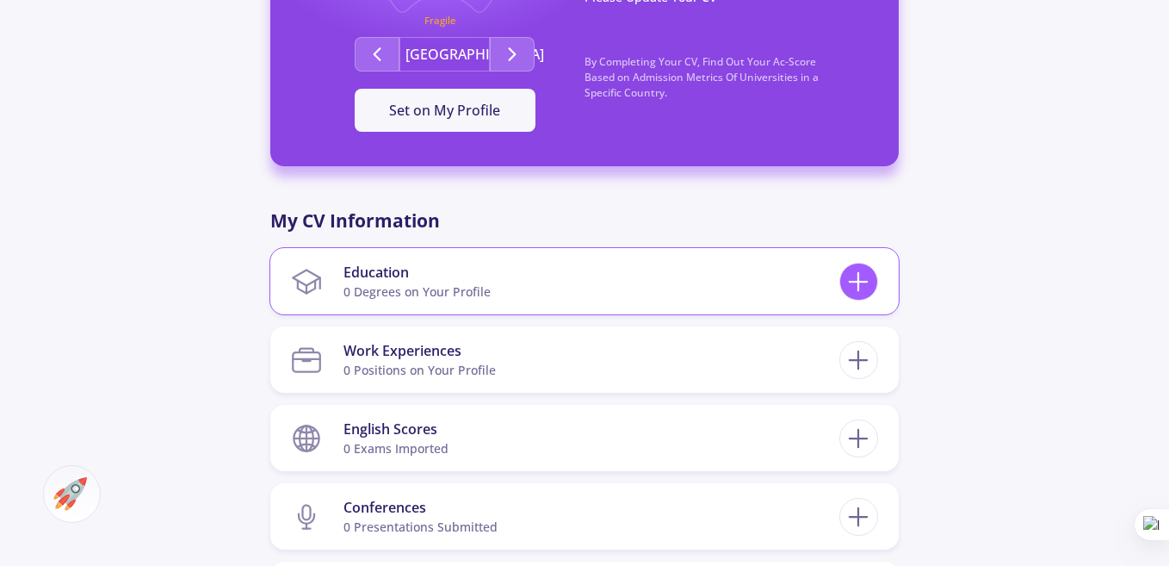
click at [857, 266] on icon at bounding box center [859, 282] width 32 height 32
checkbox input "false"
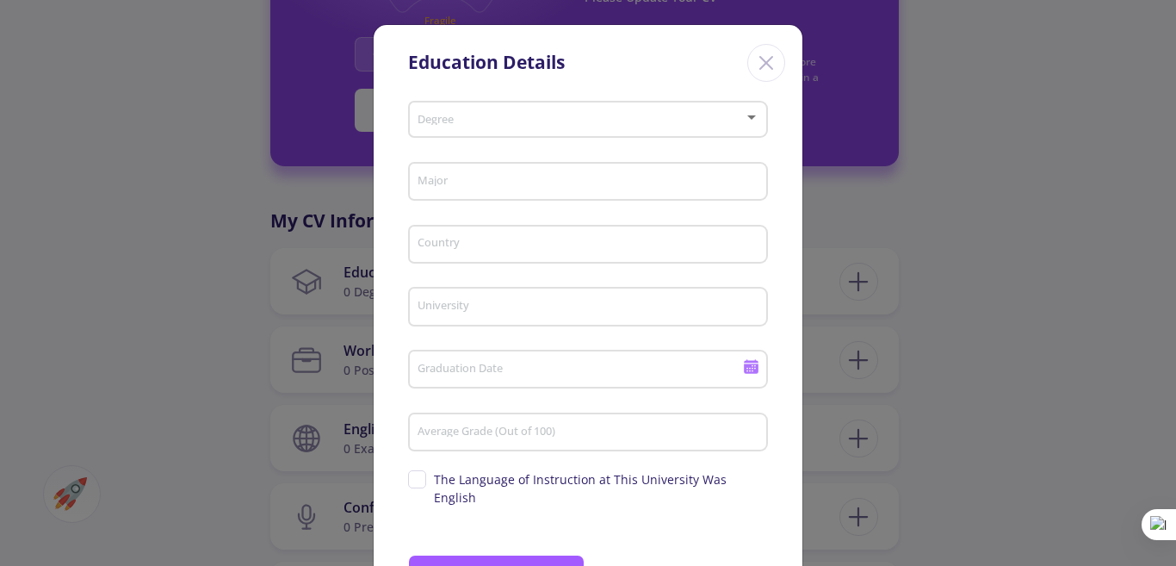
click at [574, 115] on span at bounding box center [583, 120] width 324 height 12
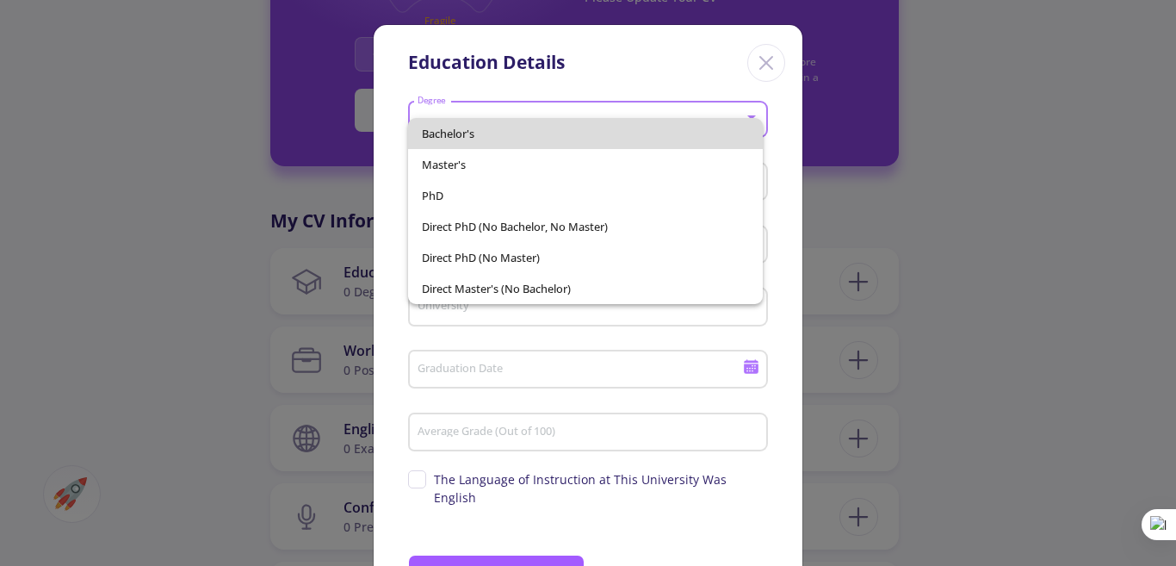
click at [493, 135] on span "Bachelor's" at bounding box center [586, 133] width 328 height 31
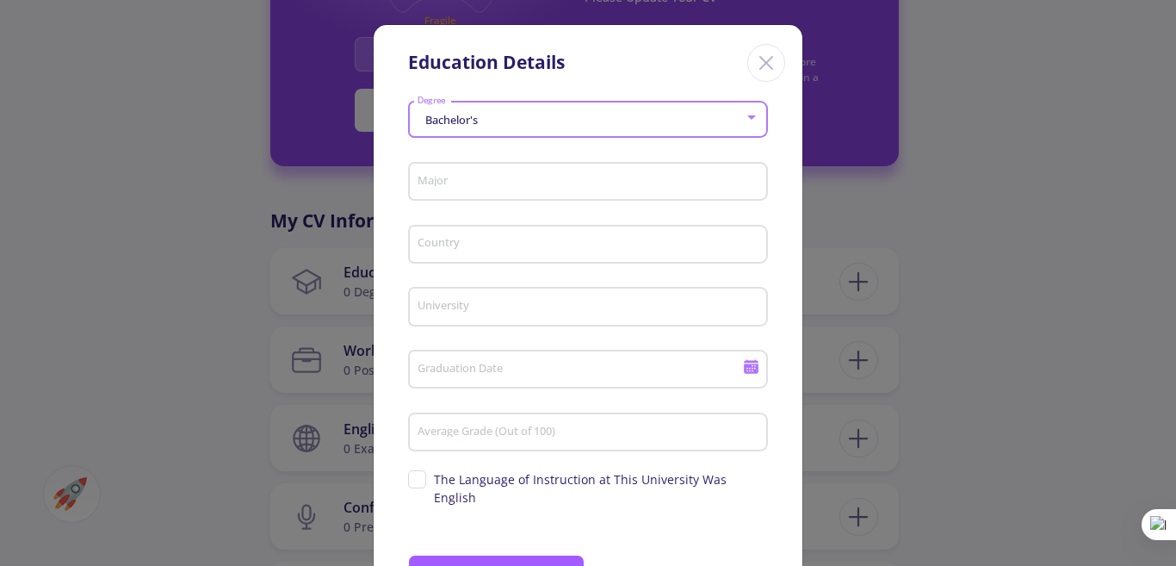
click at [486, 182] on input "Major" at bounding box center [591, 183] width 348 height 16
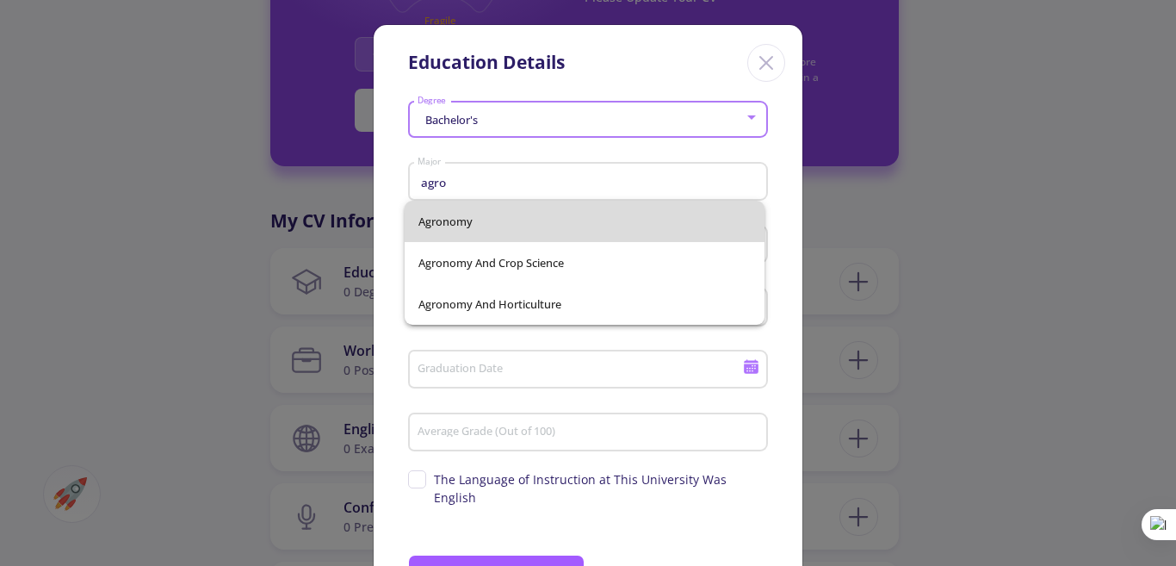
click at [541, 233] on span "Agronomy" at bounding box center [585, 221] width 332 height 41
type input "Agronomy"
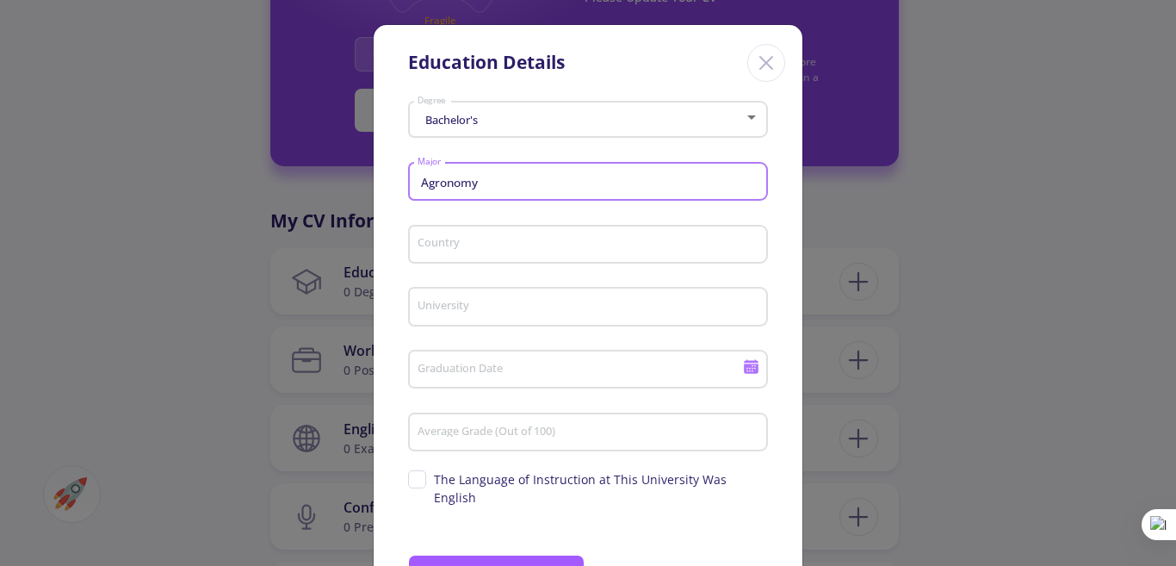
click at [527, 238] on input "Country" at bounding box center [591, 246] width 348 height 16
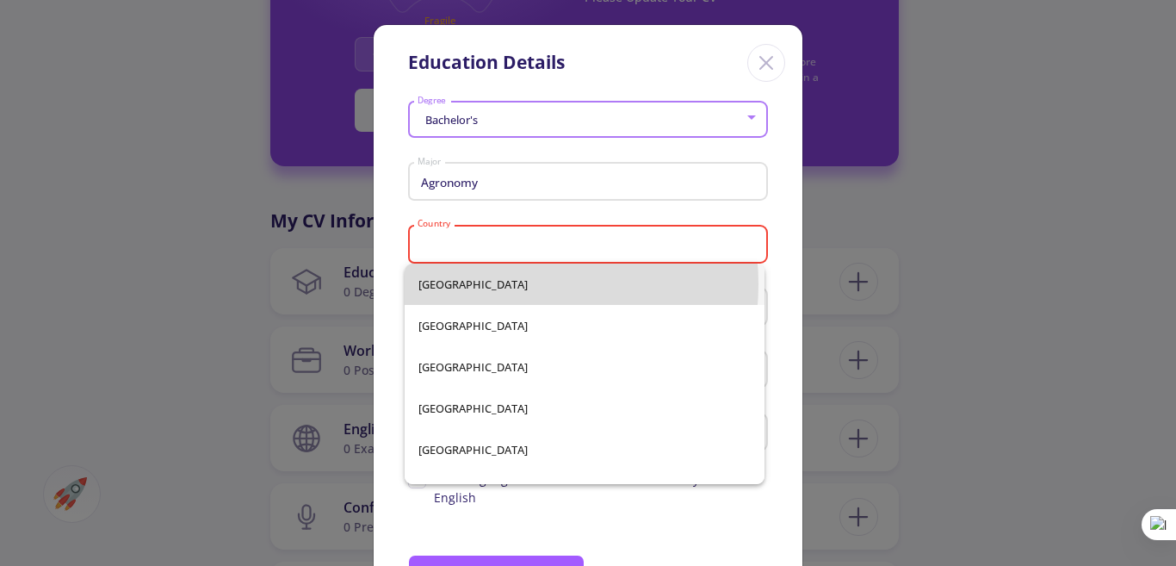
click at [492, 284] on span "[GEOGRAPHIC_DATA]" at bounding box center [585, 284] width 332 height 41
type input "[GEOGRAPHIC_DATA]"
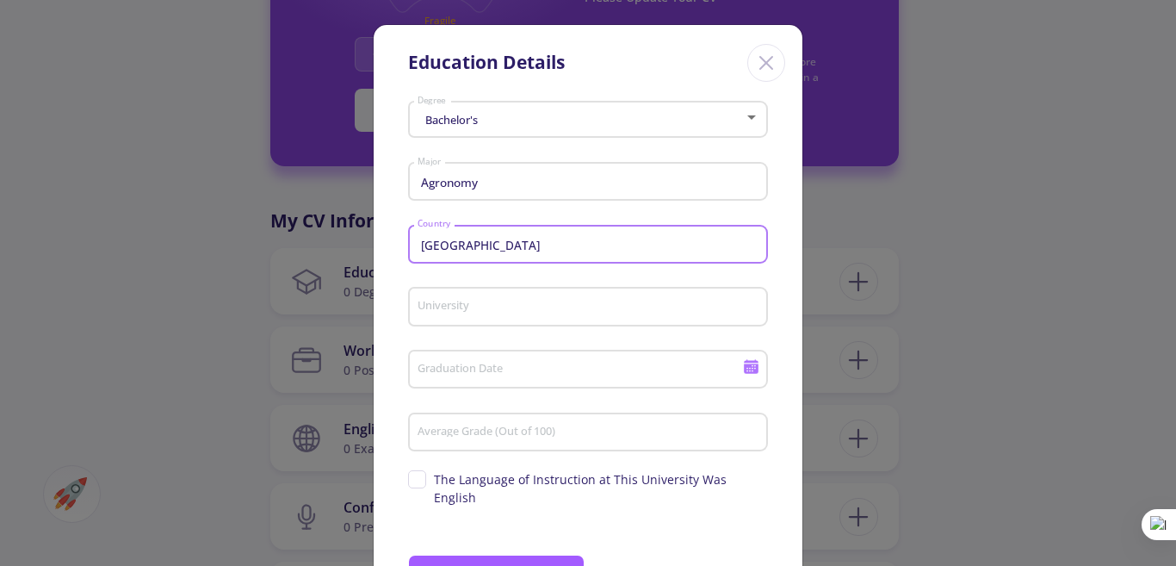
click at [484, 311] on input "University" at bounding box center [591, 308] width 348 height 16
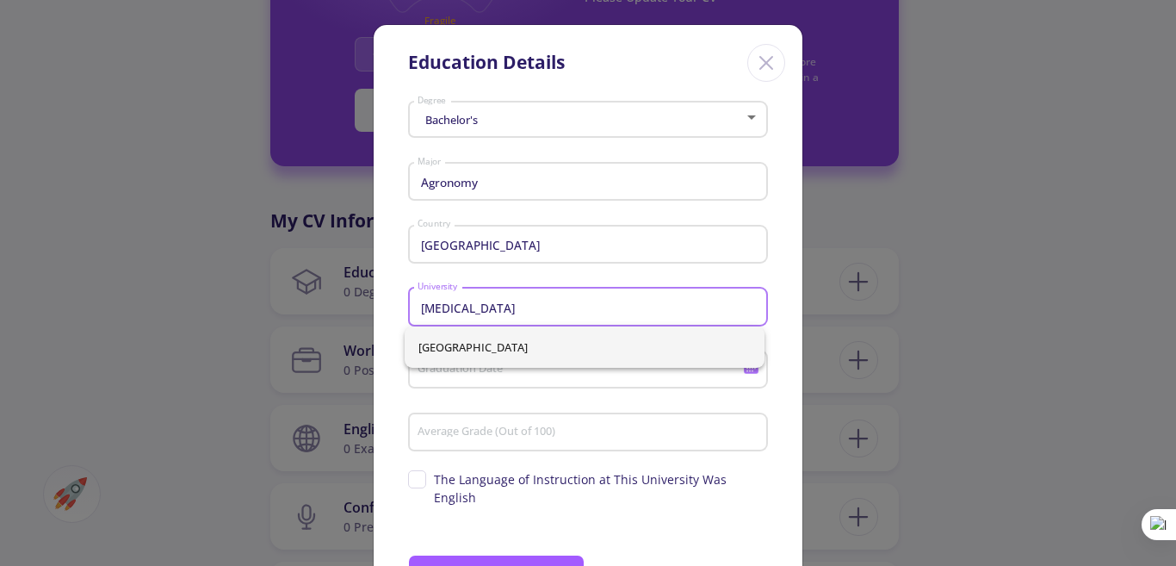
type input "[MEDICAL_DATA]"
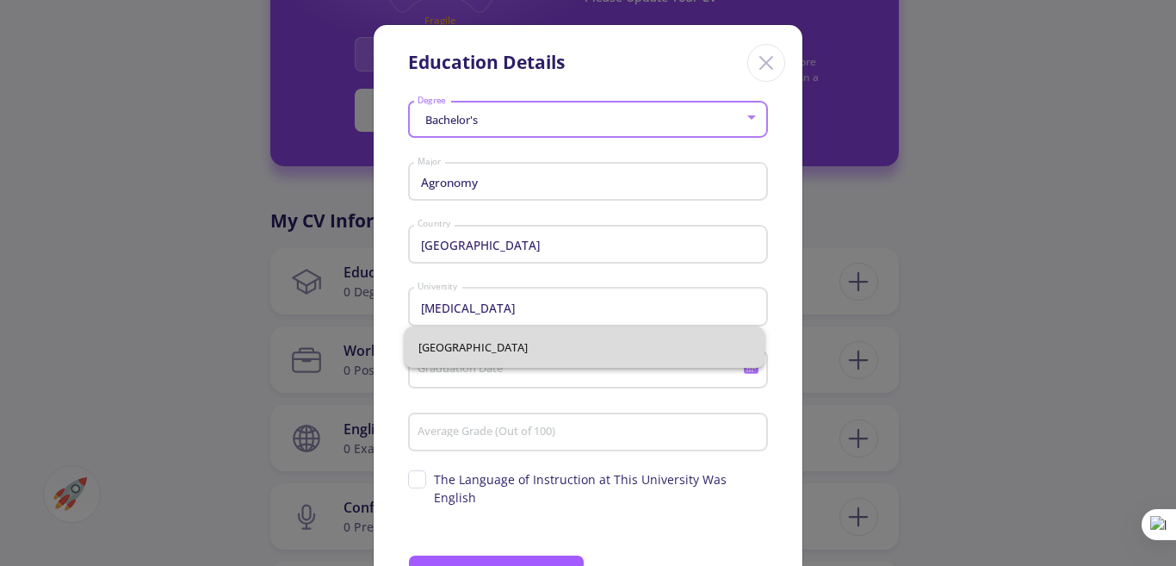
click at [482, 357] on div "[GEOGRAPHIC_DATA]" at bounding box center [585, 346] width 360 height 41
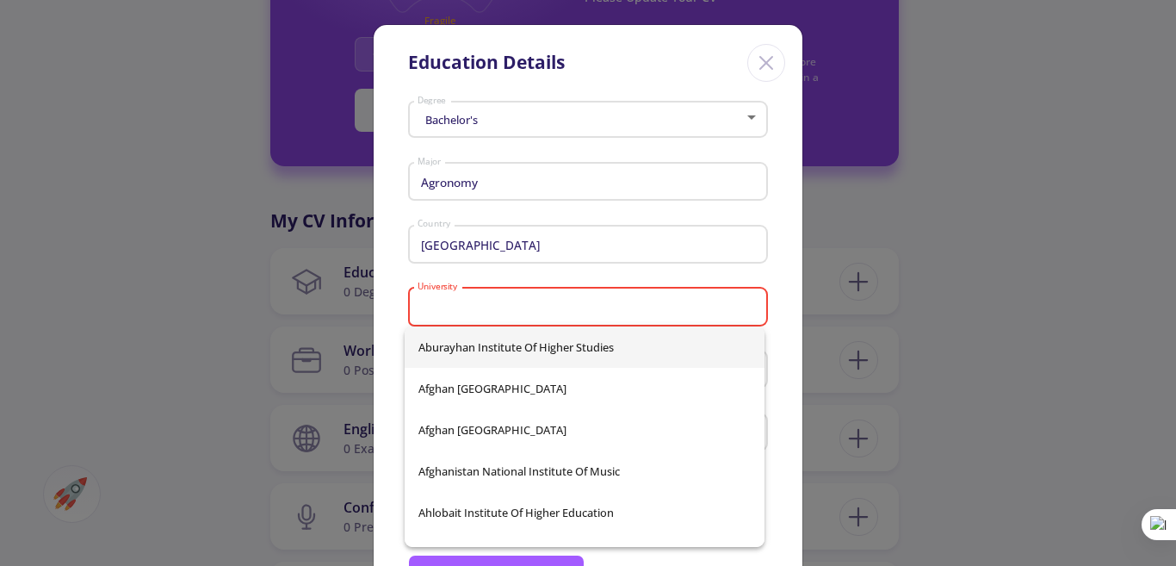
click at [486, 315] on div "University" at bounding box center [589, 303] width 344 height 45
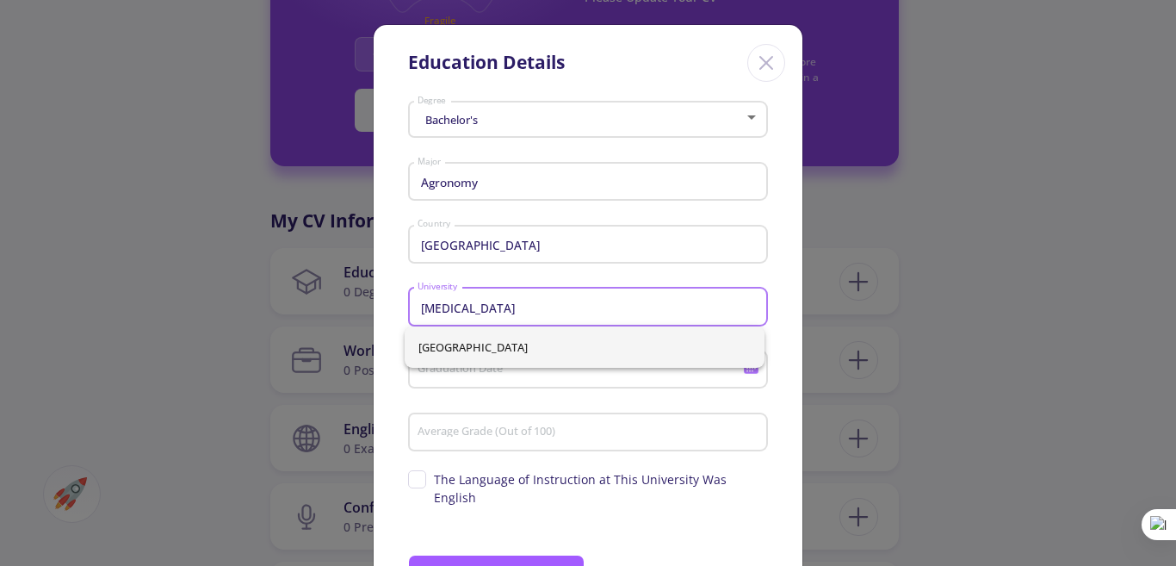
type input "[MEDICAL_DATA]"
click at [477, 346] on div "[GEOGRAPHIC_DATA]" at bounding box center [585, 346] width 360 height 41
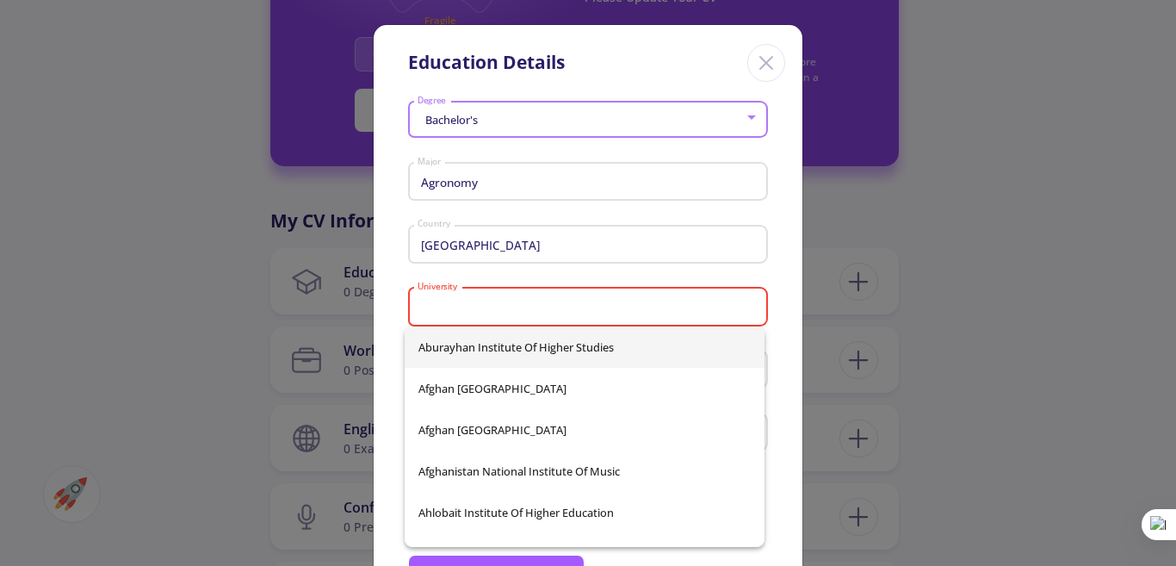
click at [472, 294] on div "University" at bounding box center [589, 303] width 344 height 45
click at [472, 301] on input "University" at bounding box center [591, 308] width 348 height 16
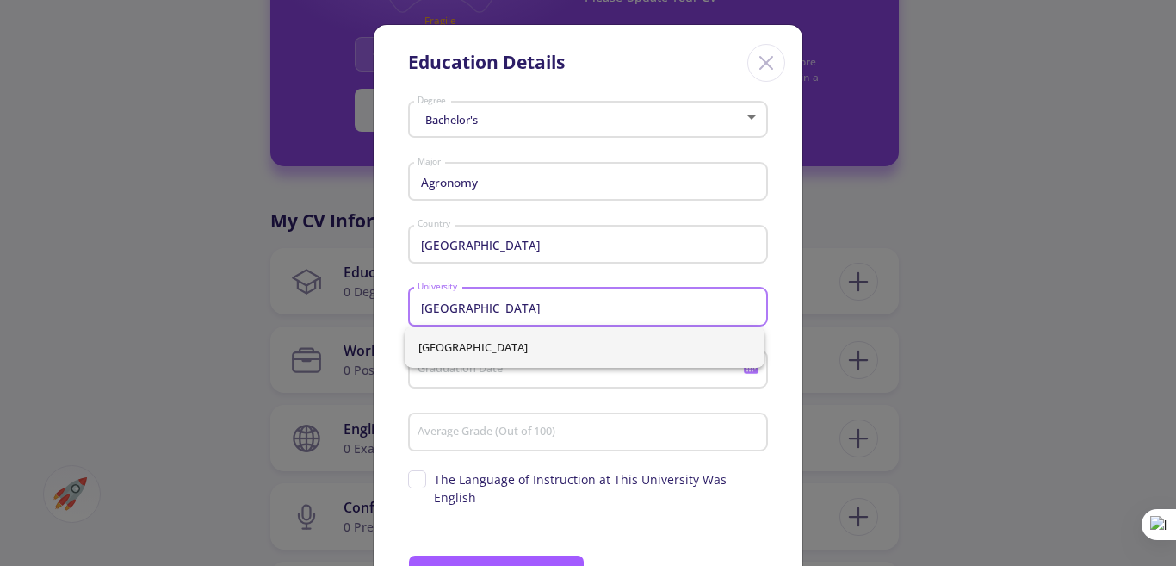
type input "[GEOGRAPHIC_DATA]"
click at [614, 348] on span "[GEOGRAPHIC_DATA]" at bounding box center [585, 346] width 332 height 41
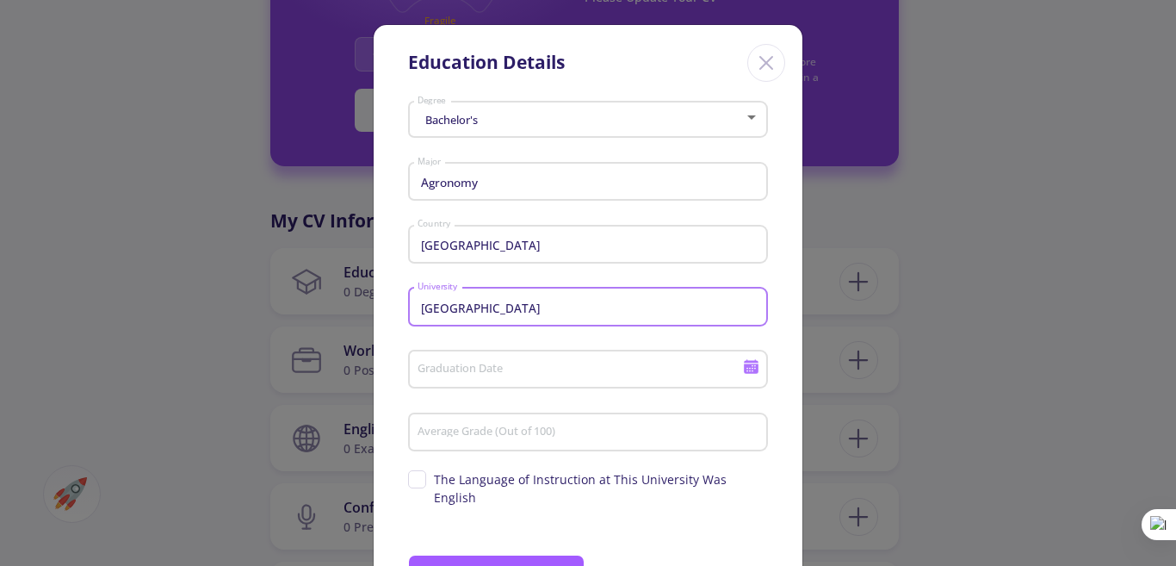
click at [559, 363] on input "Graduation Date" at bounding box center [583, 371] width 332 height 16
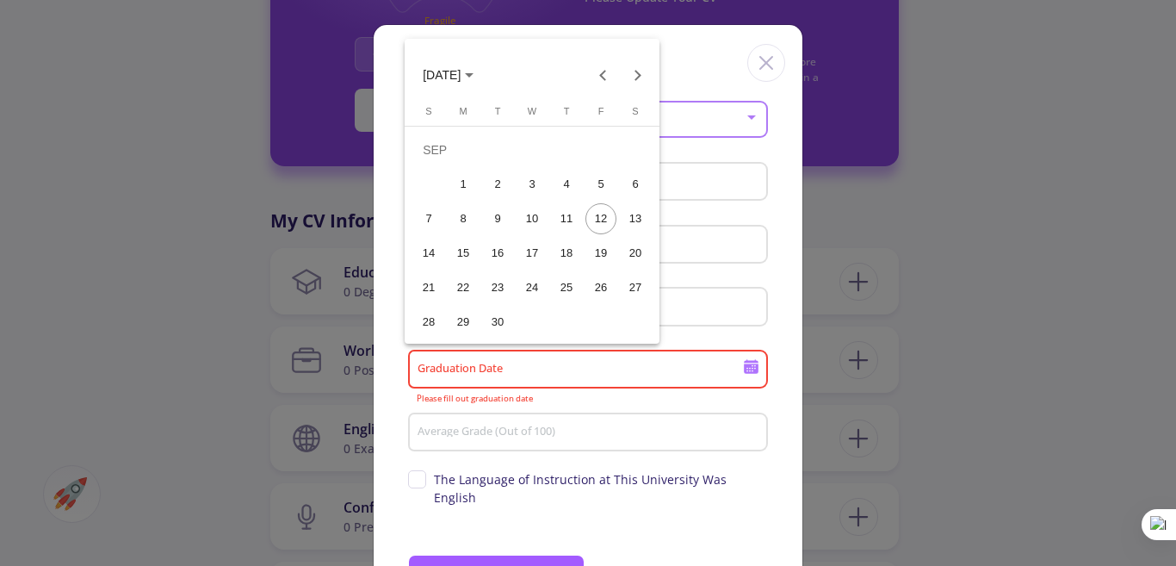
click at [474, 70] on span "[DATE]" at bounding box center [448, 74] width 51 height 14
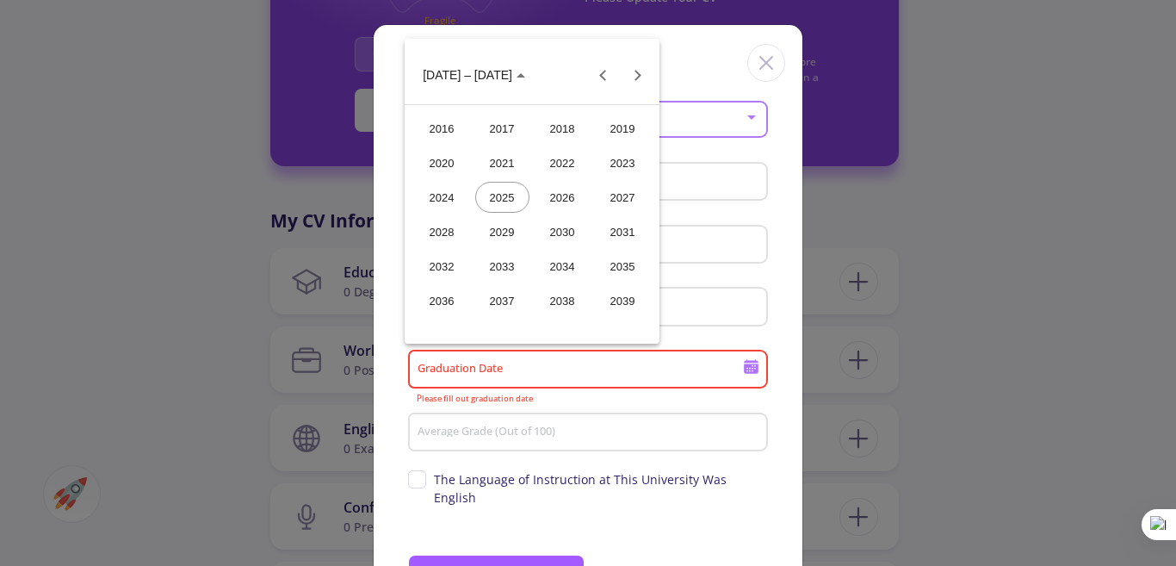
click at [505, 168] on div "2021" at bounding box center [502, 162] width 54 height 31
click at [611, 233] on div "DEC" at bounding box center [623, 231] width 54 height 31
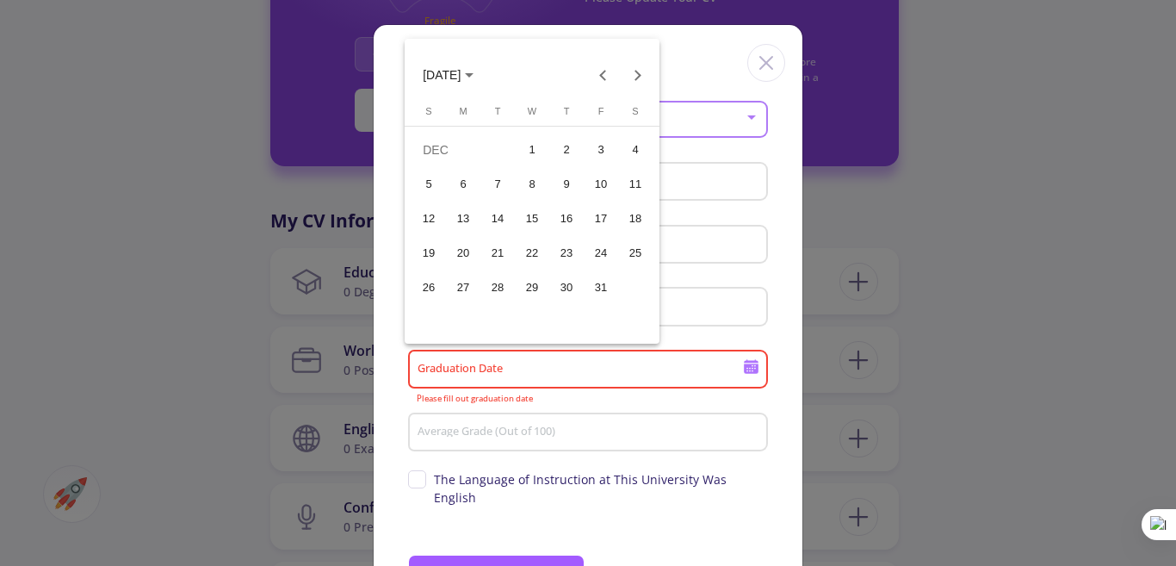
click at [580, 241] on button "23" at bounding box center [566, 253] width 34 height 34
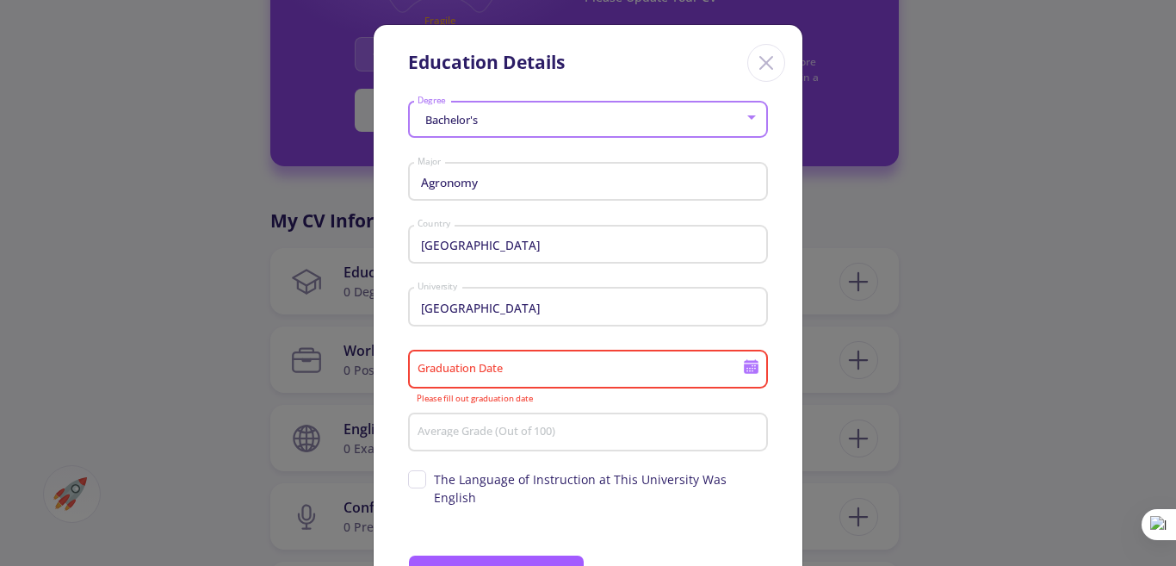
type input "[DATE]"
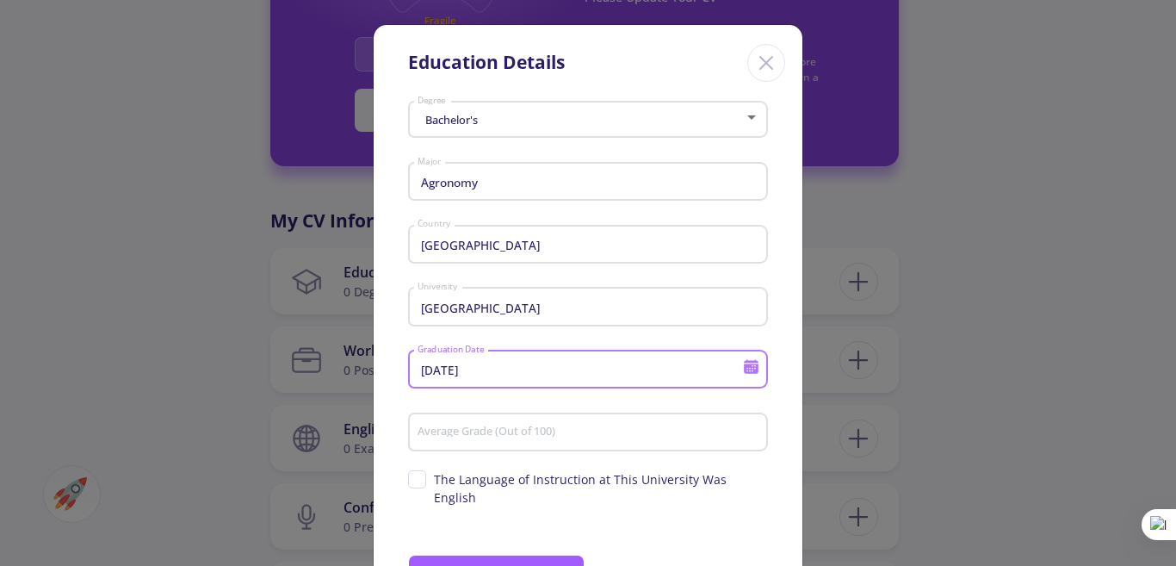
click at [481, 434] on input "Average Grade (Out of 100)" at bounding box center [591, 433] width 348 height 16
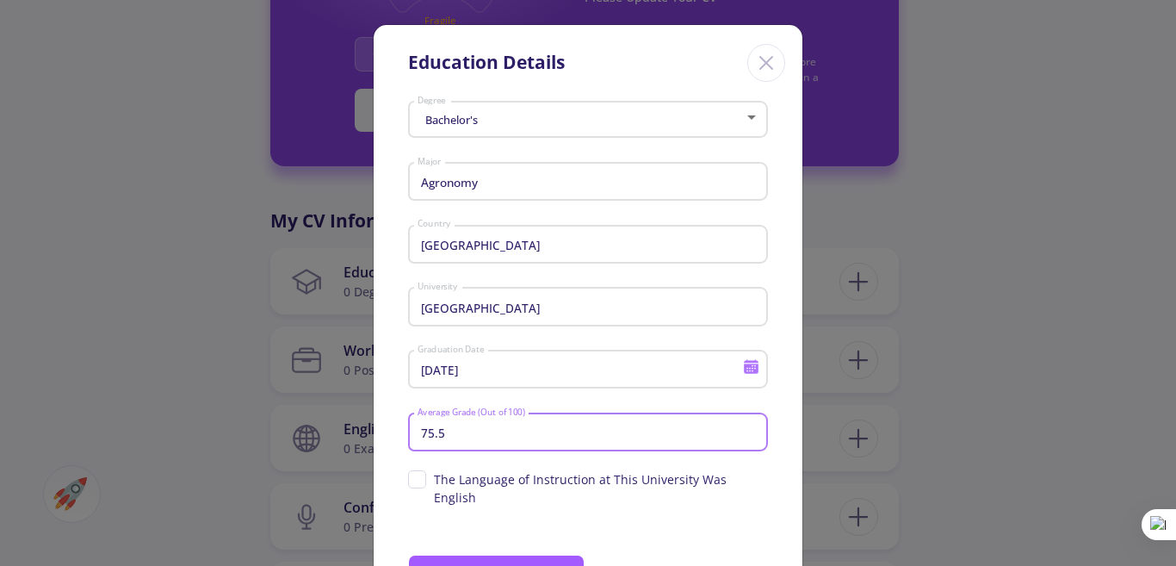
type input "75.5"
click at [587, 514] on div "Bachelor's Degree Agronomy Major [GEOGRAPHIC_DATA] Country [GEOGRAPHIC_DATA] [D…" at bounding box center [588, 366] width 429 height 543
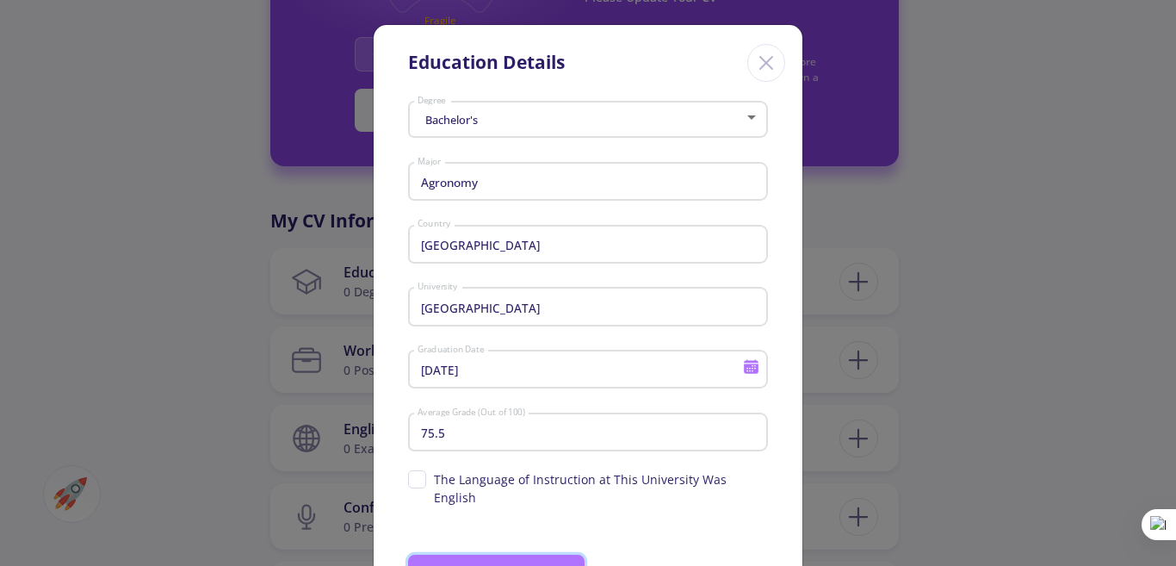
click at [488, 561] on button "Save" at bounding box center [496, 575] width 177 height 41
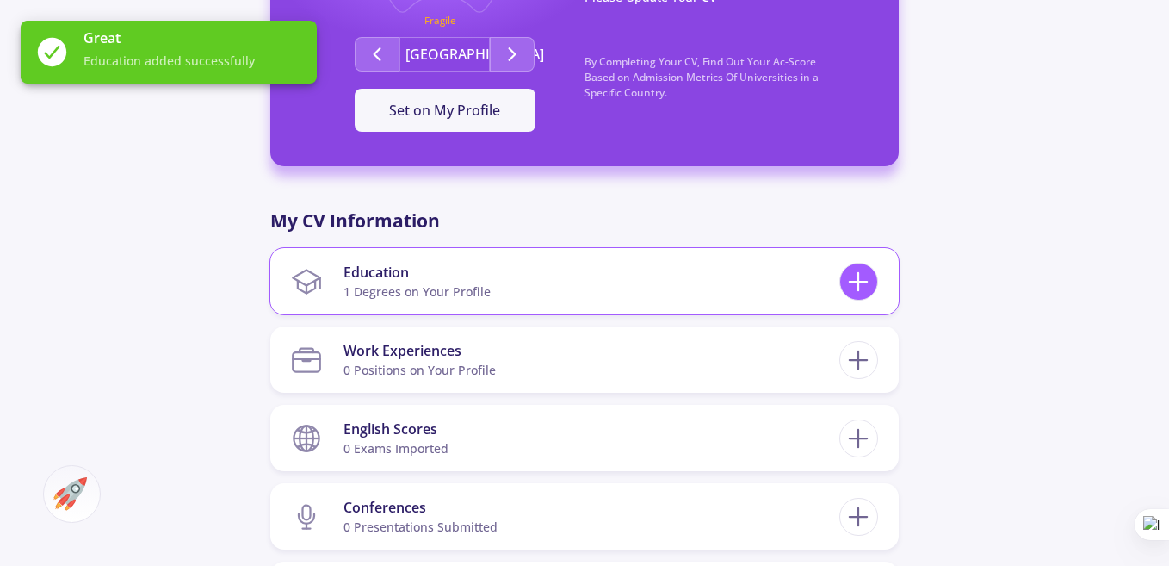
click at [848, 270] on icon at bounding box center [859, 282] width 32 height 32
checkbox input "false"
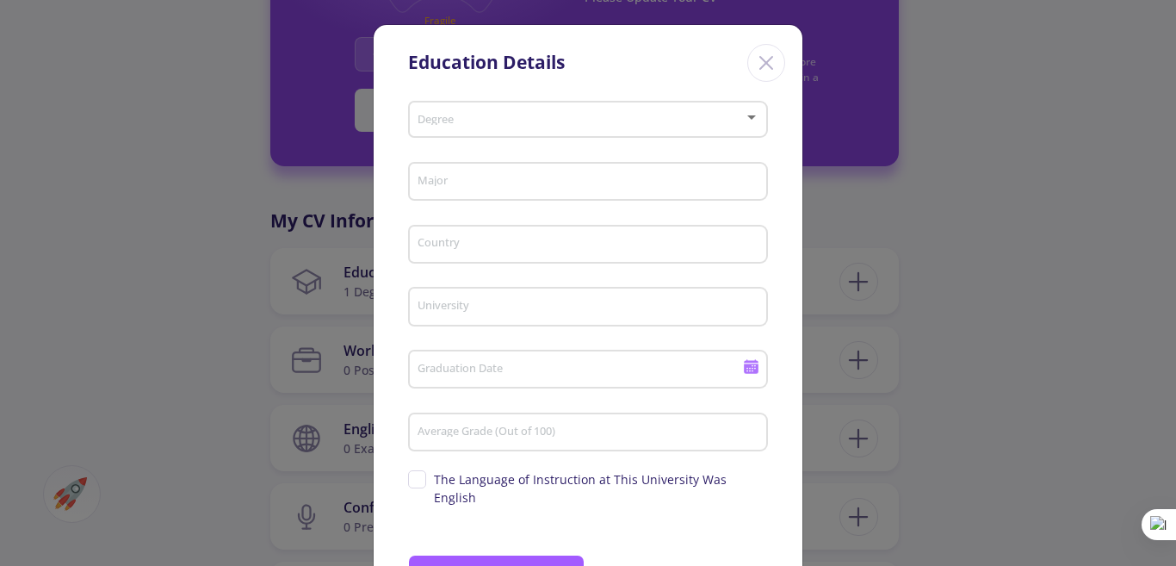
click at [608, 124] on span at bounding box center [583, 120] width 324 height 12
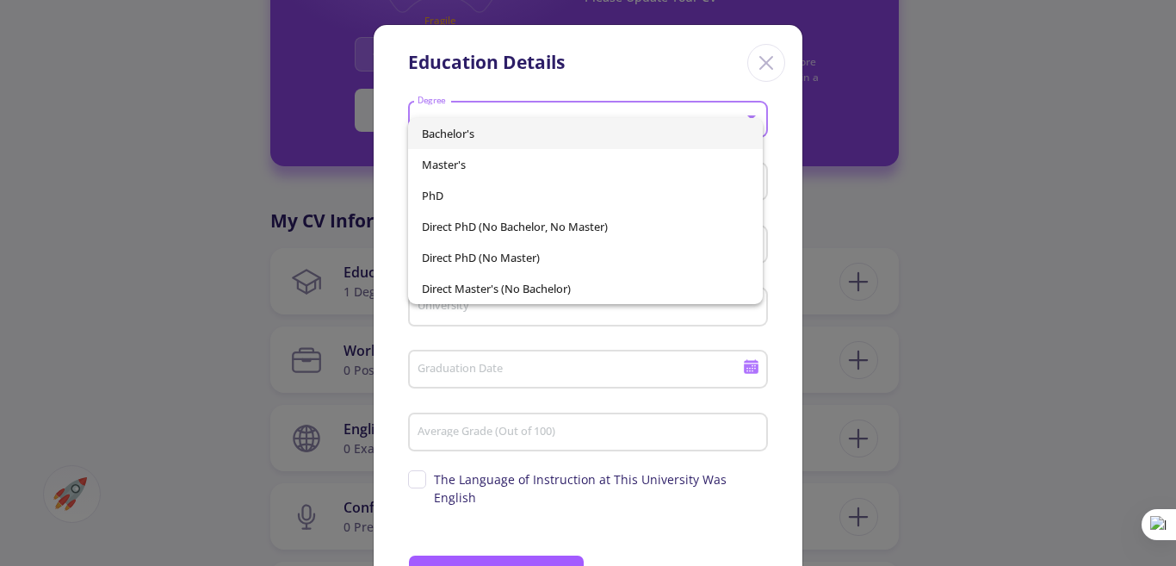
click at [763, 65] on div at bounding box center [588, 283] width 1176 height 566
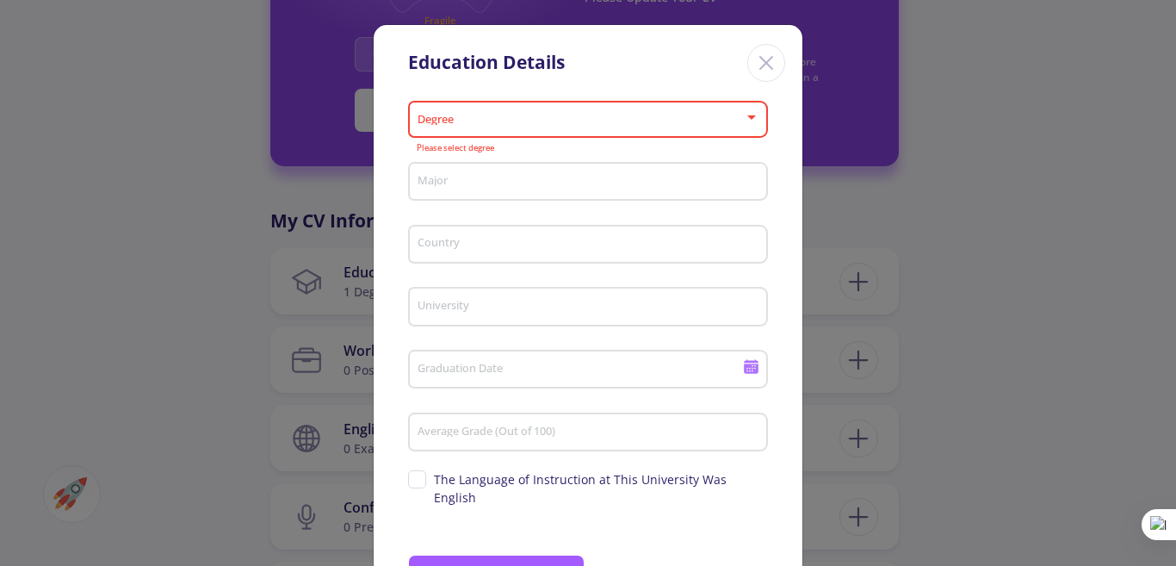
click at [763, 66] on icon "Close" at bounding box center [767, 63] width 28 height 28
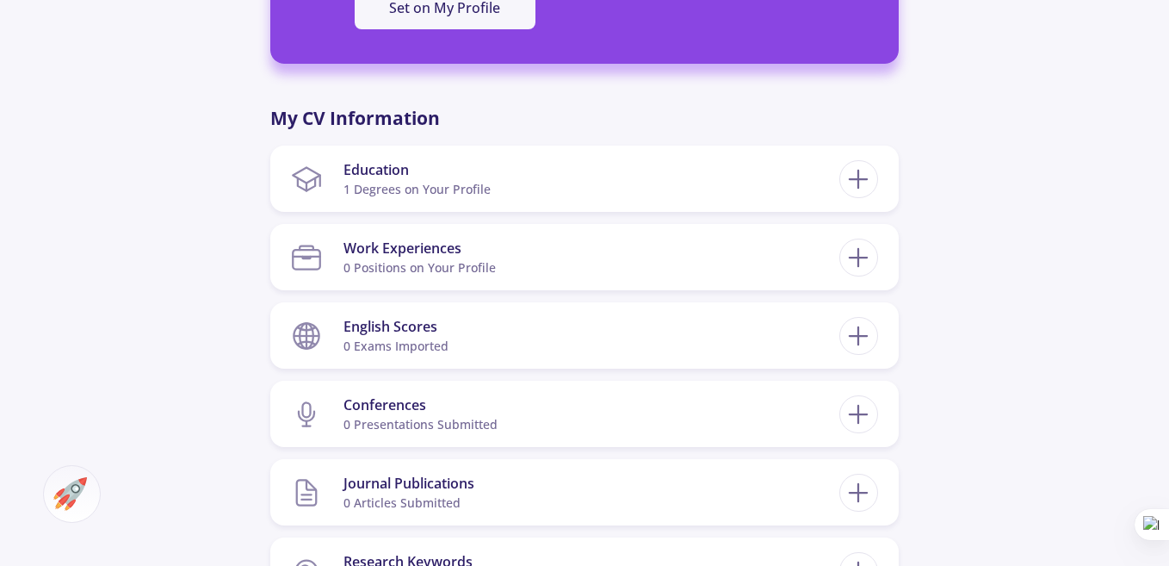
scroll to position [830, 0]
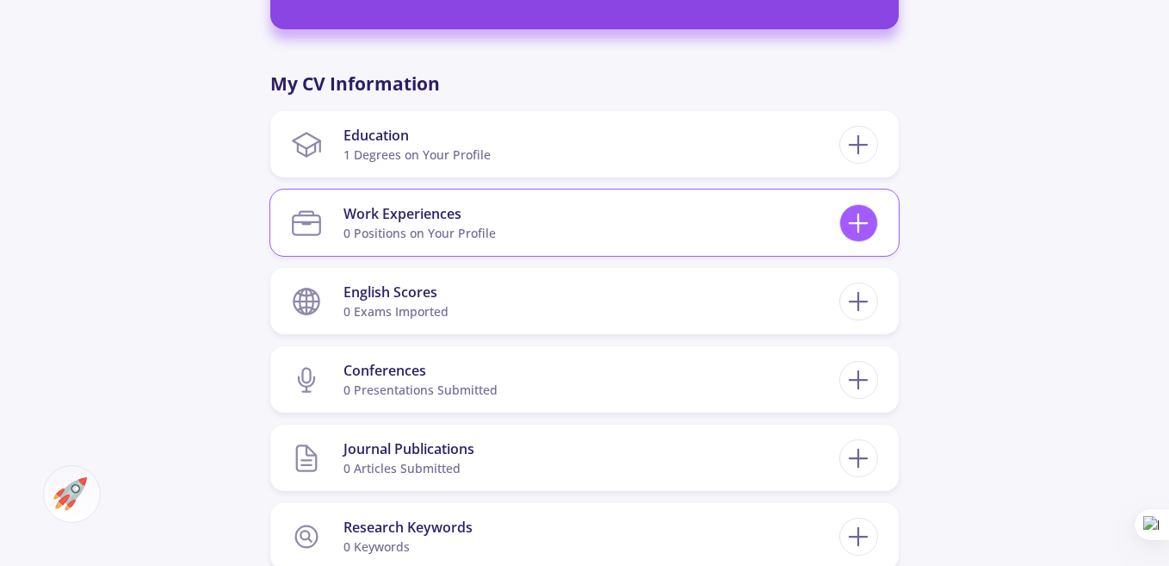
click at [851, 208] on icon at bounding box center [859, 224] width 32 height 32
checkbox input "false"
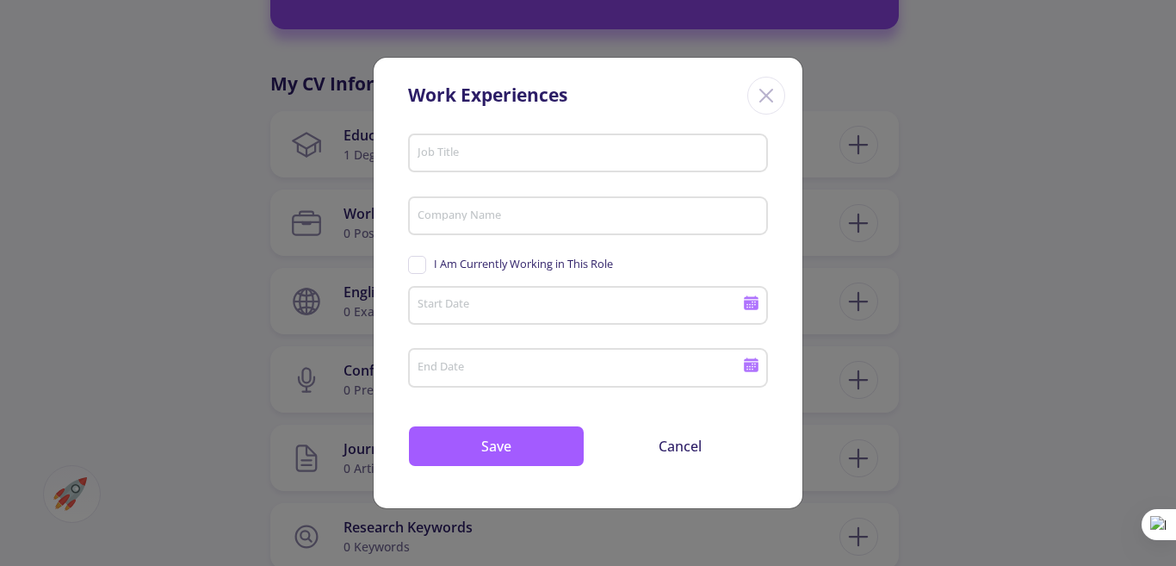
click at [641, 152] on input "Job Title" at bounding box center [591, 154] width 348 height 16
type input "IT"
click at [588, 220] on input "Company Name" at bounding box center [591, 217] width 348 height 16
type input "HASCO"
click at [441, 264] on span "I Am Currently Working in This Role" at bounding box center [523, 264] width 179 height 16
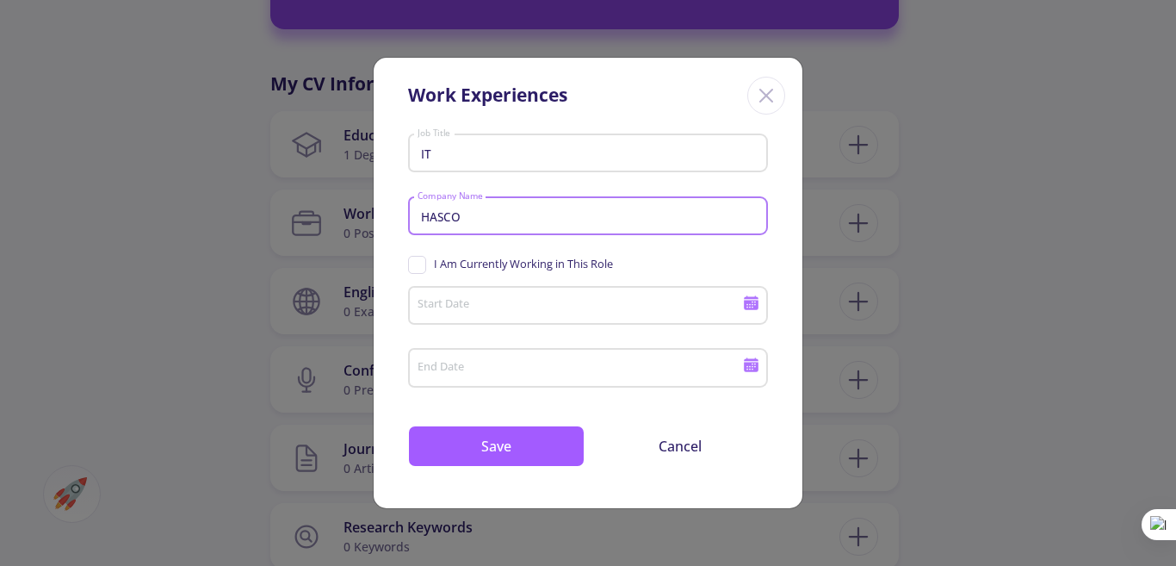
click at [419, 264] on input "I Am Currently Working in This Role" at bounding box center [413, 261] width 11 height 11
checkbox input "true"
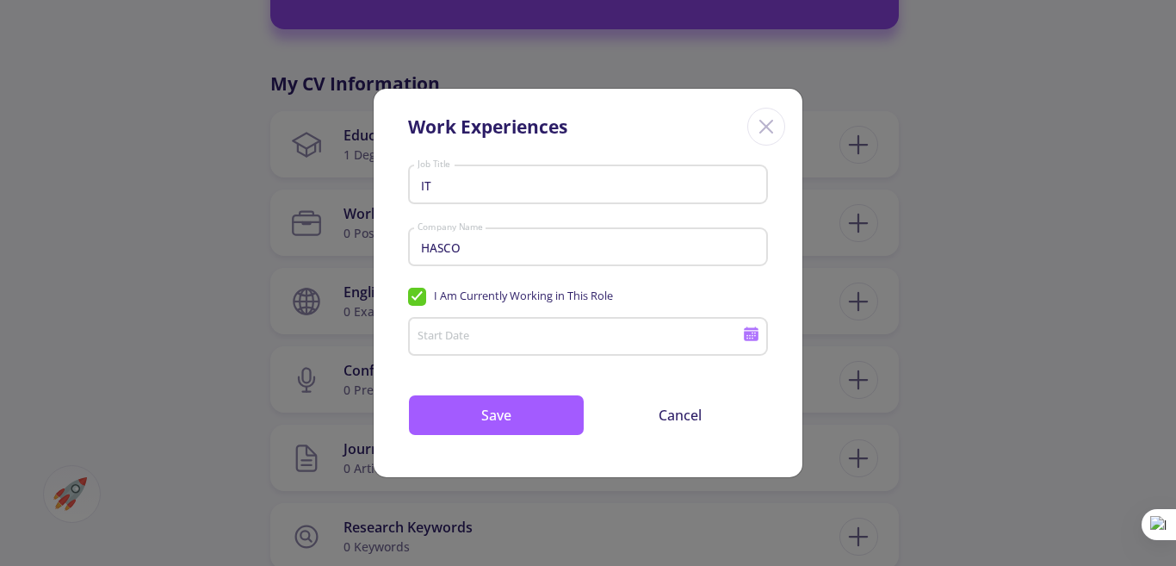
click at [457, 332] on input "Start Date" at bounding box center [583, 338] width 332 height 16
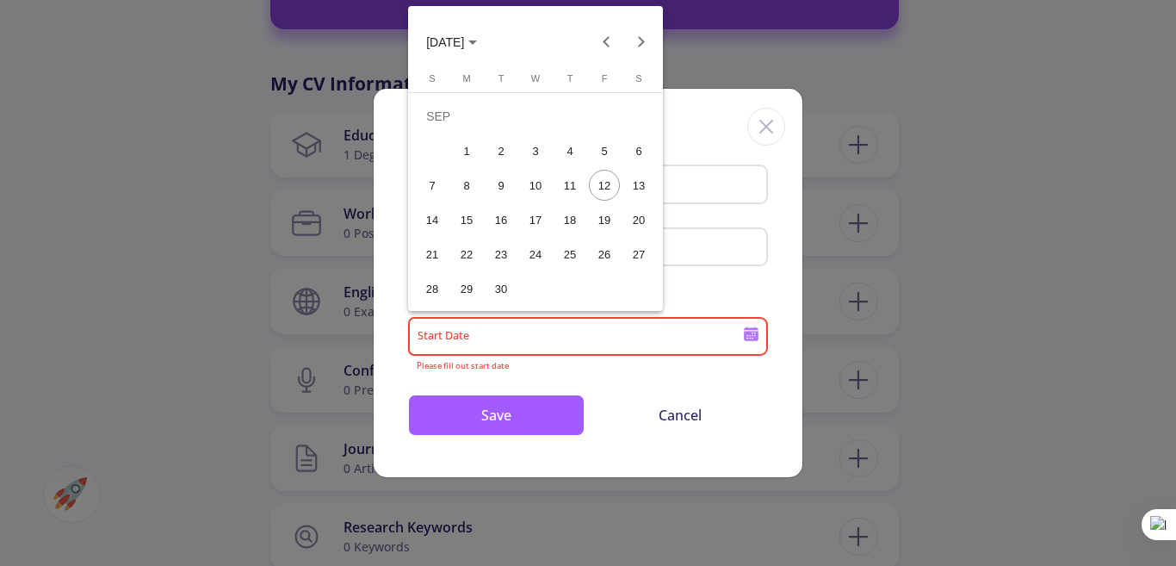
click at [462, 43] on span "[DATE]" at bounding box center [445, 43] width 38 height 14
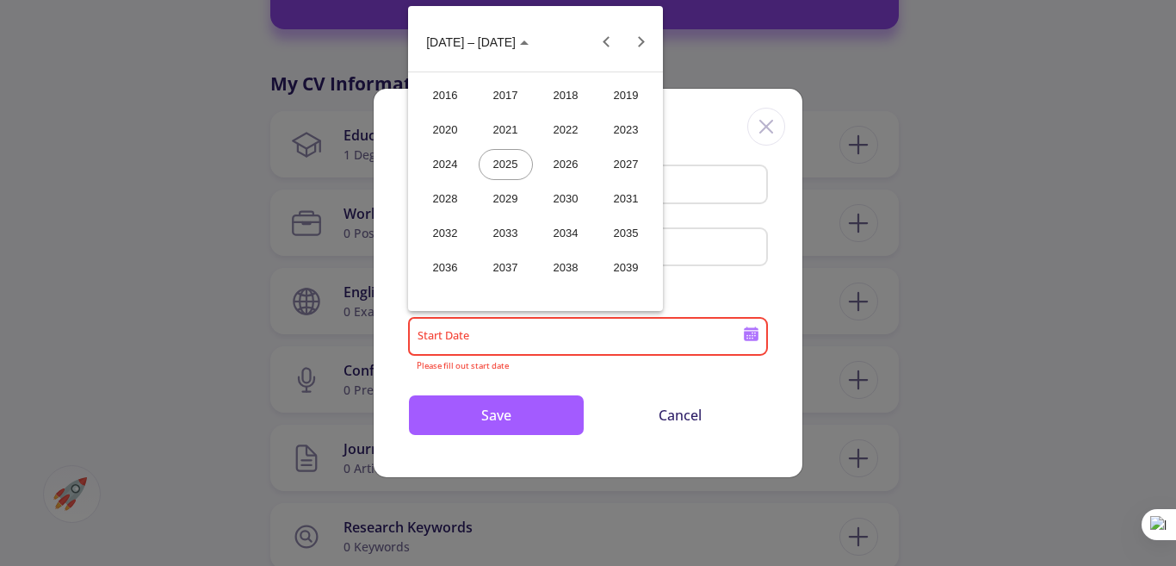
click at [620, 132] on div "2023" at bounding box center [626, 130] width 54 height 31
click at [537, 163] on button "[DATE]" at bounding box center [566, 164] width 60 height 34
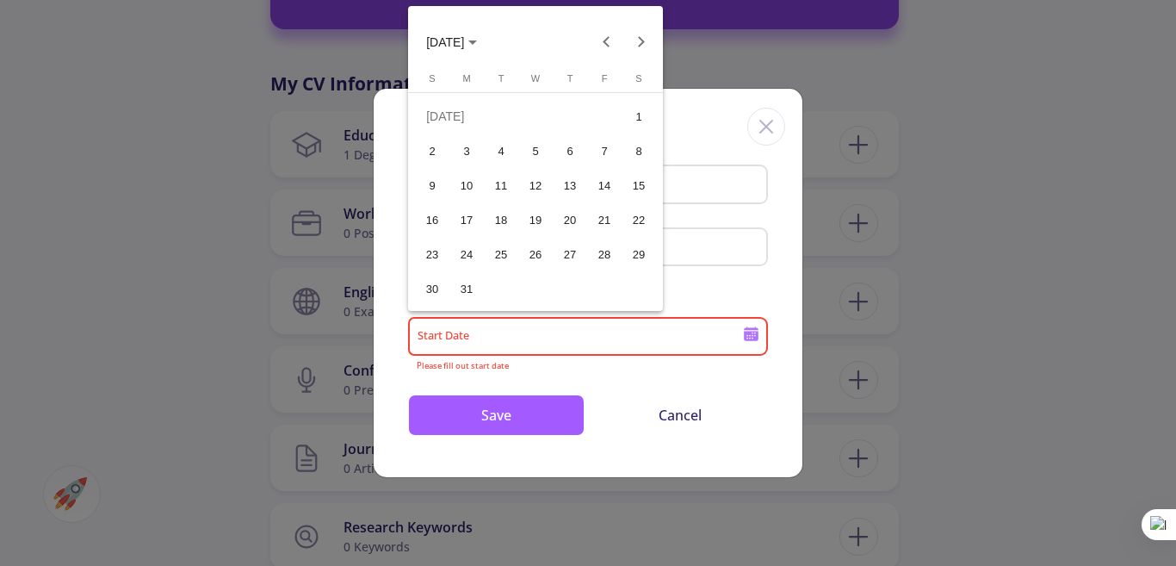
click at [508, 166] on button "4" at bounding box center [501, 150] width 34 height 34
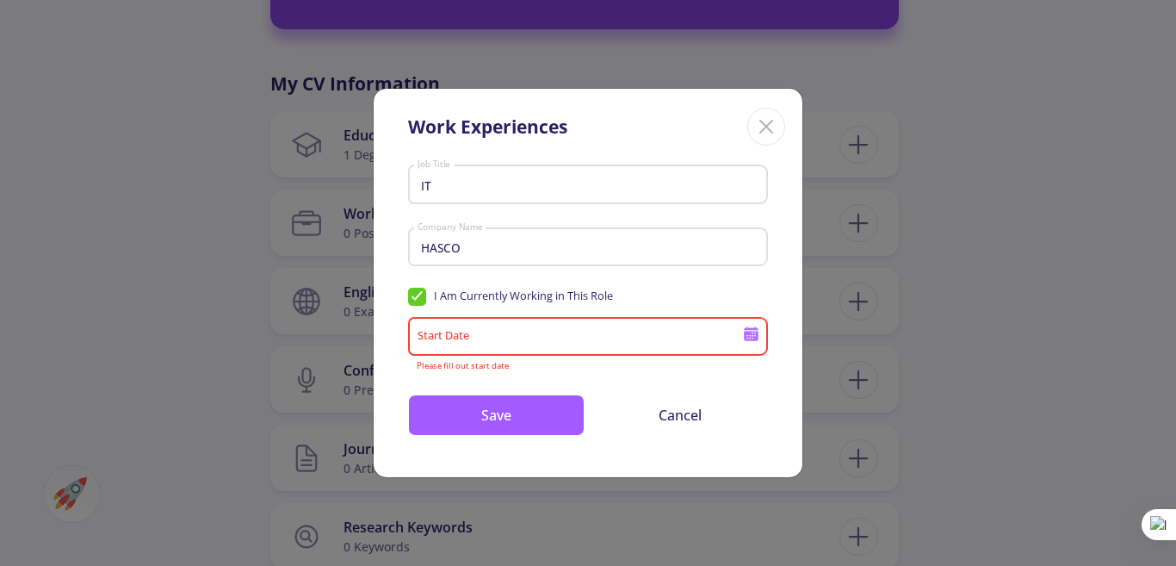
type input "[DATE]"
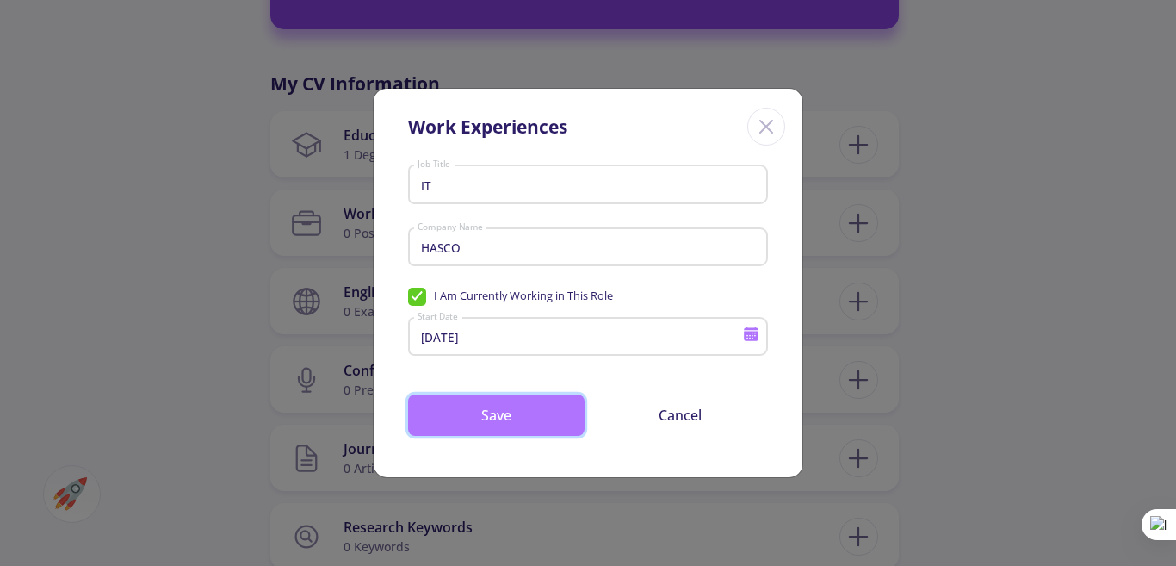
click at [467, 414] on button "Save" at bounding box center [496, 414] width 177 height 41
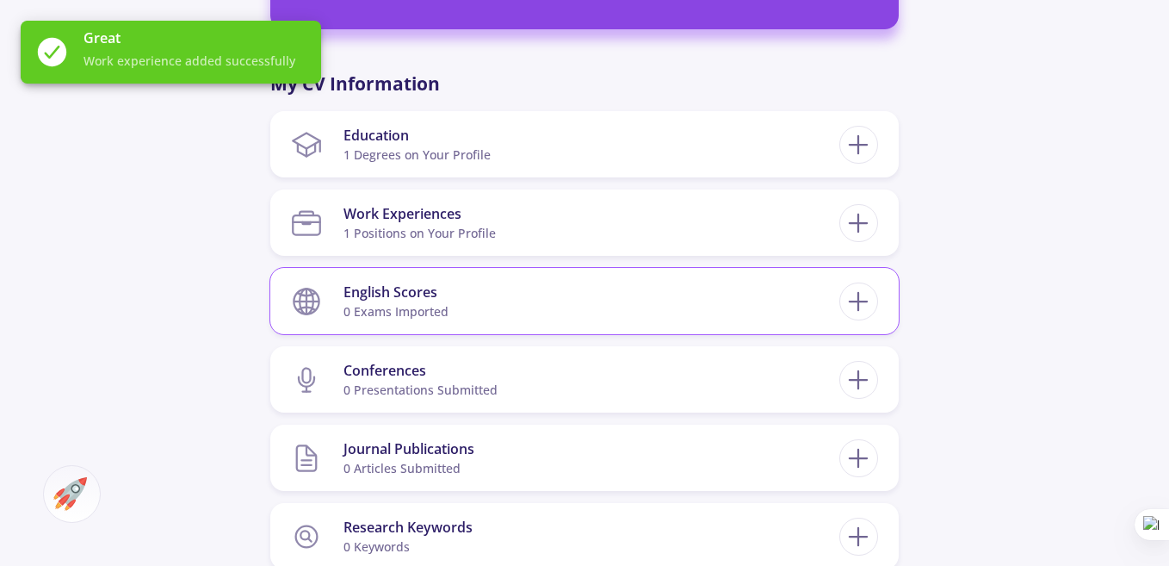
click at [497, 294] on section "English Scores 0 exams imported" at bounding box center [565, 301] width 549 height 53
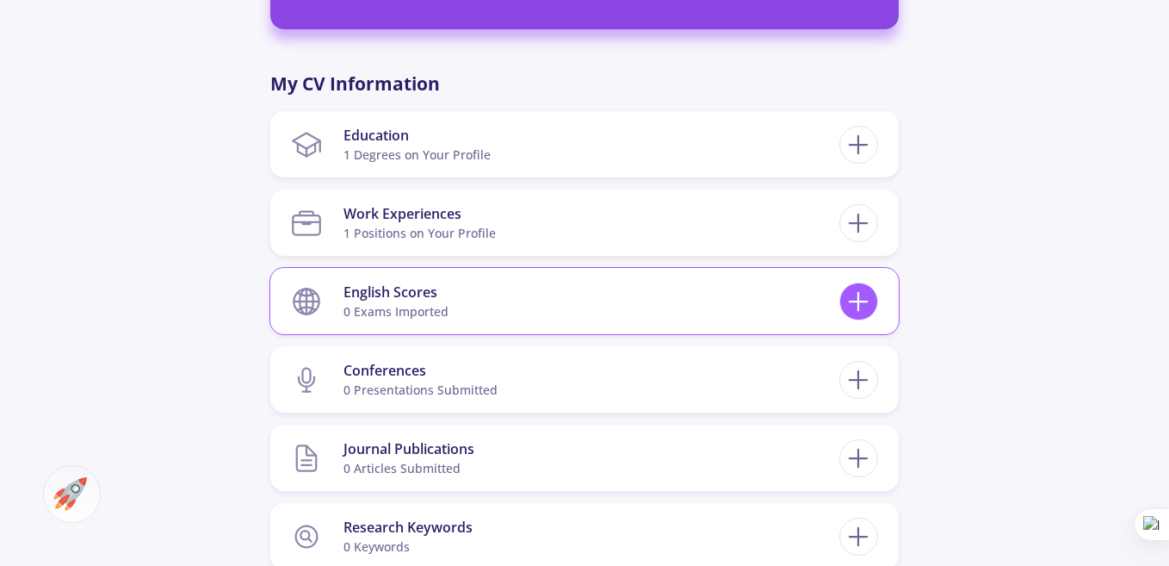
click at [856, 286] on icon at bounding box center [859, 302] width 32 height 32
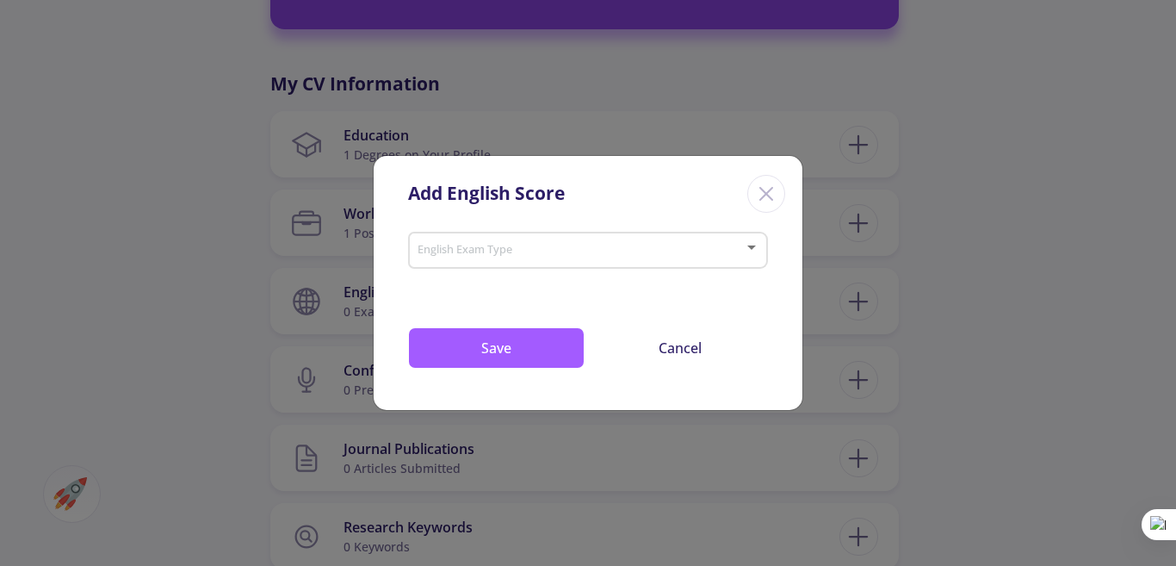
click at [735, 242] on div "English Exam Type" at bounding box center [589, 247] width 344 height 43
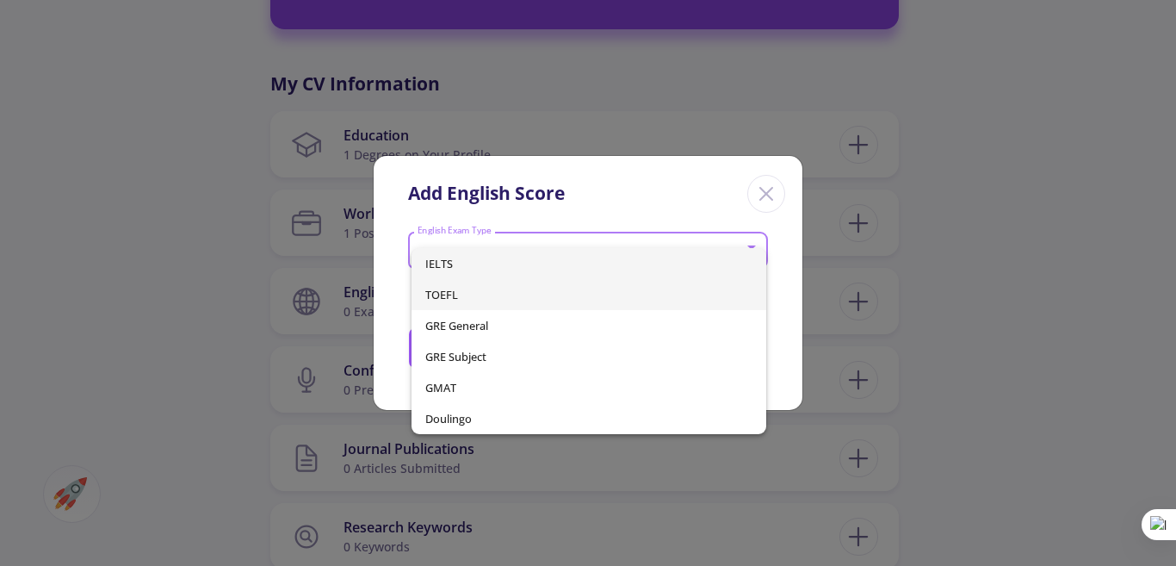
click at [471, 289] on span "TOEFL" at bounding box center [589, 294] width 328 height 31
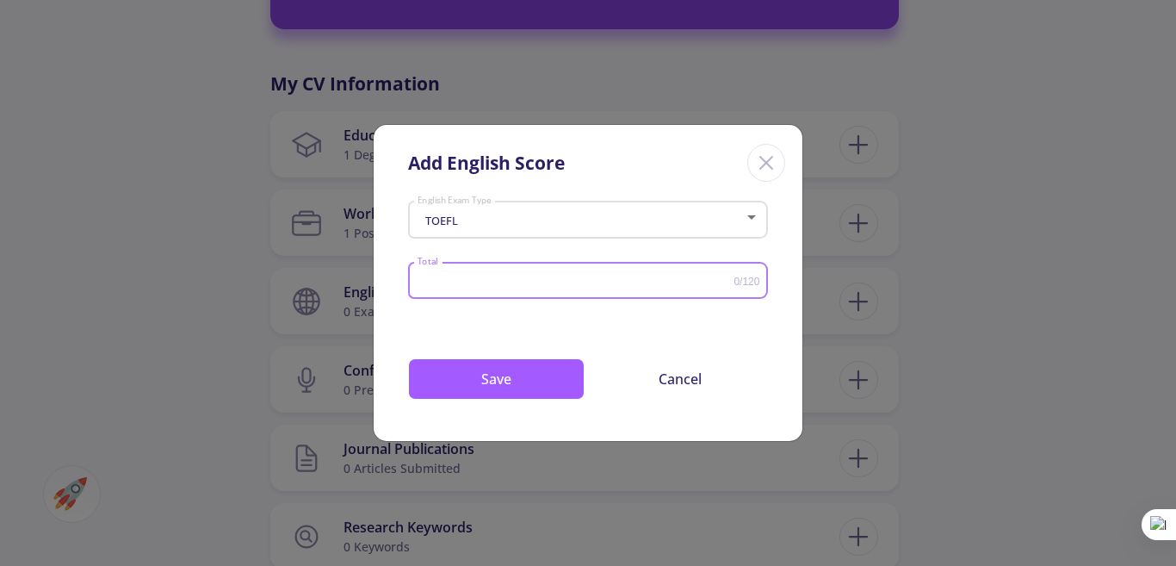
click at [471, 285] on input "Total" at bounding box center [576, 281] width 318 height 13
click at [674, 379] on button "Cancel" at bounding box center [680, 378] width 177 height 41
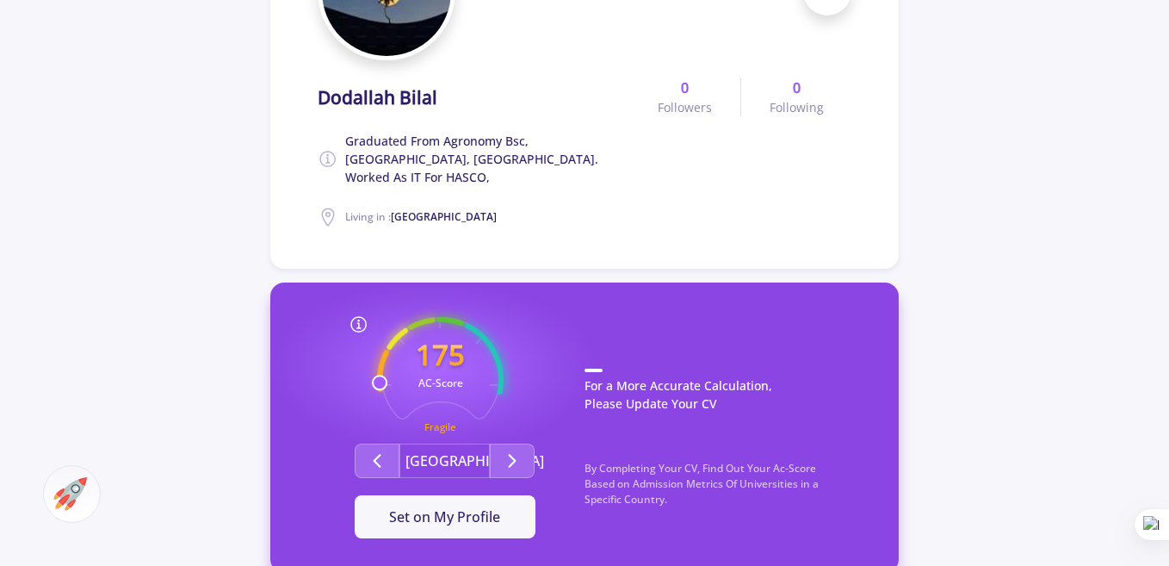
scroll to position [297, 0]
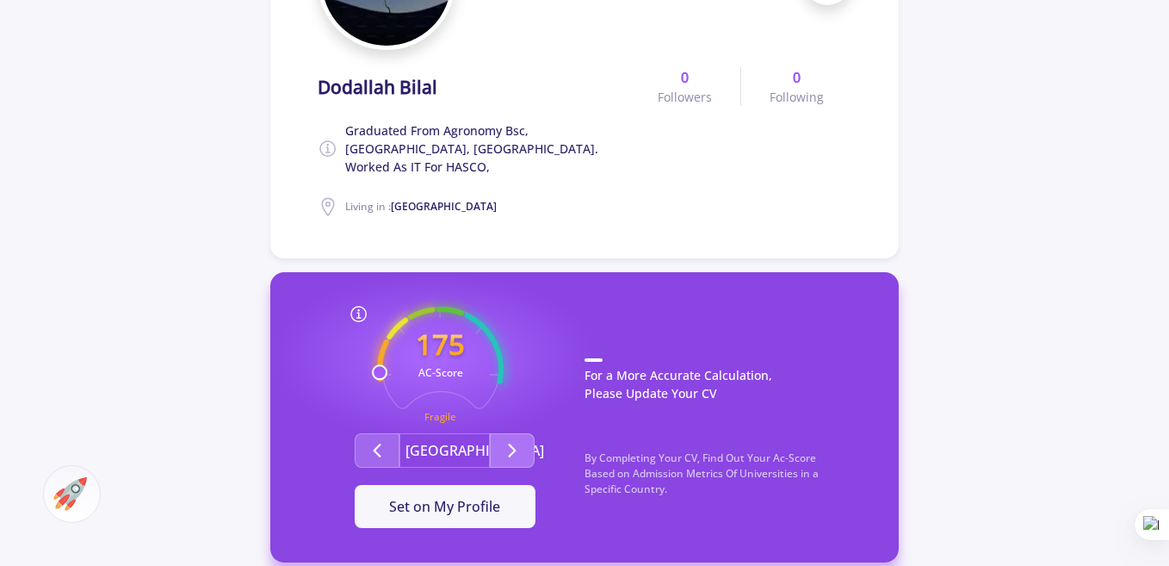
click at [519, 440] on icon "Second group" at bounding box center [512, 450] width 21 height 21
click at [474, 497] on span "Set on My Profile" at bounding box center [444, 506] width 111 height 19
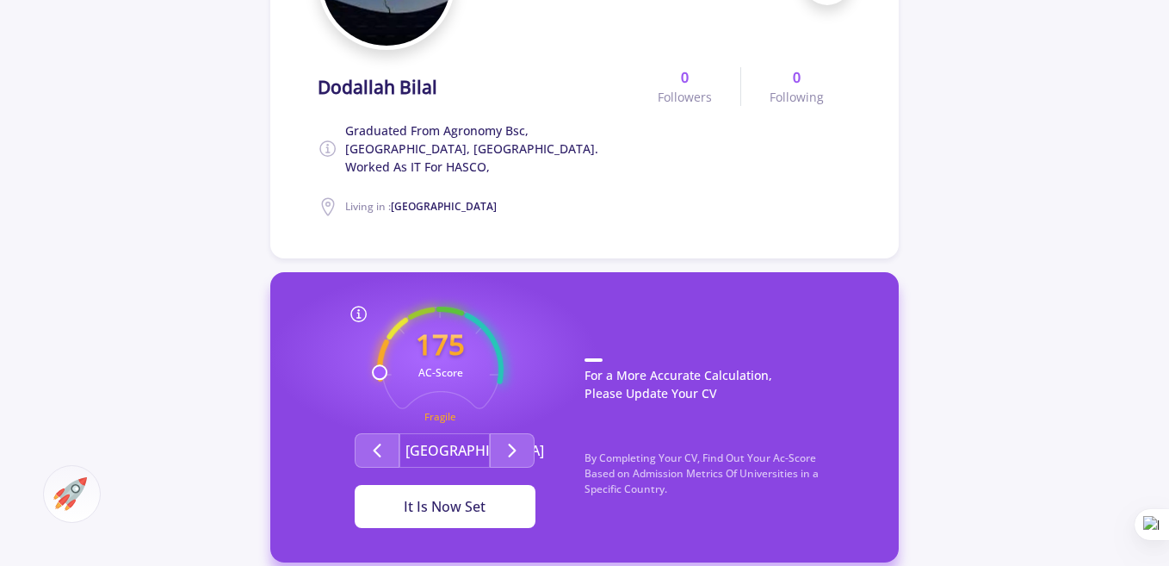
click at [466, 502] on button "It Is Now Set" at bounding box center [445, 506] width 181 height 43
click at [461, 496] on div "It Is Now Set" at bounding box center [445, 506] width 126 height 21
click at [514, 440] on icon "Second group" at bounding box center [512, 450] width 21 height 21
click at [512, 440] on icon "Second group" at bounding box center [512, 450] width 21 height 21
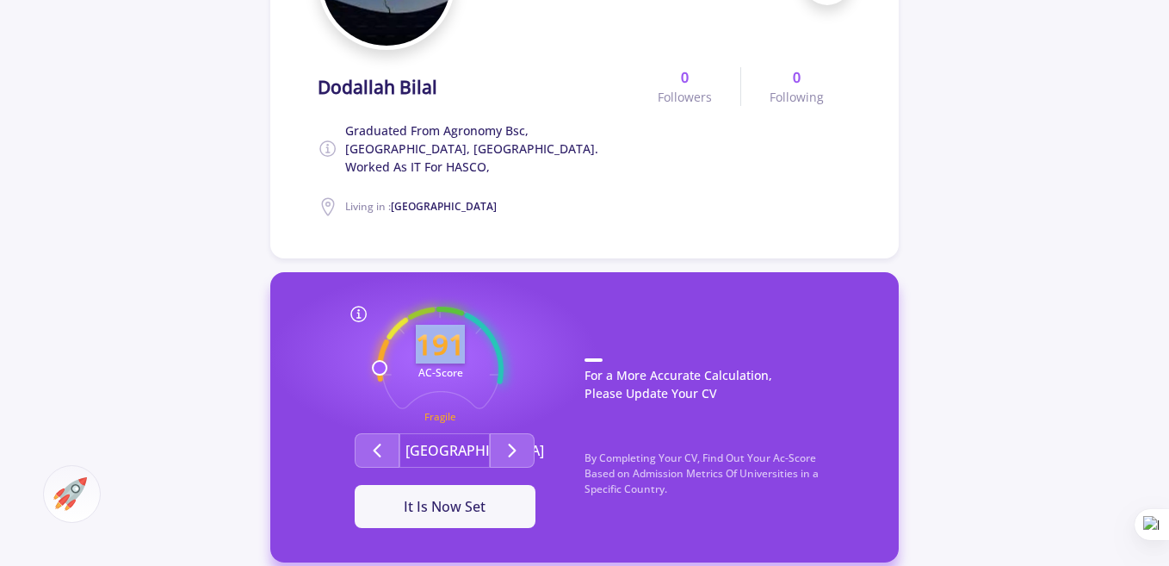
drag, startPoint x: 377, startPoint y: 352, endPoint x: 493, endPoint y: 309, distance: 124.0
click at [493, 309] on icon "191 AC-Score Fragile" at bounding box center [440, 370] width 127 height 127
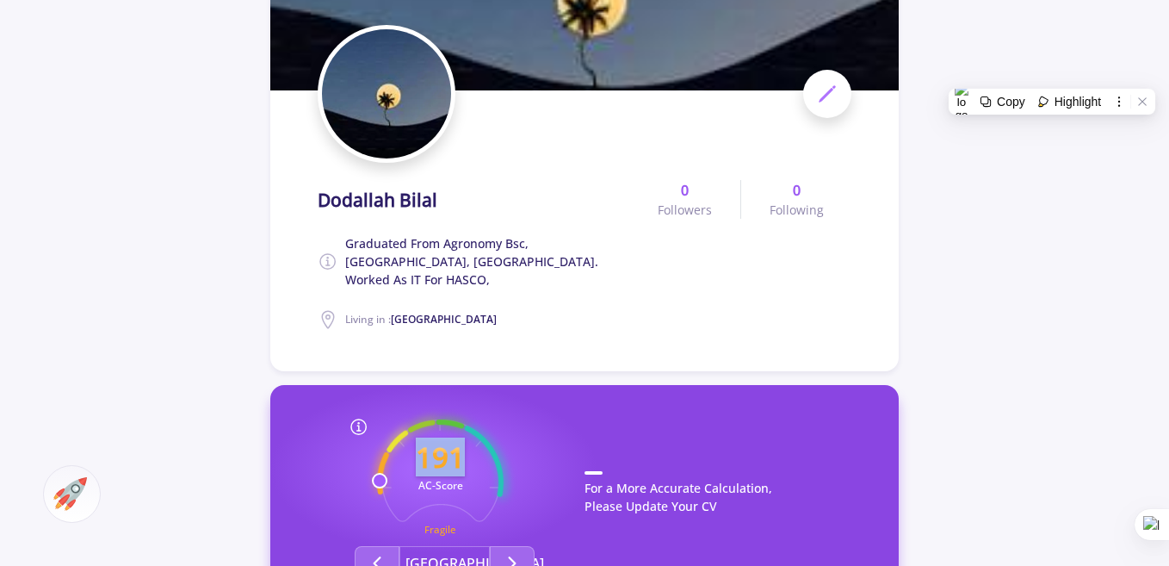
scroll to position [0, 0]
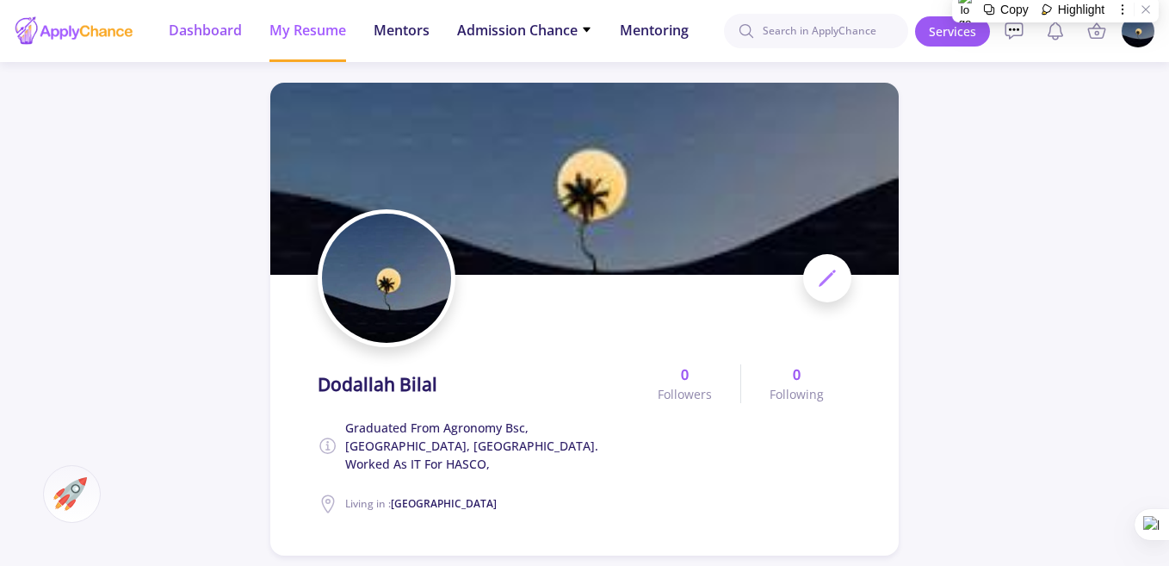
click at [214, 32] on span "Dashboard" at bounding box center [205, 30] width 73 height 21
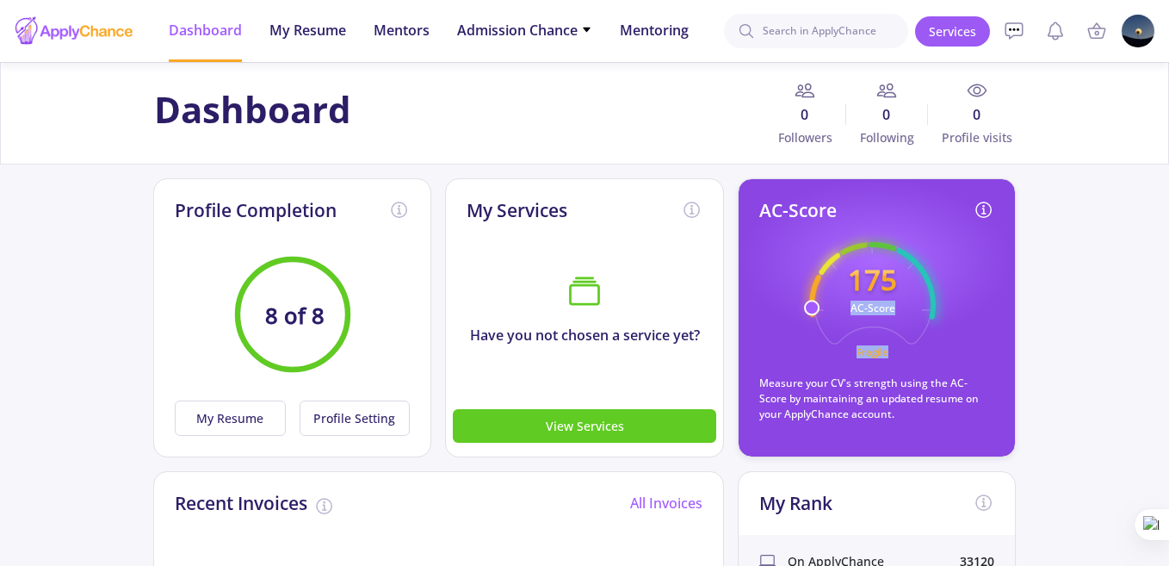
click at [913, 260] on icon "175 AC-Score Fragile" at bounding box center [872, 305] width 127 height 127
click at [913, 260] on circle at bounding box center [872, 305] width 163 height 163
drag, startPoint x: 809, startPoint y: 308, endPoint x: 929, endPoint y: 295, distance: 120.4
click at [929, 295] on icon "175 AC-Score Fragile" at bounding box center [872, 305] width 127 height 127
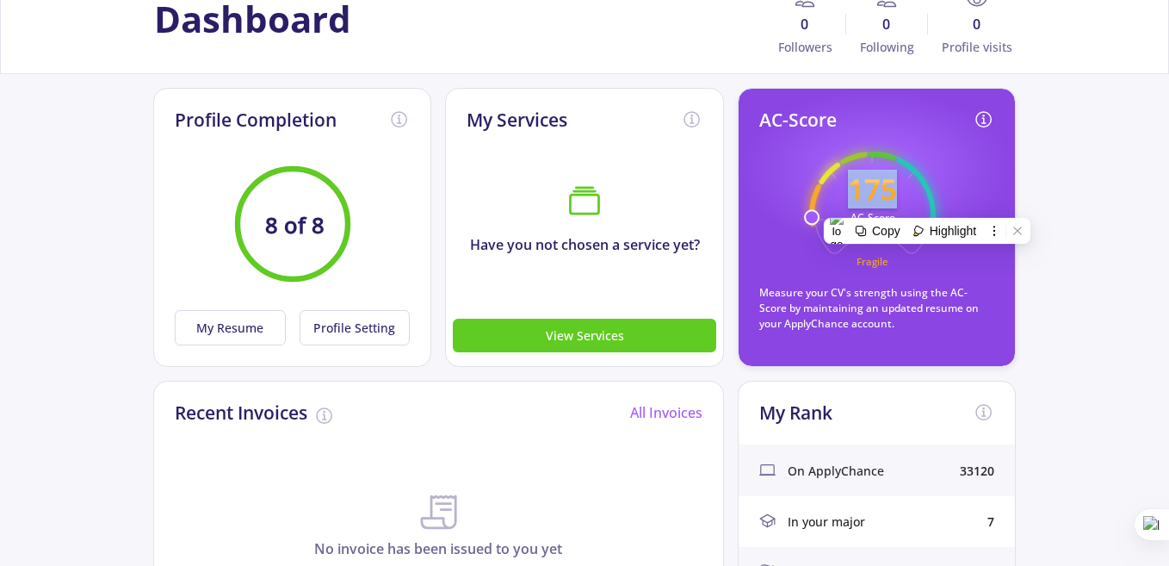
scroll to position [96, 0]
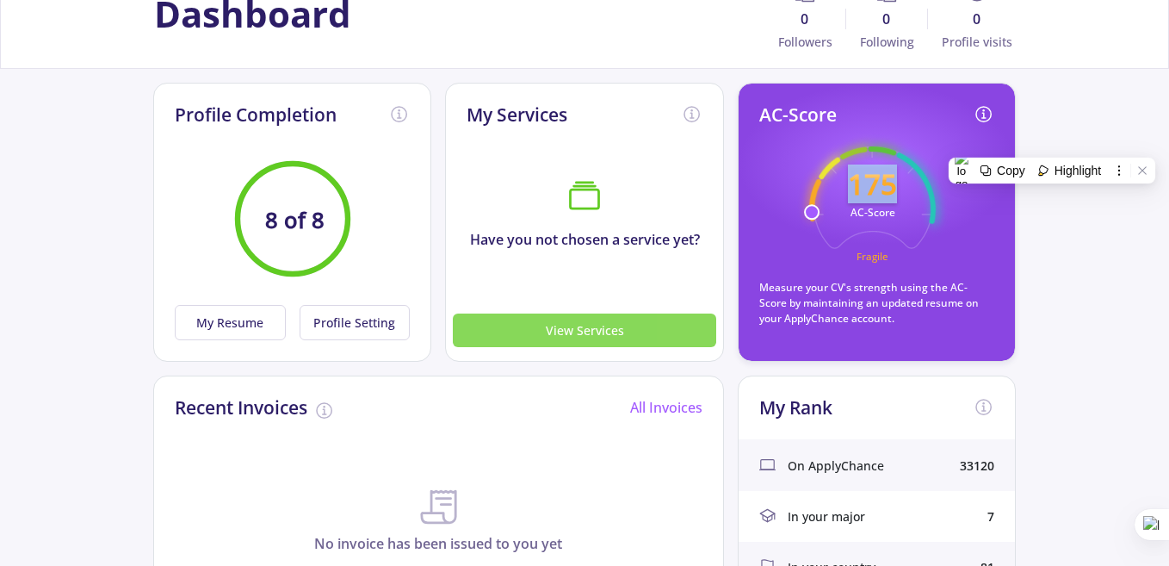
click at [591, 335] on button "View Services" at bounding box center [585, 330] width 264 height 34
